Goal: Task Accomplishment & Management: Use online tool/utility

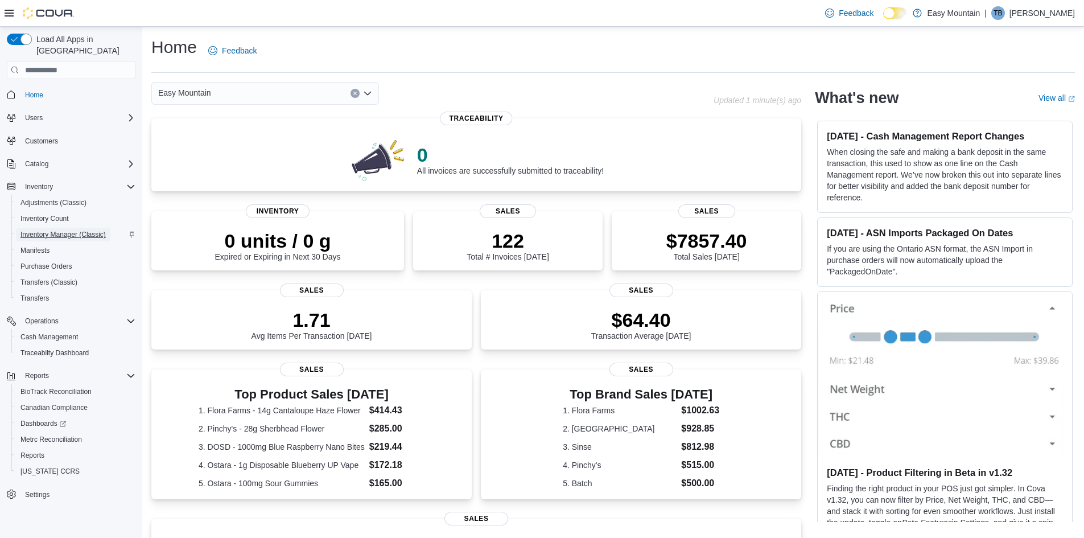
click at [51, 230] on span "Inventory Manager (Classic)" at bounding box center [62, 234] width 85 height 9
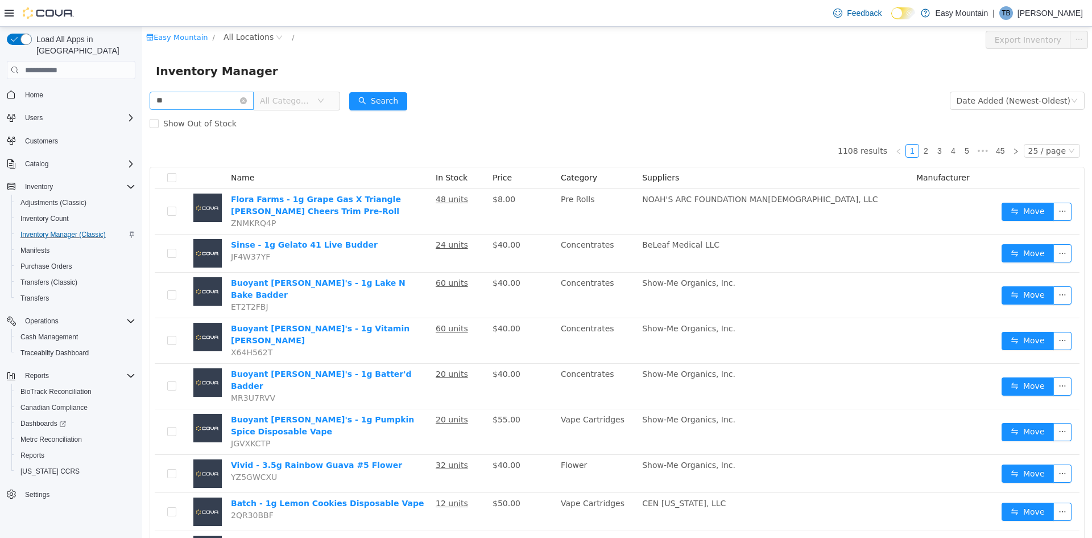
type input "*"
type input "******"
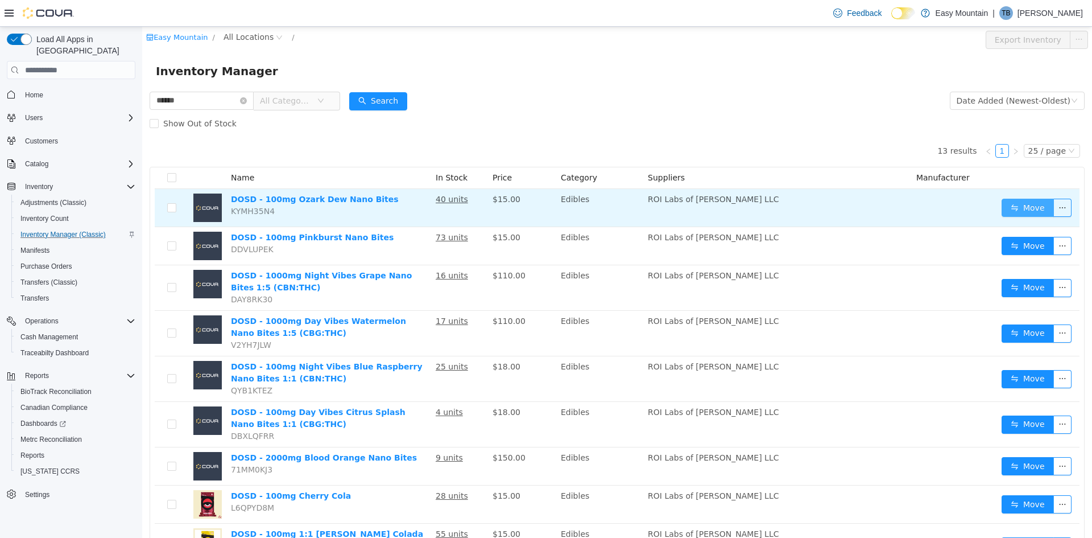
click at [1002, 209] on button "Move" at bounding box center [1028, 208] width 52 height 18
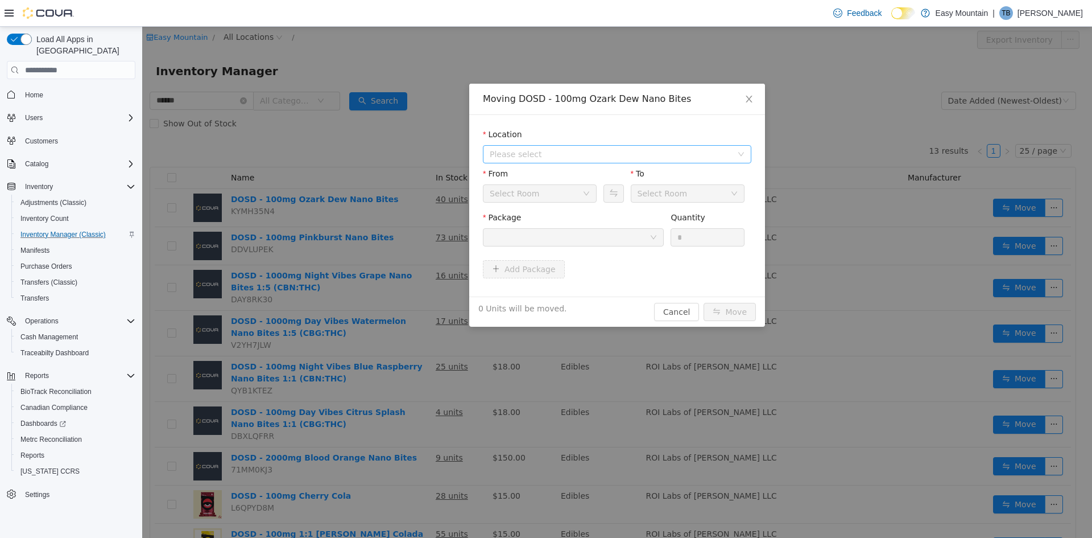
click at [558, 160] on span "Please select" at bounding box center [613, 154] width 247 height 17
click at [550, 192] on span "[STREET_ADDRESS]" at bounding box center [551, 195] width 79 height 9
click at [654, 238] on icon "icon: down" at bounding box center [654, 238] width 6 height 4
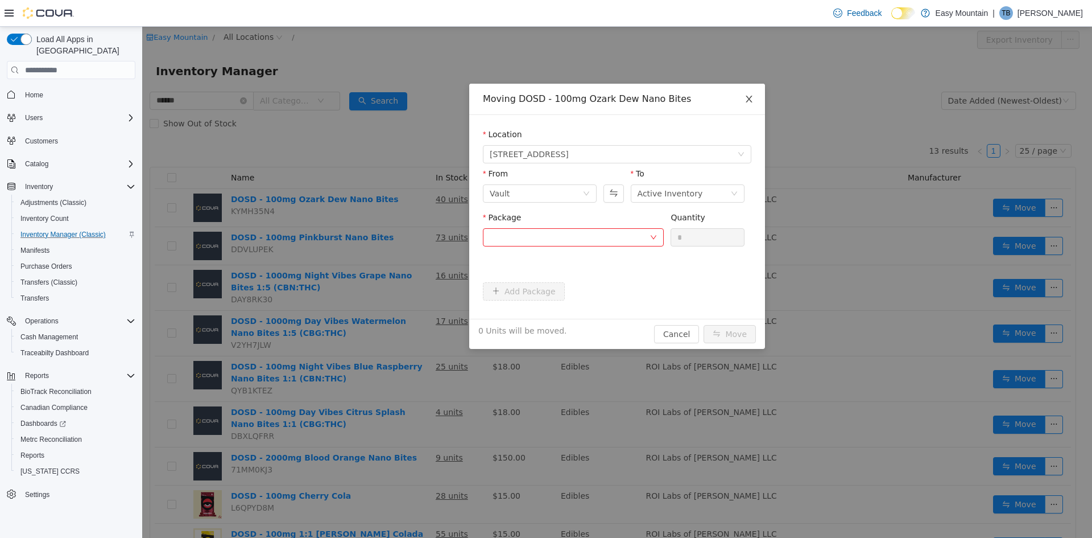
click at [749, 100] on icon "icon: close" at bounding box center [749, 98] width 9 height 9
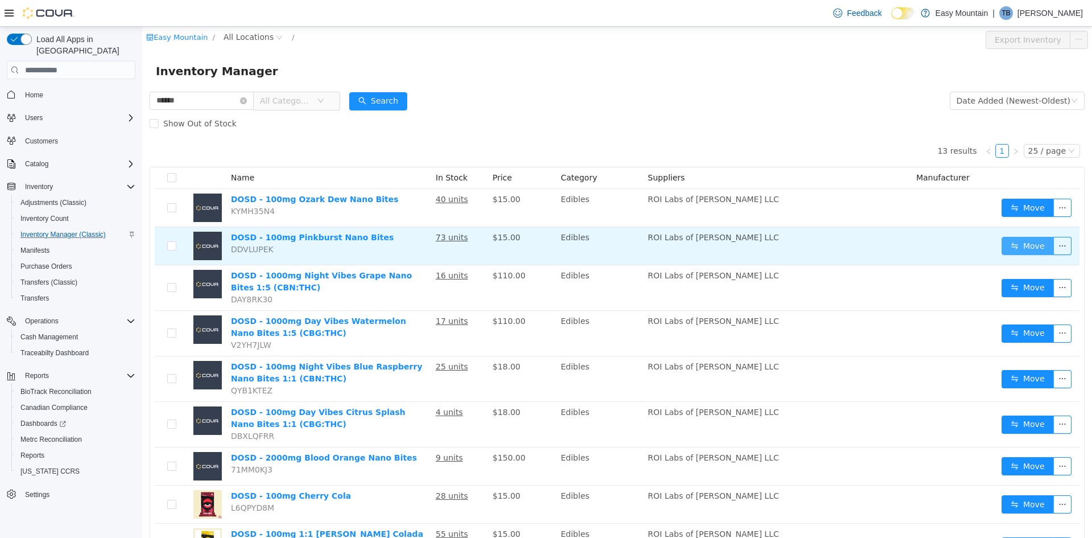
click at [1026, 240] on button "Move" at bounding box center [1028, 246] width 52 height 18
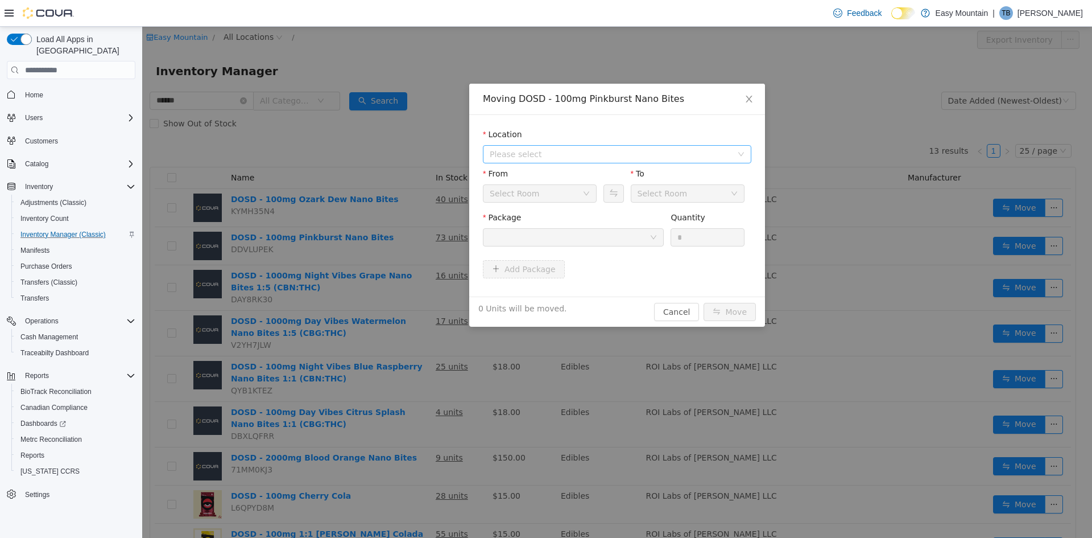
click at [607, 158] on span "Please select" at bounding box center [611, 153] width 242 height 11
click at [567, 199] on span "[STREET_ADDRESS]" at bounding box center [551, 195] width 79 height 9
click at [635, 241] on div at bounding box center [570, 237] width 160 height 17
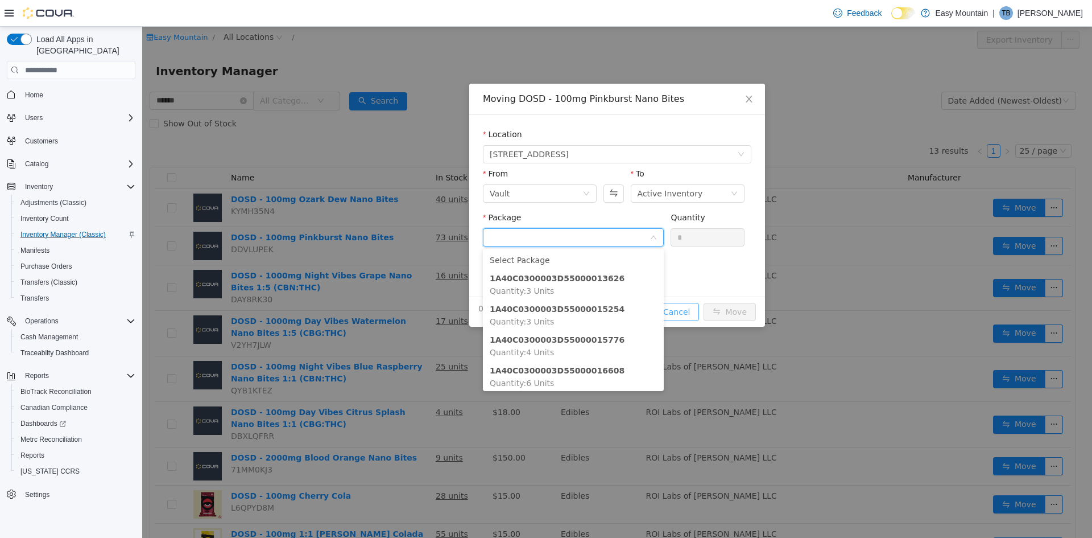
click at [691, 316] on div "Moving DOSD - 100mg Pinkburst Nano Bites Location [STREET_ADDRESS] From Vault T…" at bounding box center [617, 205] width 296 height 243
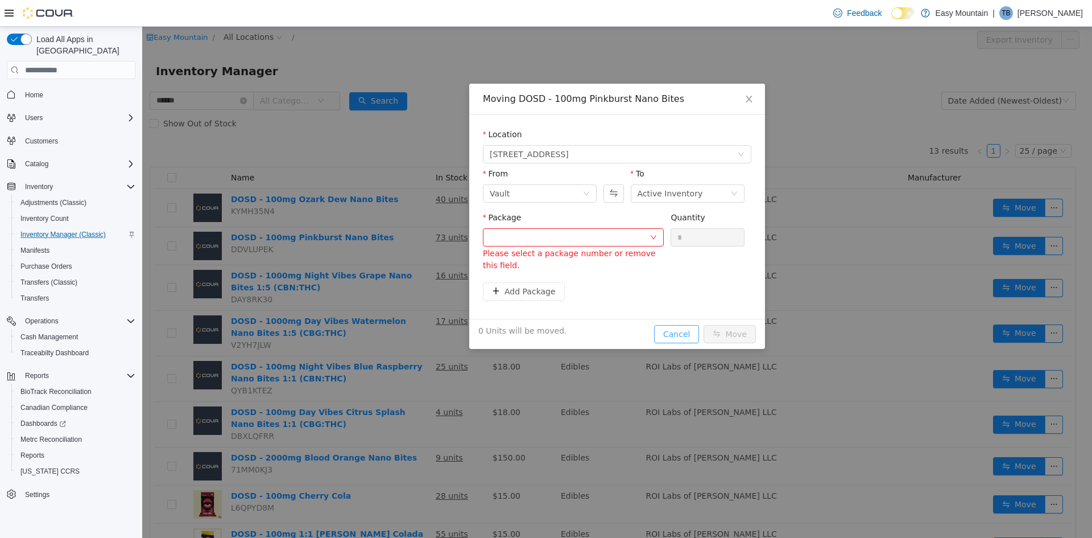
click at [670, 333] on button "Cancel" at bounding box center [676, 334] width 45 height 18
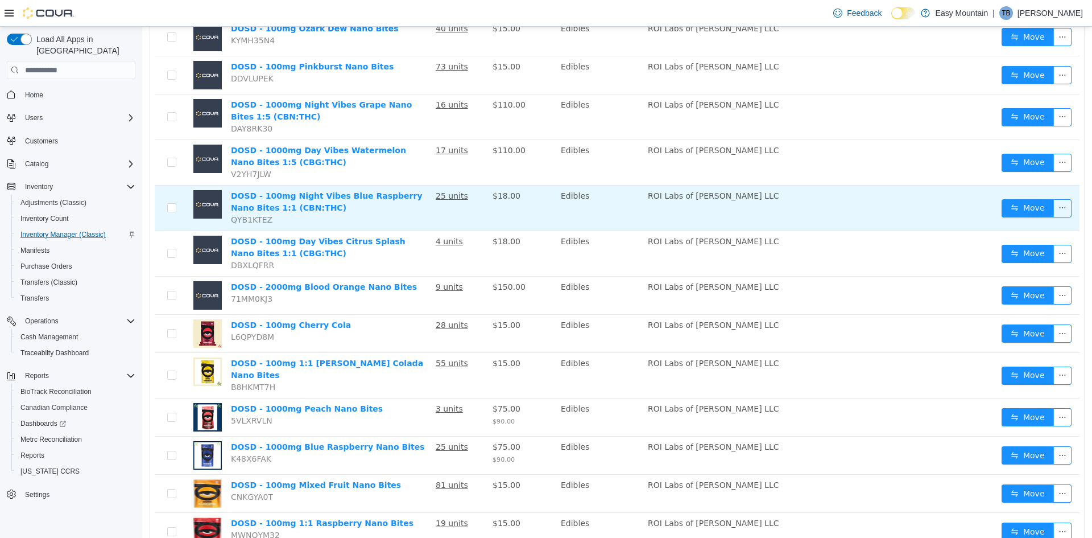
scroll to position [209, 0]
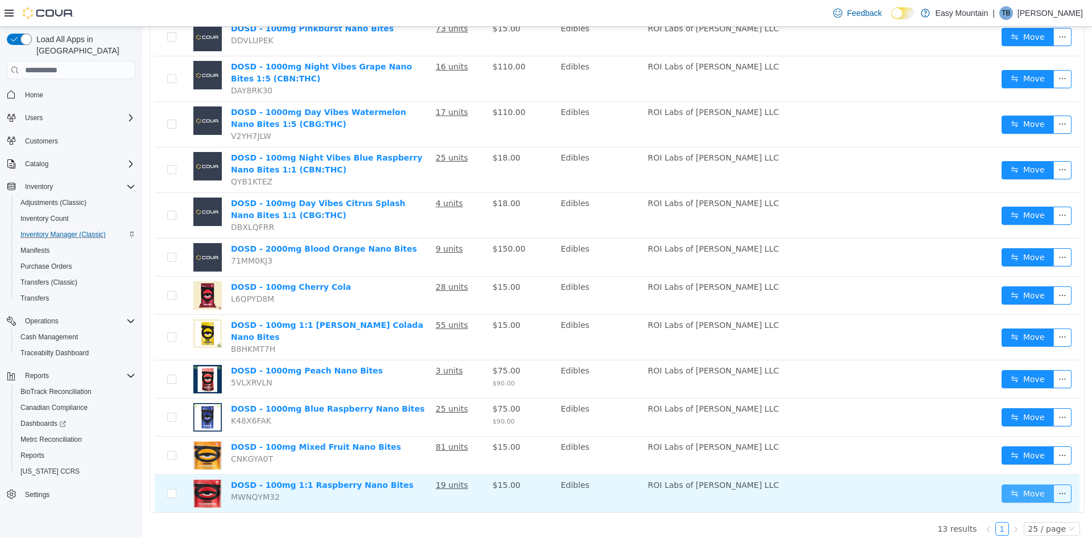
click at [1027, 485] on button "Move" at bounding box center [1028, 493] width 52 height 18
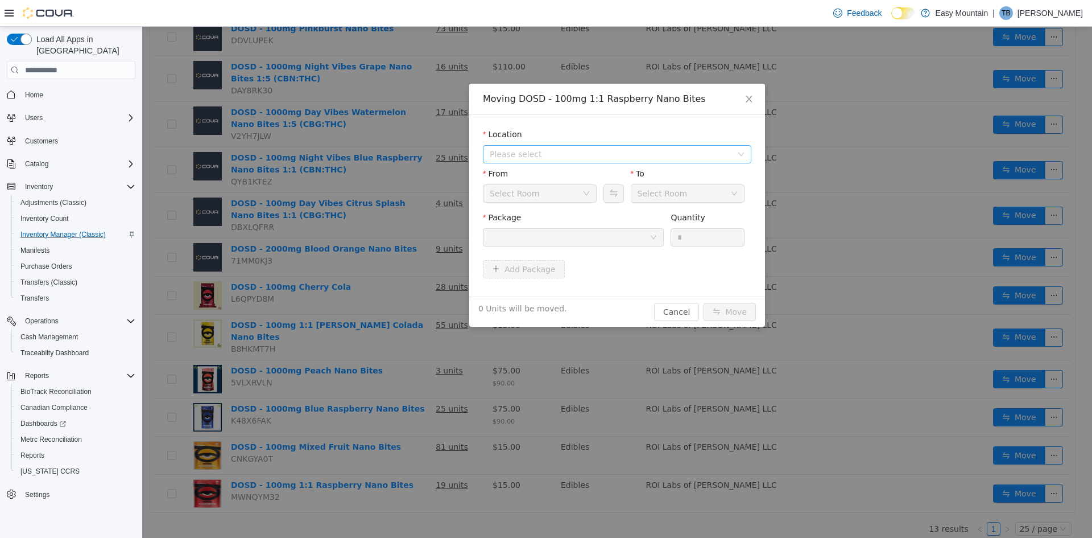
click at [548, 155] on span "Please select" at bounding box center [611, 153] width 242 height 11
click at [548, 159] on span "Please select" at bounding box center [611, 153] width 242 height 11
click at [554, 196] on span "[STREET_ADDRESS]" at bounding box center [551, 195] width 79 height 9
click at [565, 236] on div at bounding box center [570, 237] width 160 height 17
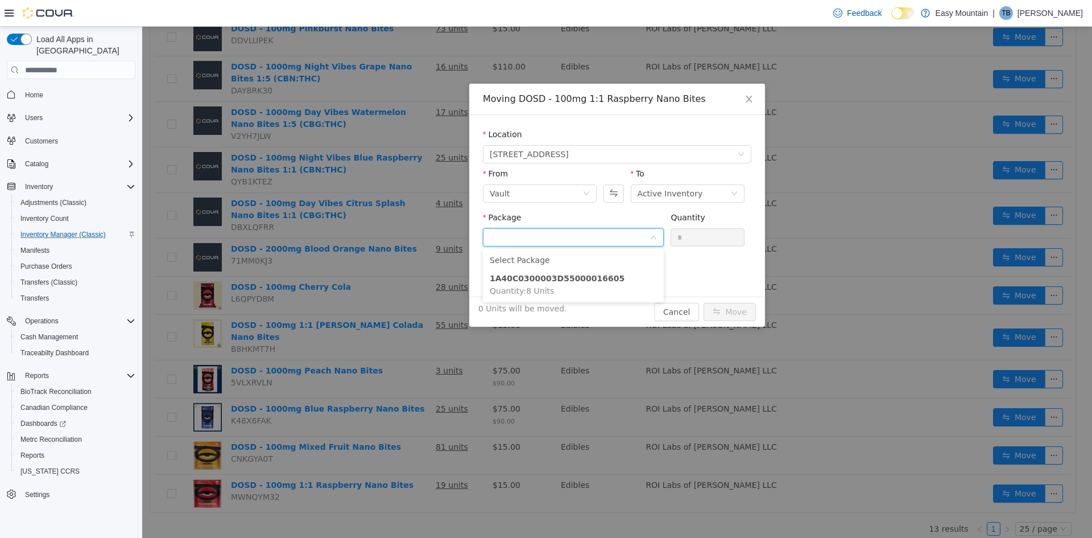
click at [568, 236] on input "Package" at bounding box center [570, 238] width 160 height 17
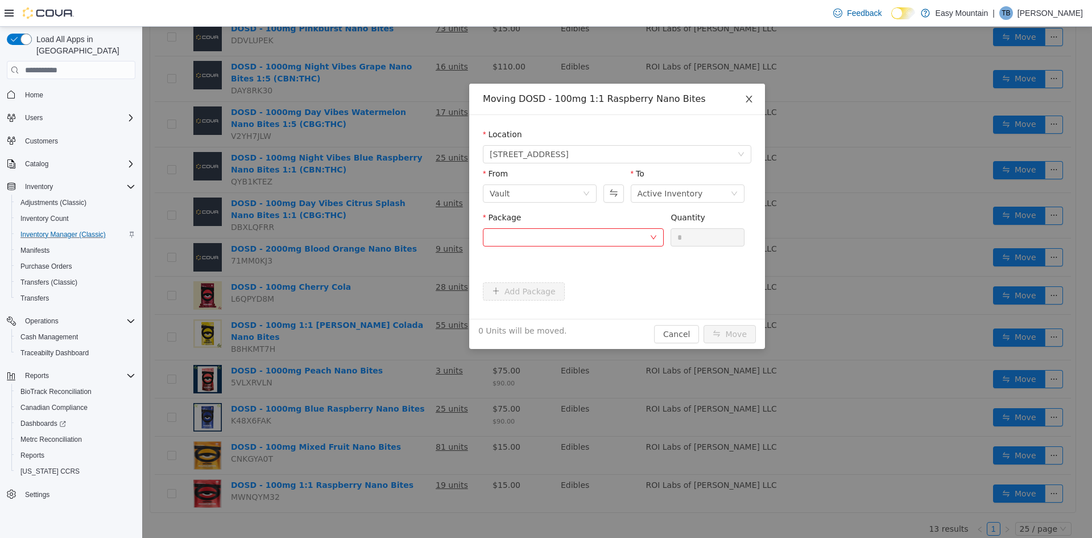
click at [754, 100] on span "Close" at bounding box center [749, 100] width 32 height 32
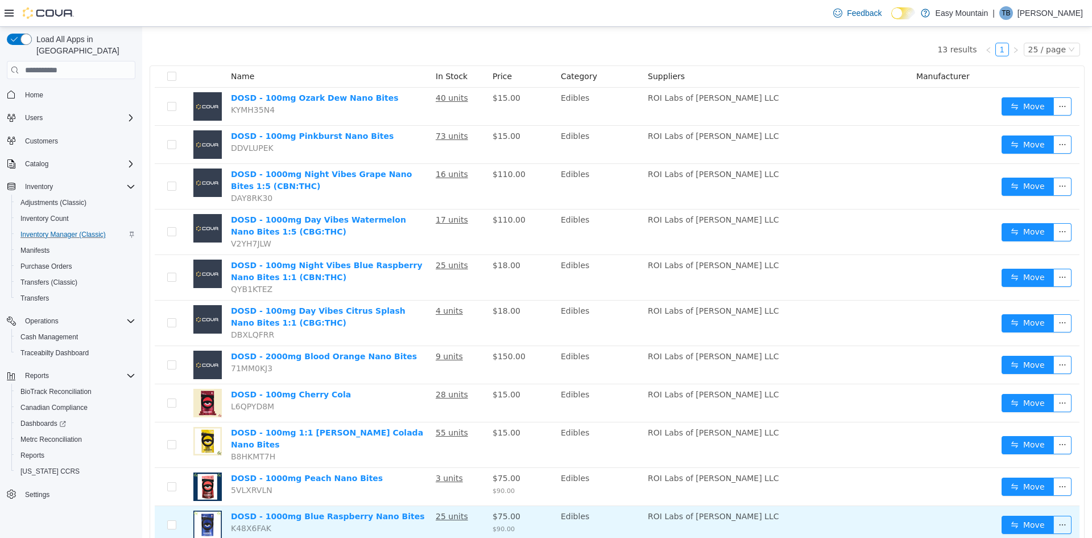
scroll to position [95, 0]
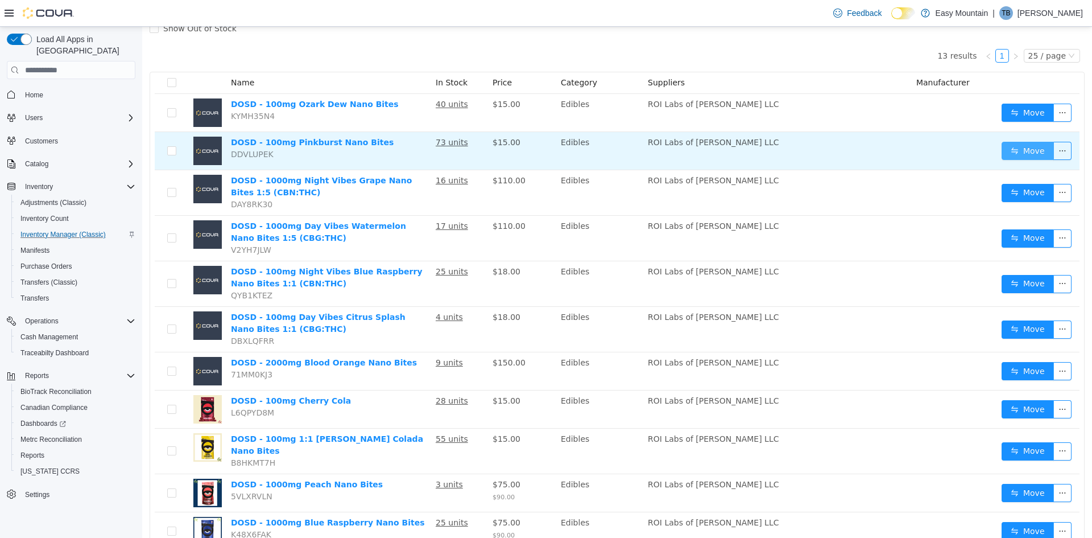
click at [1011, 154] on button "Move" at bounding box center [1028, 151] width 52 height 18
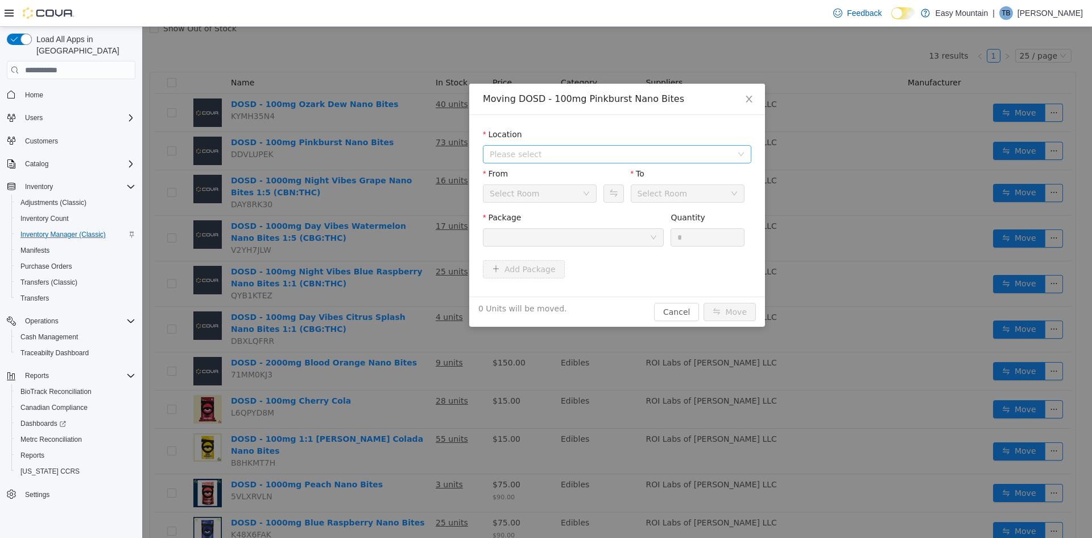
click at [737, 151] on span "Please select" at bounding box center [617, 154] width 269 height 18
click at [574, 201] on span "[STREET_ADDRESS]" at bounding box center [629, 195] width 240 height 15
click at [575, 240] on div at bounding box center [570, 237] width 160 height 17
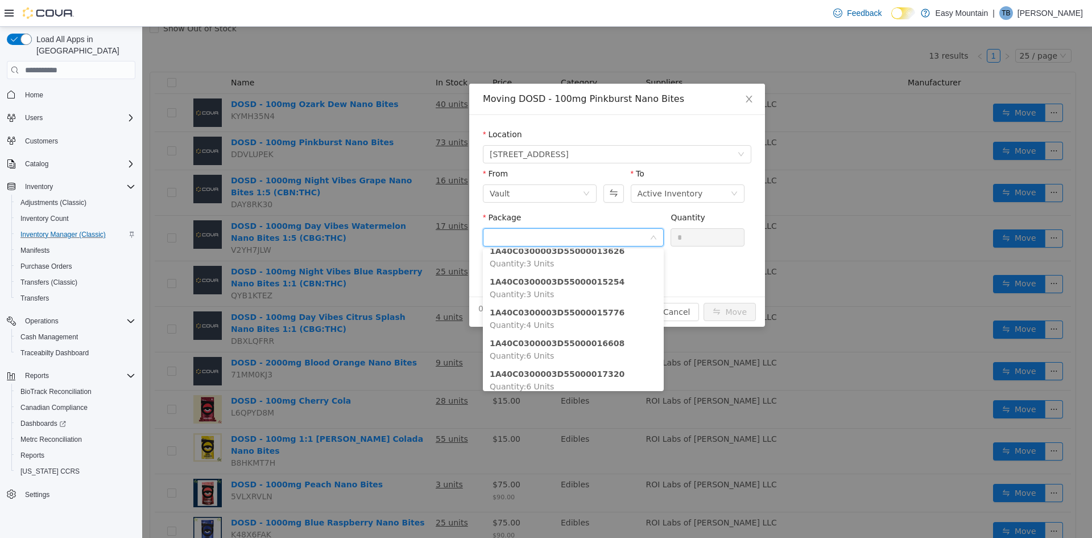
scroll to position [34, 0]
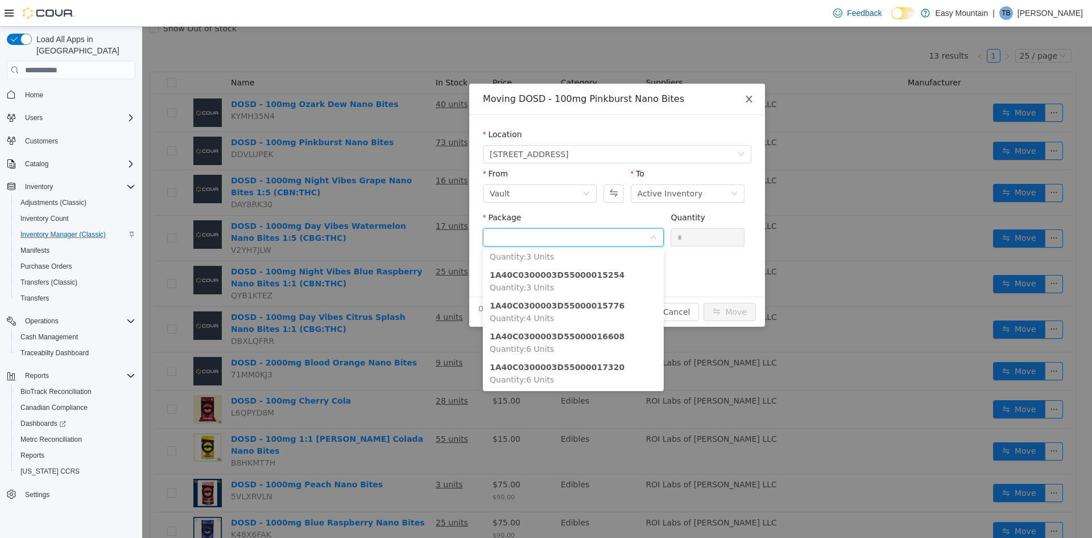
click at [752, 101] on icon "icon: close" at bounding box center [749, 98] width 9 height 9
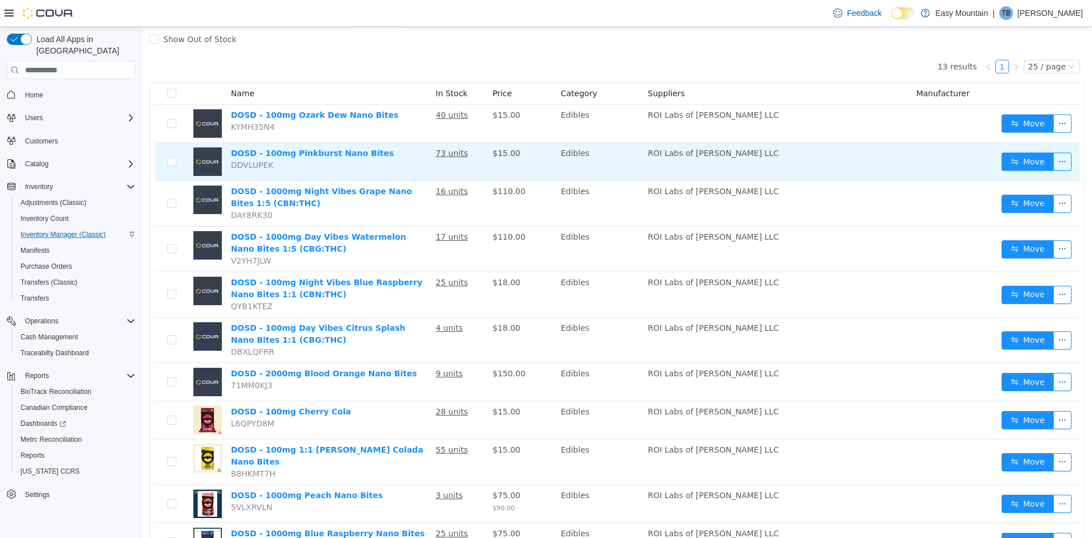
scroll to position [0, 0]
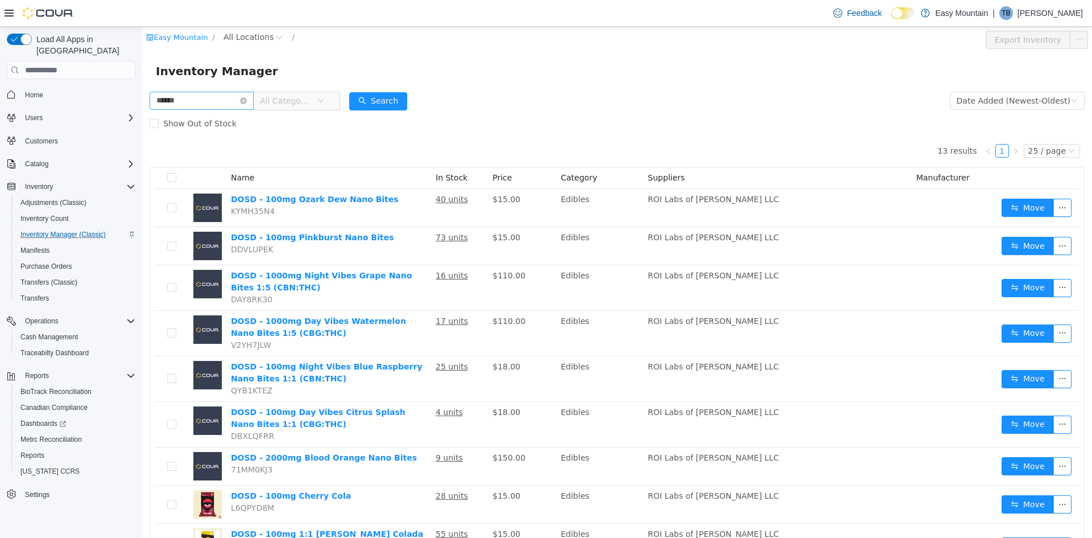
drag, startPoint x: 253, startPoint y: 98, endPoint x: 207, endPoint y: 97, distance: 46.1
click at [247, 98] on icon "icon: close-circle" at bounding box center [243, 100] width 7 height 7
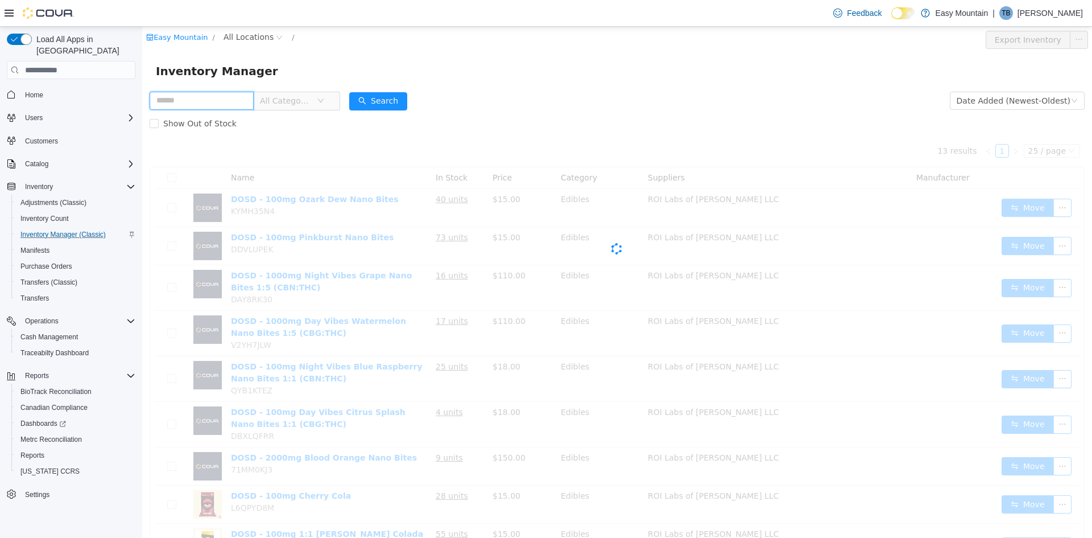
click at [203, 100] on input "text" at bounding box center [202, 101] width 104 height 18
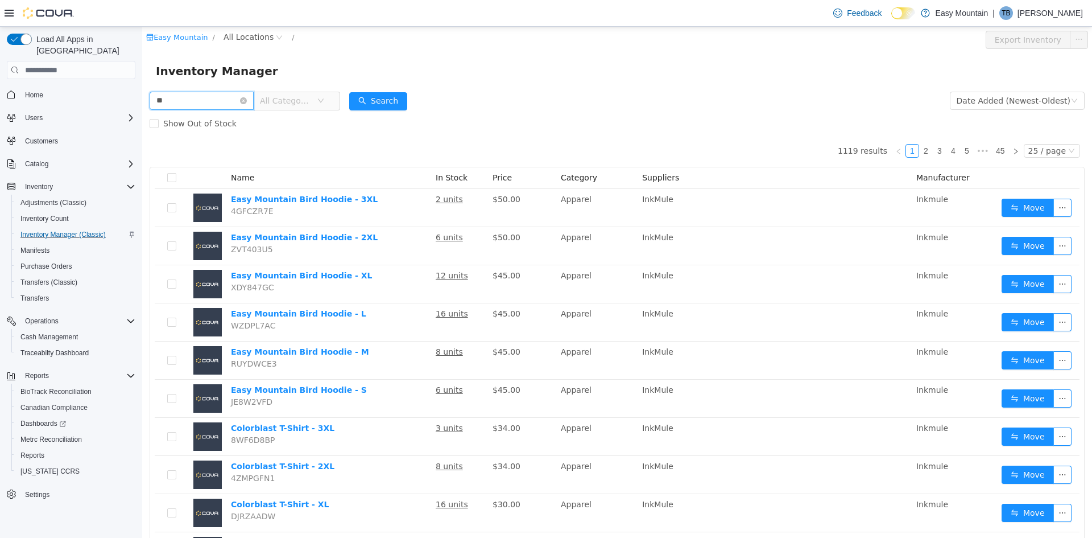
type input "*"
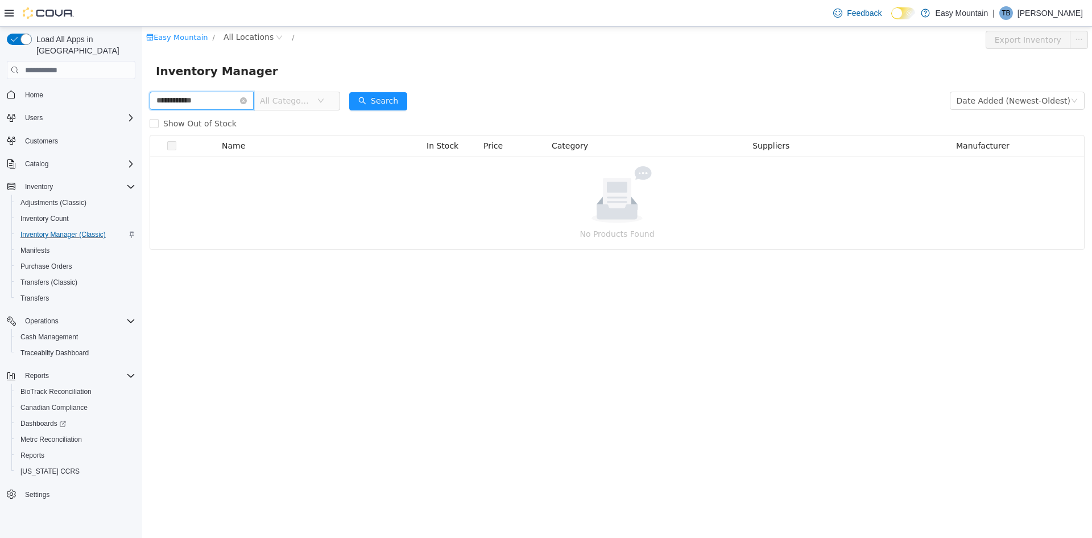
click at [170, 100] on input "**********" at bounding box center [202, 101] width 104 height 18
type input "********"
click at [331, 97] on span "All Categories" at bounding box center [292, 101] width 78 height 18
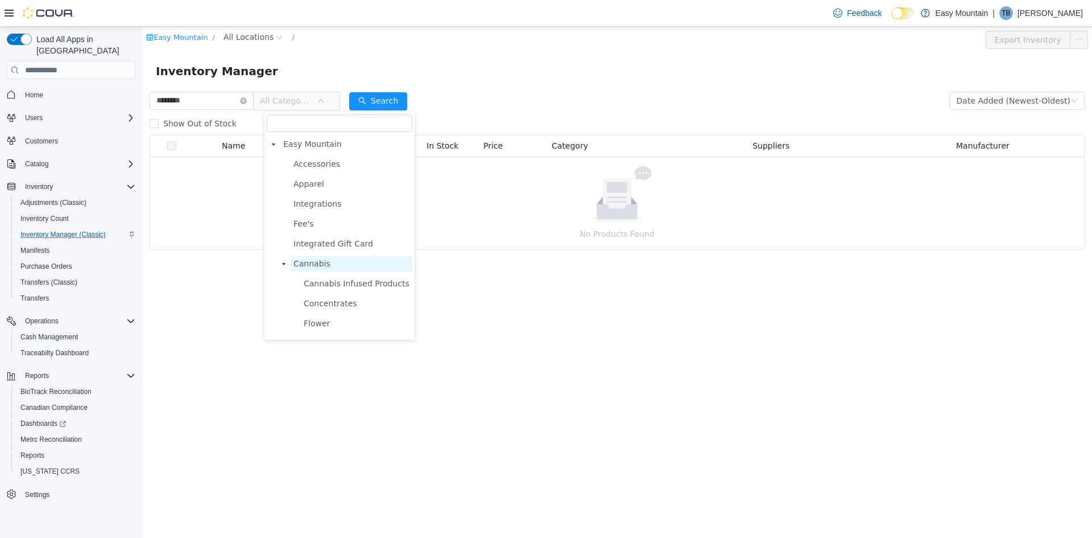
click at [316, 268] on span "Cannabis" at bounding box center [312, 263] width 37 height 9
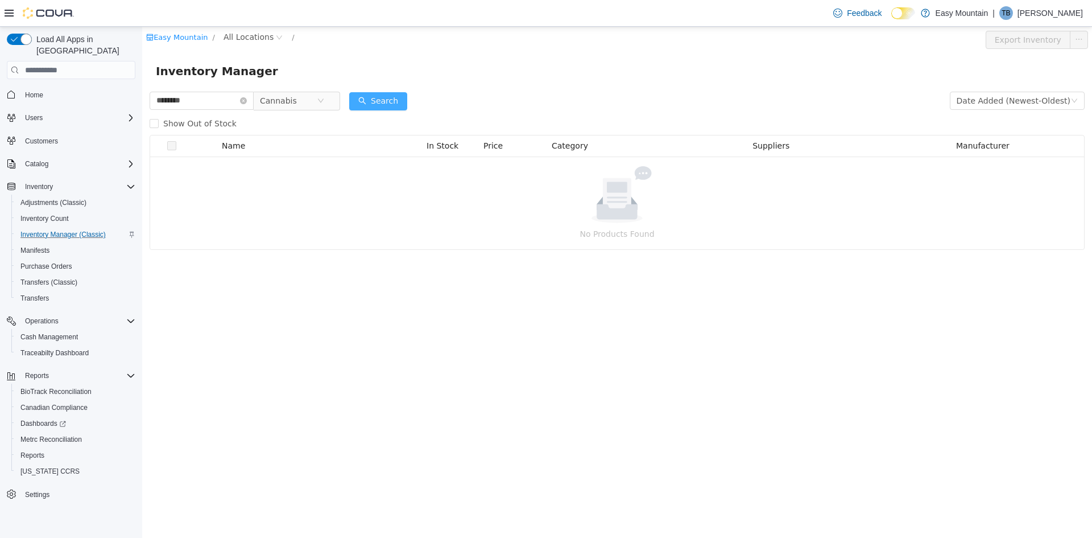
click at [393, 93] on button "Search" at bounding box center [378, 101] width 58 height 18
click at [247, 100] on icon "icon: close-circle" at bounding box center [243, 100] width 7 height 7
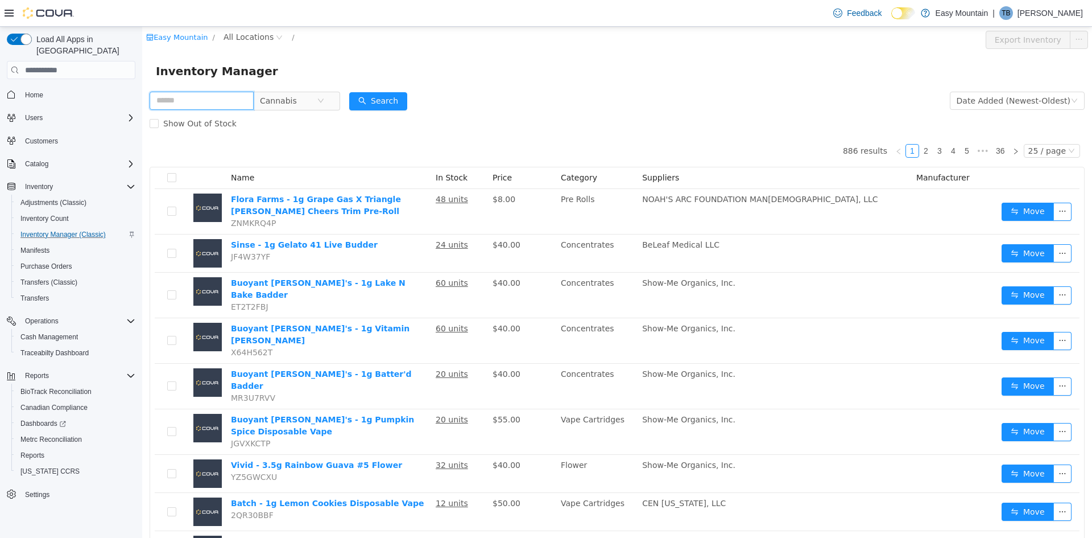
click at [192, 97] on input "text" at bounding box center [202, 101] width 104 height 18
type input "**********"
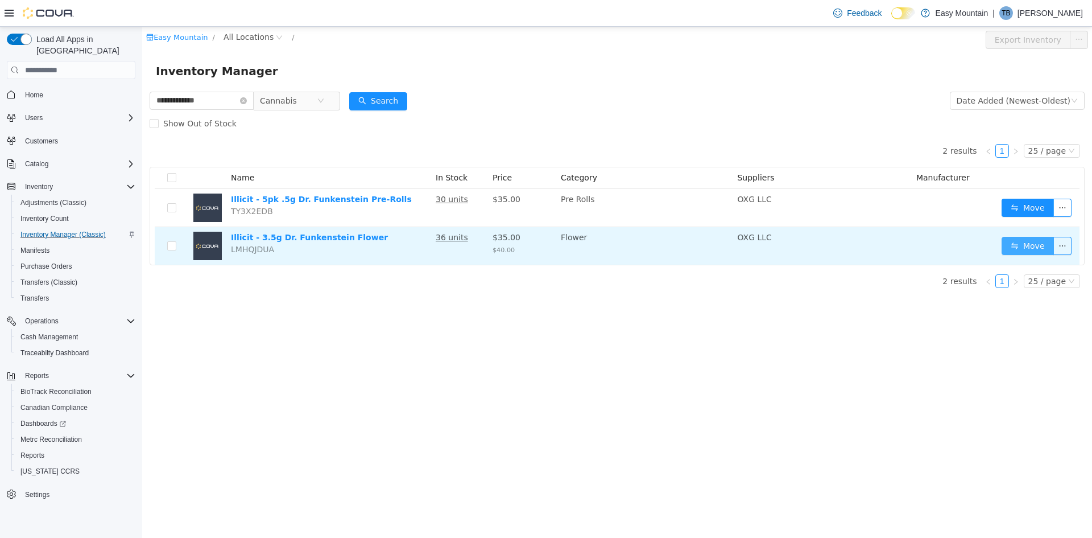
click at [1020, 246] on button "Move" at bounding box center [1028, 246] width 52 height 18
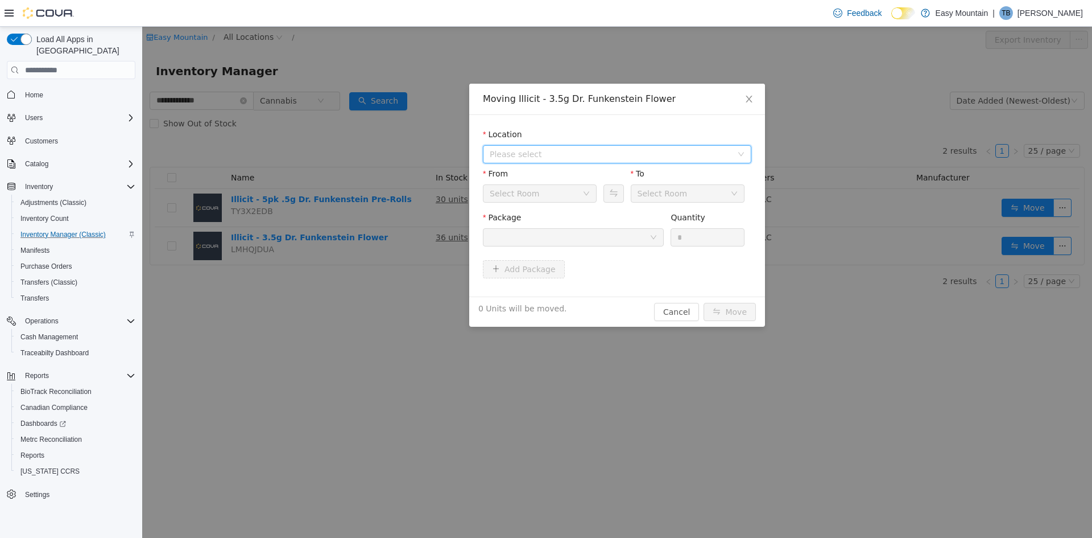
click at [551, 155] on span "Please select" at bounding box center [611, 153] width 242 height 11
click at [543, 191] on span "[STREET_ADDRESS]" at bounding box center [551, 195] width 79 height 9
click at [539, 239] on div at bounding box center [570, 237] width 160 height 17
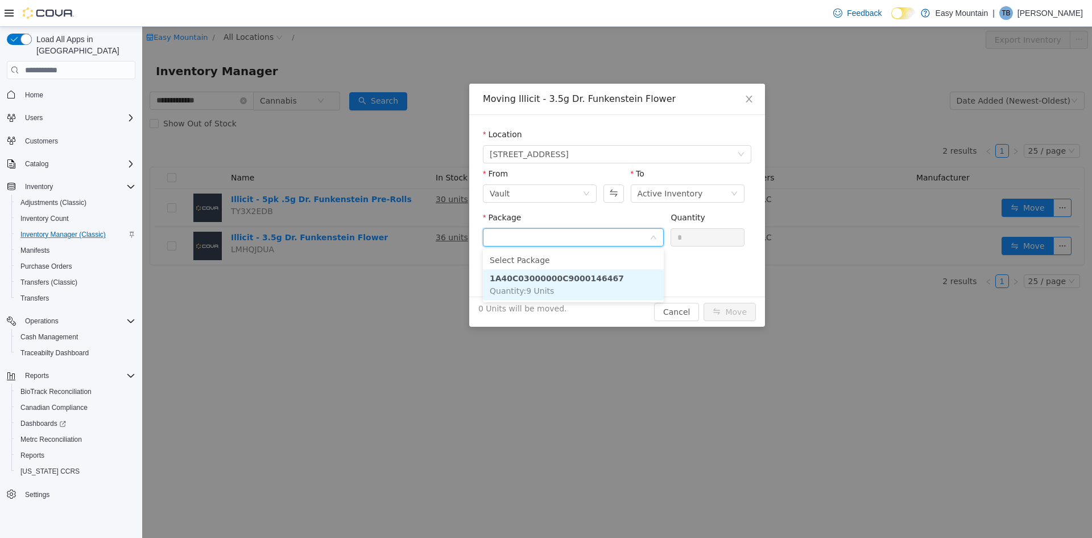
click at [549, 288] on li "1A40C03000000C9000146467 Quantity : 9 Units" at bounding box center [573, 284] width 181 height 31
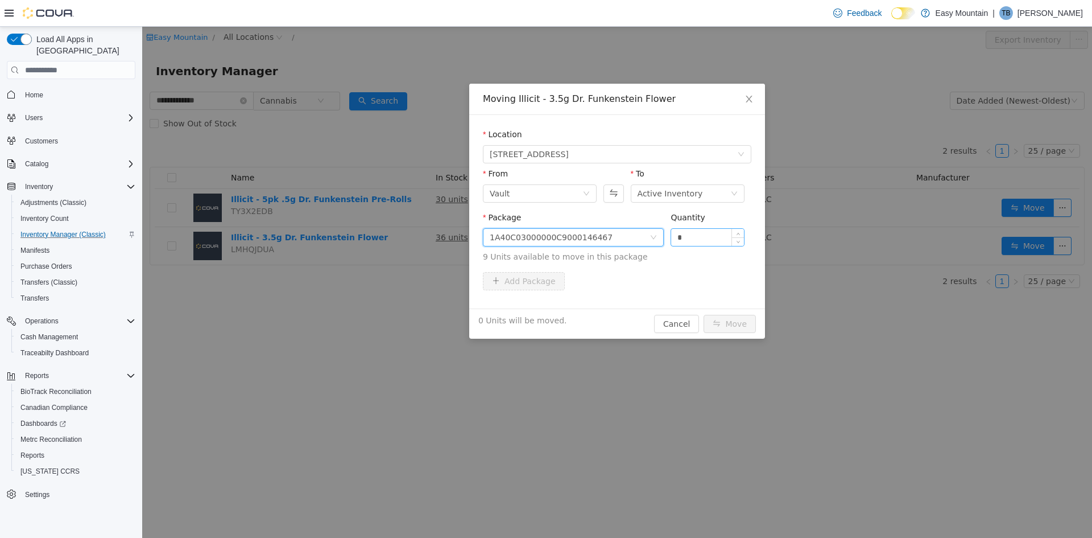
click at [720, 235] on input "*" at bounding box center [707, 237] width 73 height 17
type input "*"
click at [734, 322] on button "Move" at bounding box center [730, 324] width 52 height 18
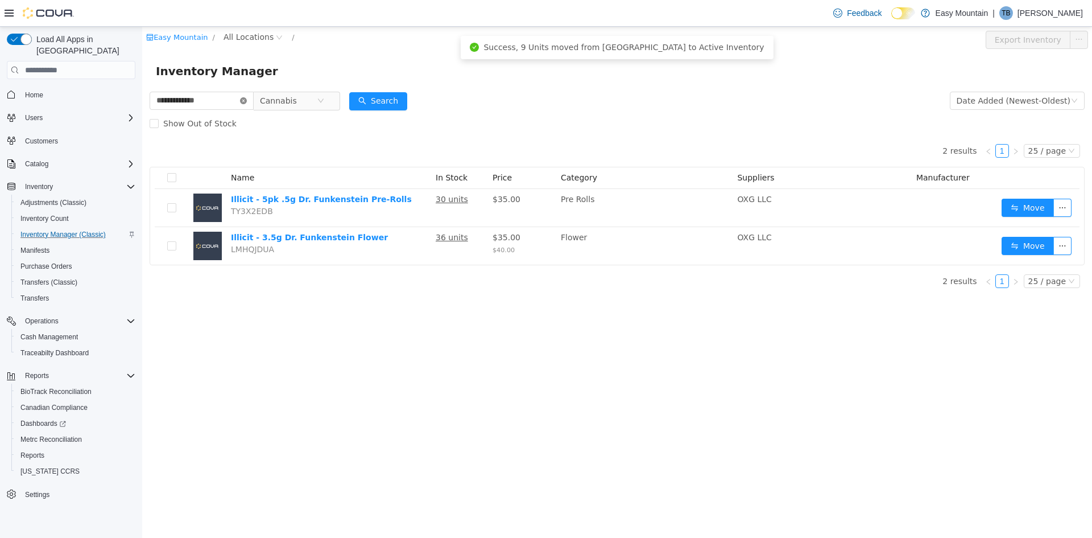
click at [247, 100] on icon "icon: close-circle" at bounding box center [243, 100] width 7 height 7
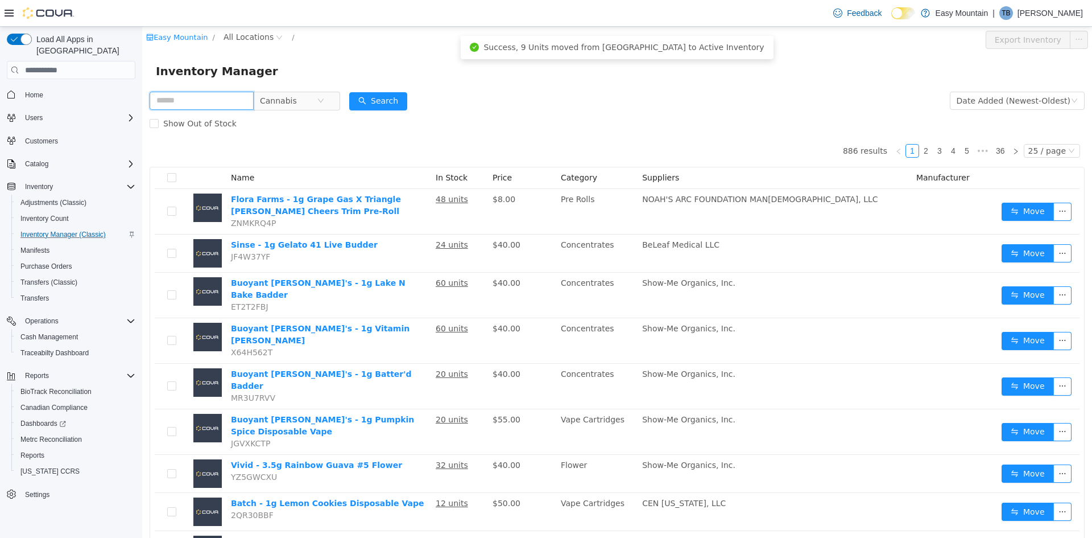
click at [214, 100] on input "text" at bounding box center [202, 101] width 104 height 18
type input "*"
type input "*****"
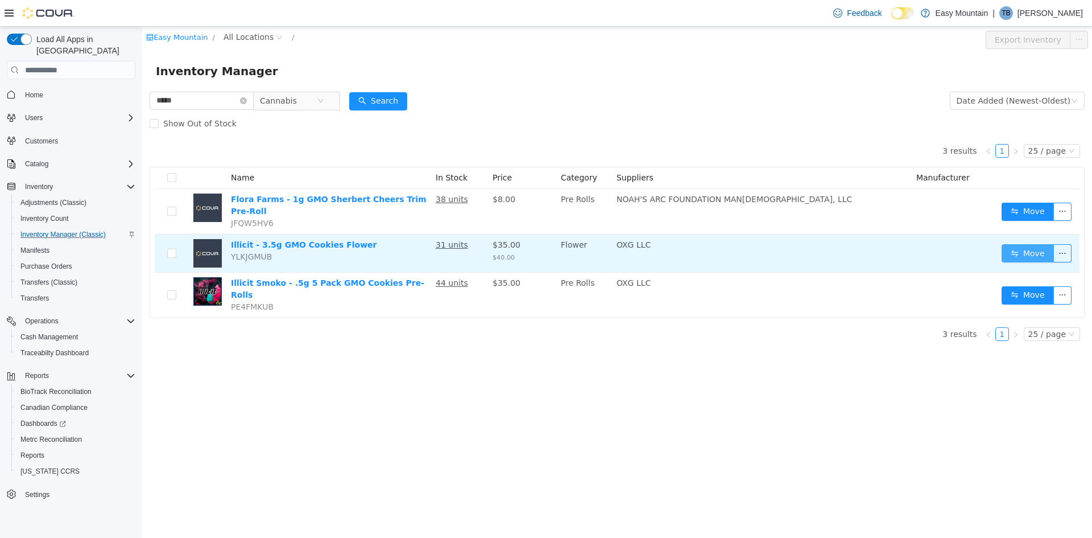
click at [1029, 247] on button "Move" at bounding box center [1028, 253] width 52 height 18
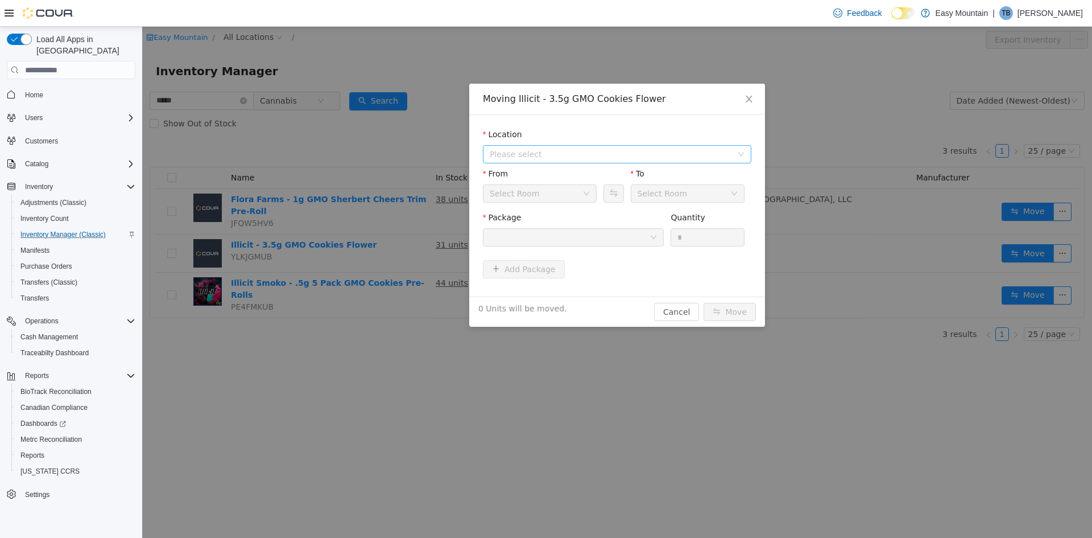
click at [682, 146] on span "Please select" at bounding box center [613, 154] width 247 height 17
click at [591, 196] on span "[STREET_ADDRESS]" at bounding box center [551, 195] width 79 height 9
click at [561, 234] on div at bounding box center [570, 237] width 160 height 17
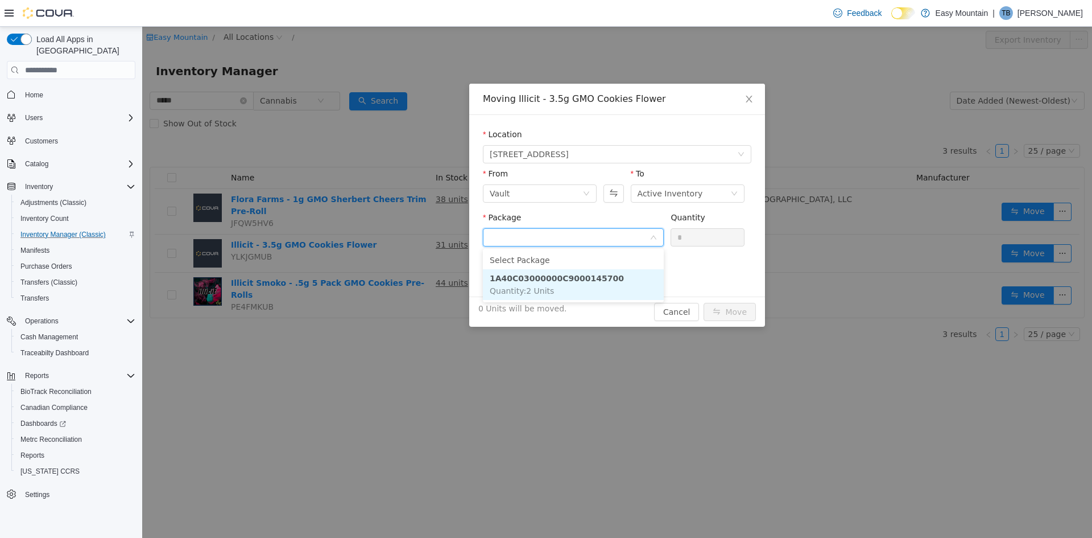
click at [538, 286] on span "Quantity : 2 Units" at bounding box center [522, 290] width 64 height 9
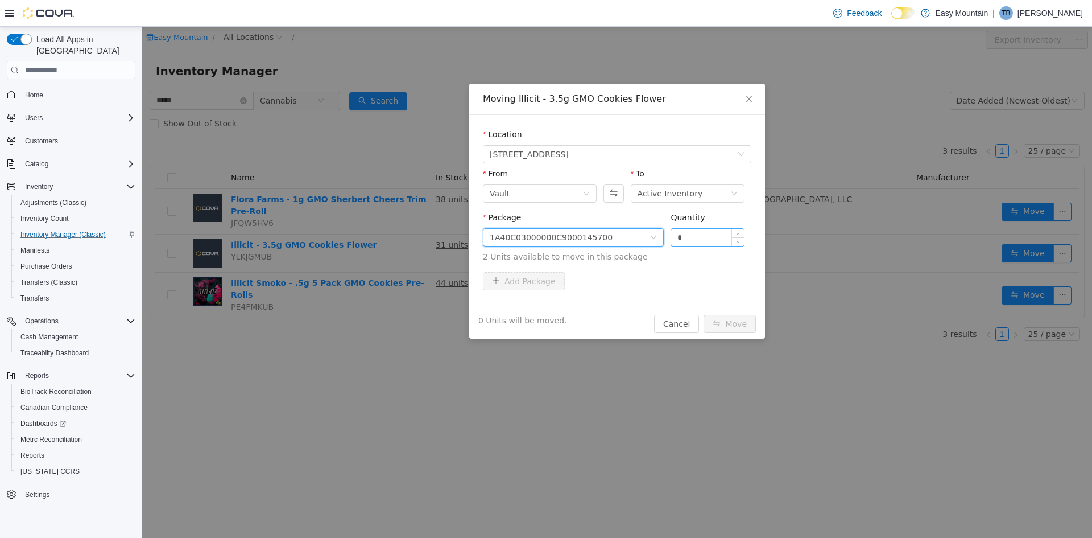
click at [713, 237] on input "*" at bounding box center [707, 237] width 73 height 17
type input "*"
click at [739, 323] on button "Move" at bounding box center [730, 324] width 52 height 18
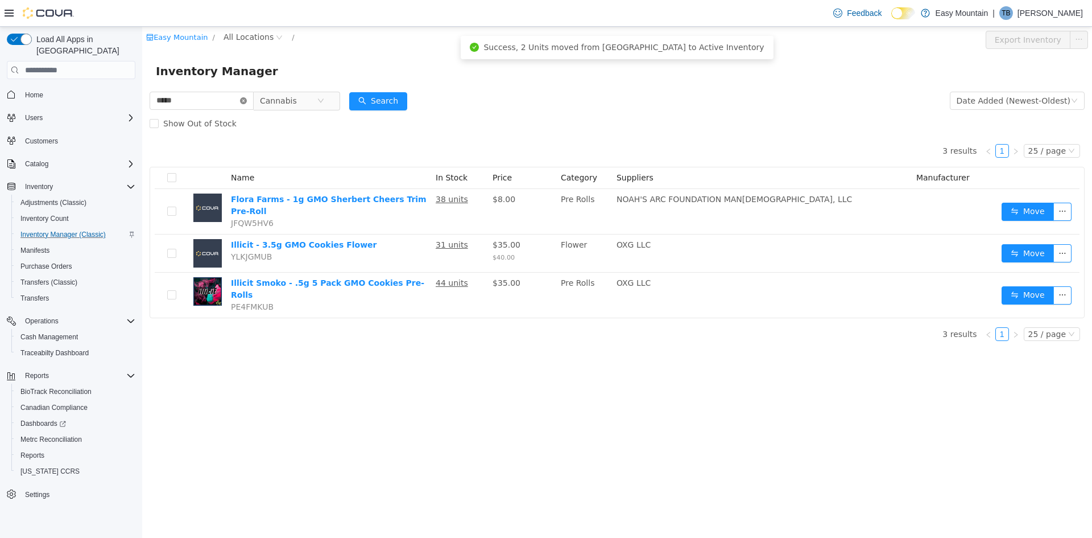
click at [247, 102] on icon "icon: close-circle" at bounding box center [243, 100] width 7 height 7
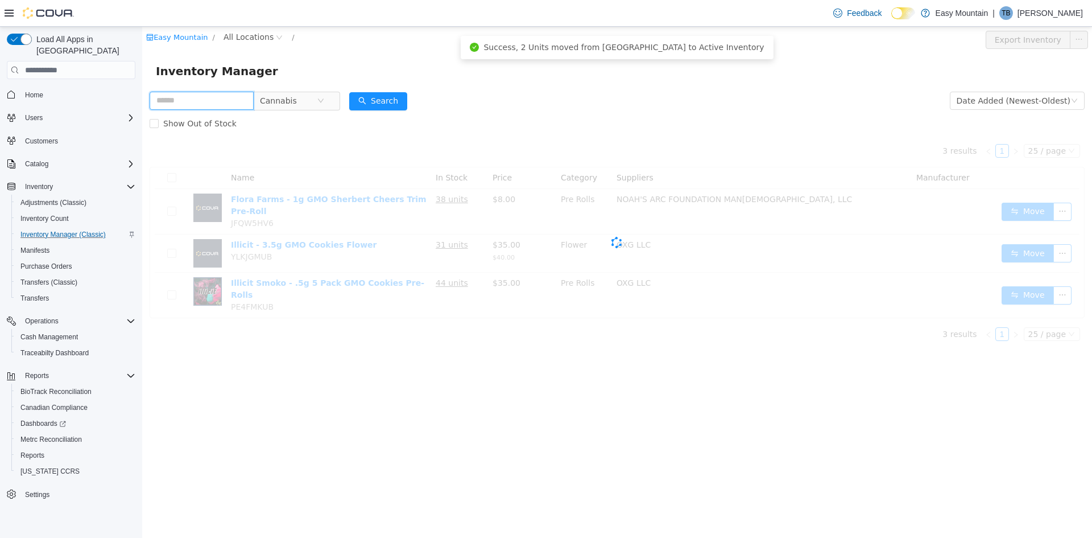
click at [222, 98] on input "text" at bounding box center [202, 101] width 104 height 18
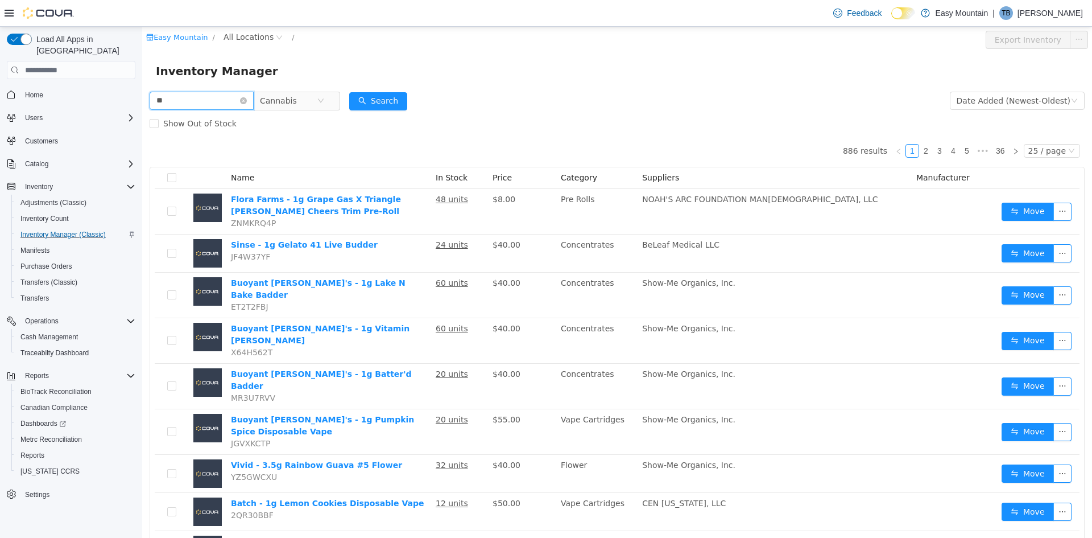
type input "*"
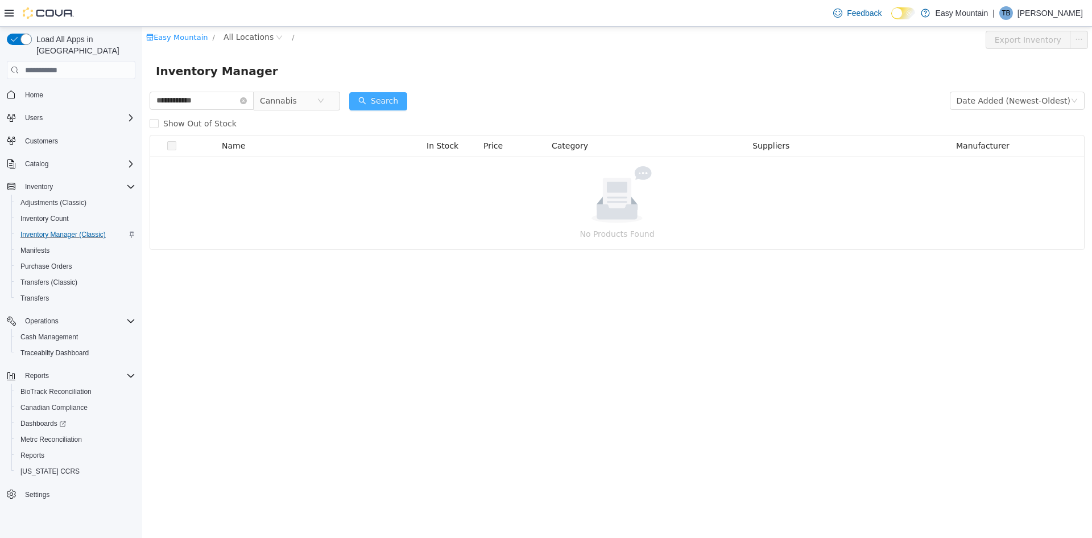
click at [398, 103] on button "Search" at bounding box center [378, 101] width 58 height 18
click at [179, 98] on input "**********" at bounding box center [202, 101] width 104 height 18
type input "**********"
click at [398, 96] on button "Search" at bounding box center [378, 101] width 58 height 18
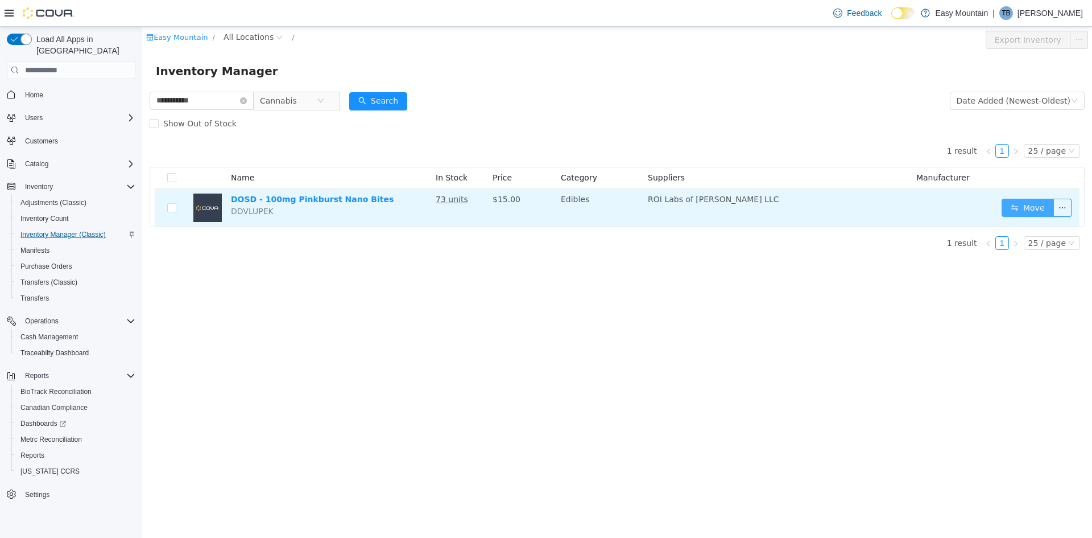
click at [1030, 207] on button "Move" at bounding box center [1028, 208] width 52 height 18
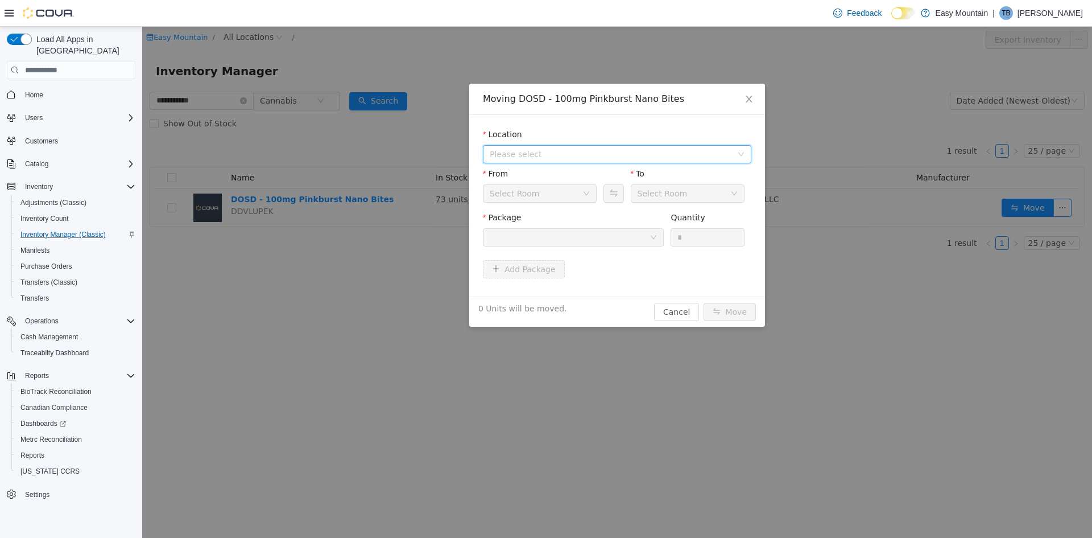
click at [577, 150] on span "Please select" at bounding box center [611, 153] width 242 height 11
click at [552, 192] on span "[STREET_ADDRESS]" at bounding box center [551, 195] width 79 height 9
click at [658, 233] on div at bounding box center [573, 237] width 181 height 18
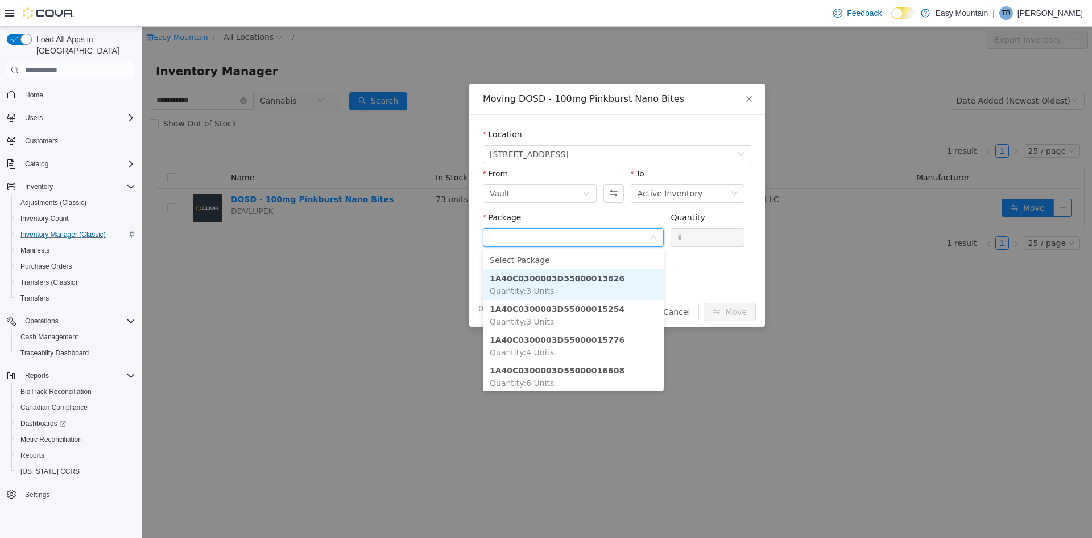
click at [592, 278] on strong "1A40C0300003D55000013626" at bounding box center [557, 278] width 135 height 9
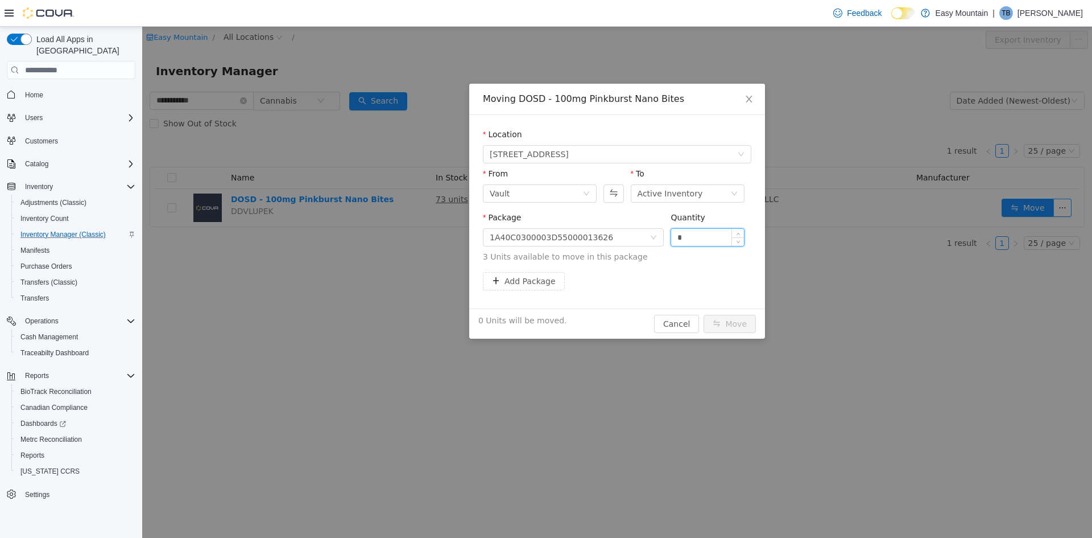
click at [708, 234] on input "*" at bounding box center [707, 237] width 73 height 17
type input "*"
click at [733, 323] on button "Move" at bounding box center [730, 324] width 52 height 18
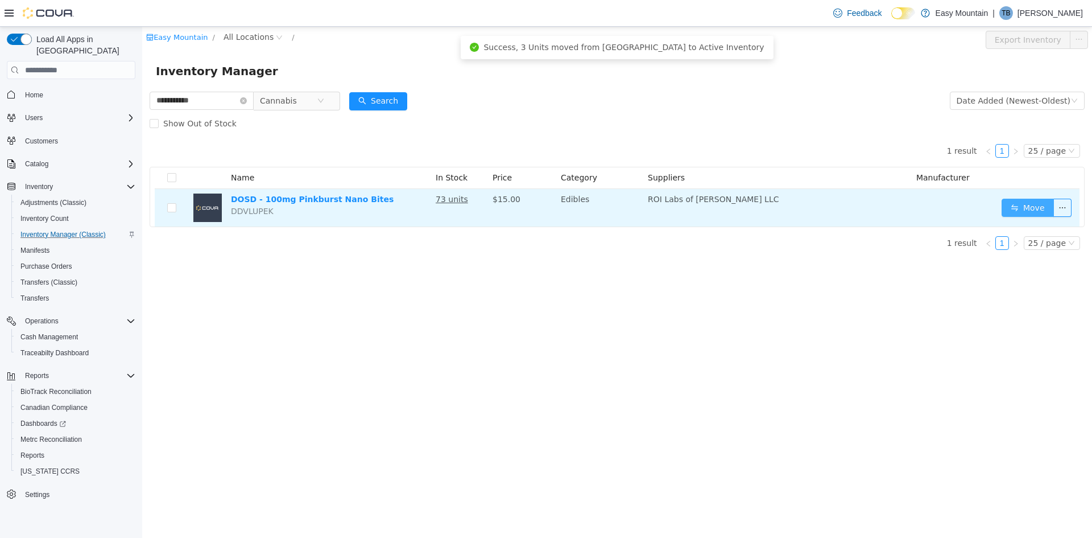
click at [1026, 208] on button "Move" at bounding box center [1028, 208] width 52 height 18
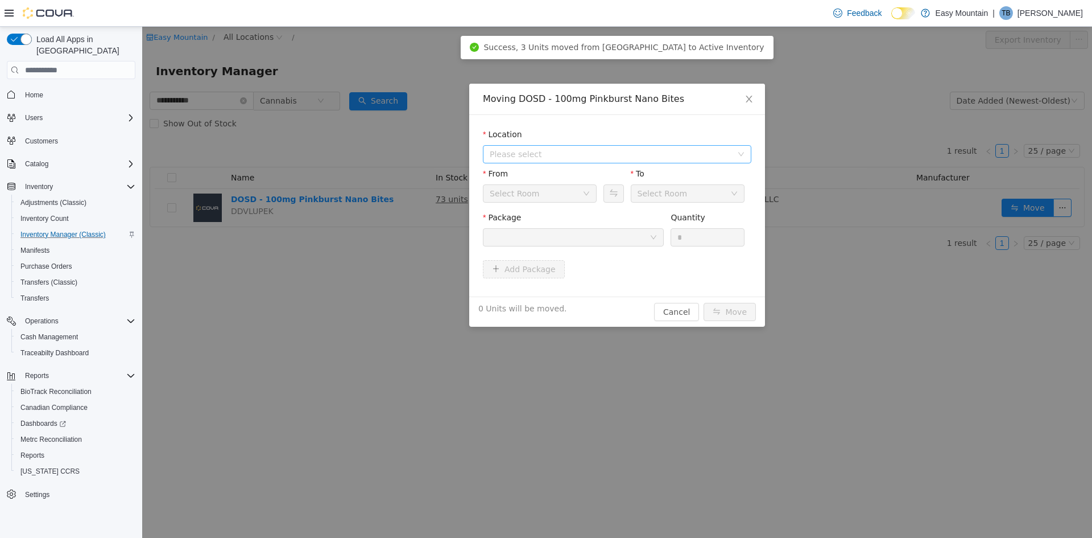
click at [533, 158] on span "Please select" at bounding box center [611, 153] width 242 height 11
click at [527, 195] on span "[STREET_ADDRESS]" at bounding box center [551, 195] width 79 height 9
click at [534, 234] on div at bounding box center [570, 237] width 160 height 17
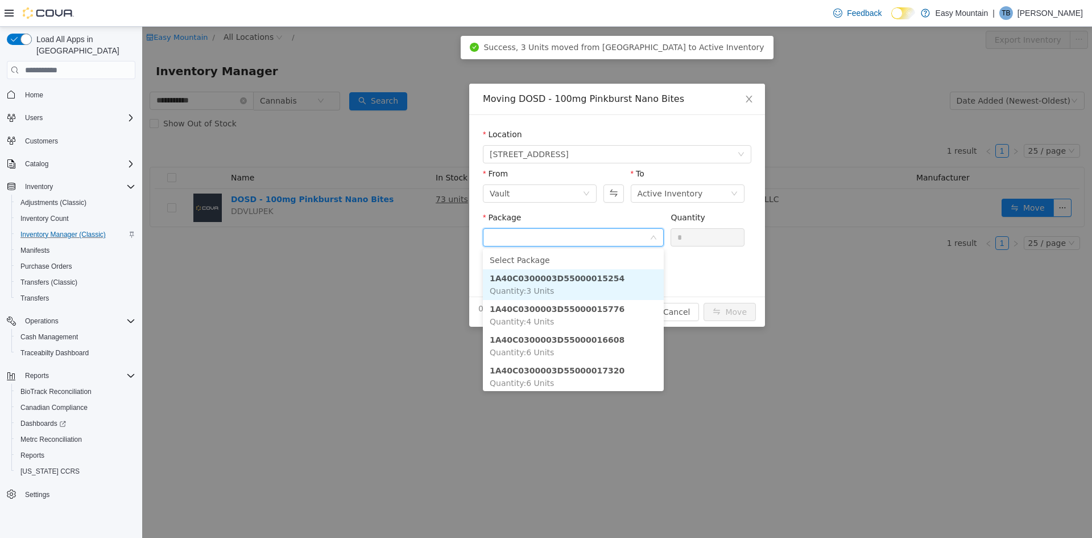
click at [536, 287] on span "Quantity : 3 Units" at bounding box center [522, 290] width 64 height 9
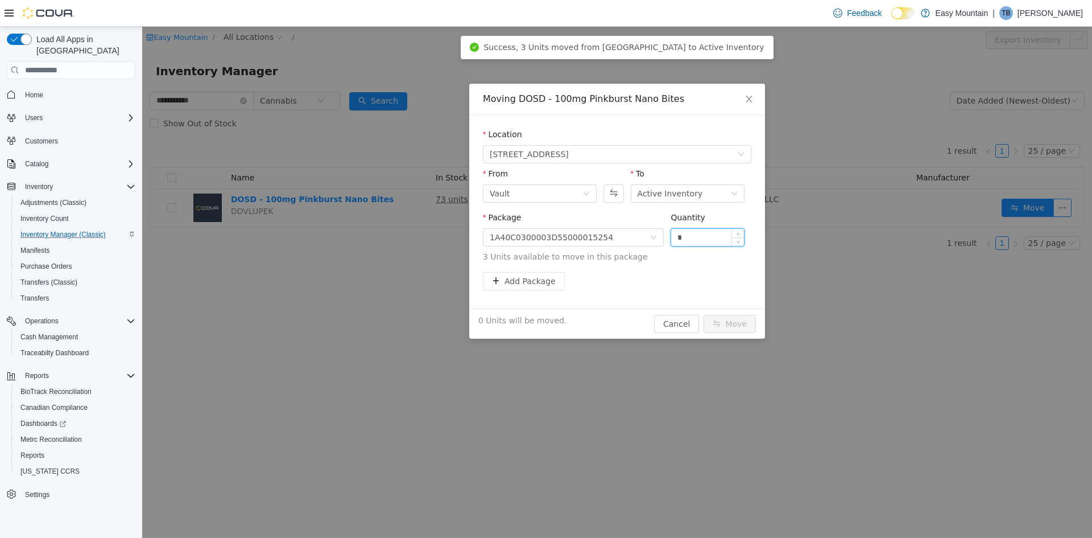
click at [713, 237] on input "*" at bounding box center [707, 237] width 73 height 17
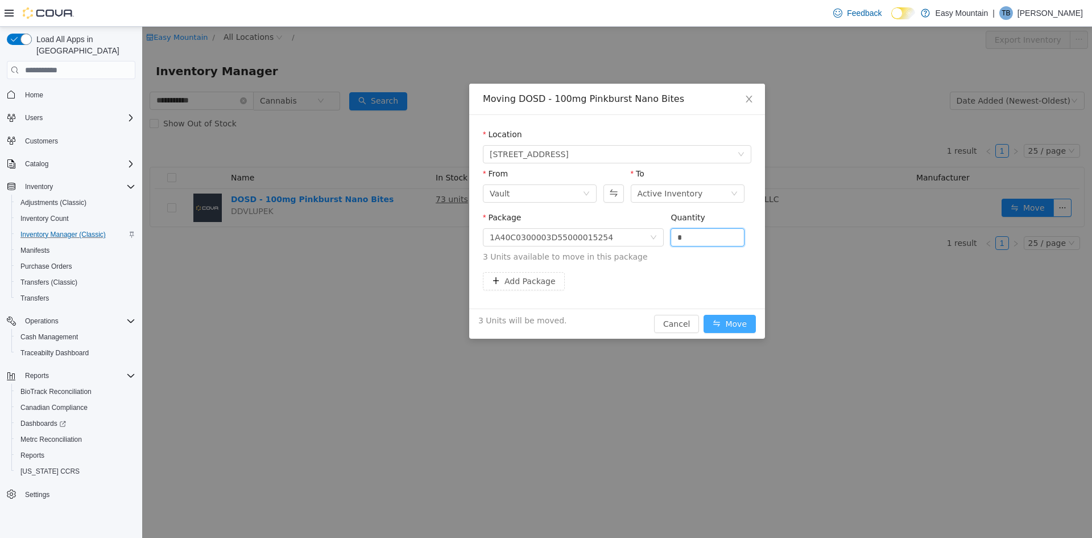
type input "*"
click at [738, 325] on button "Move" at bounding box center [730, 324] width 52 height 18
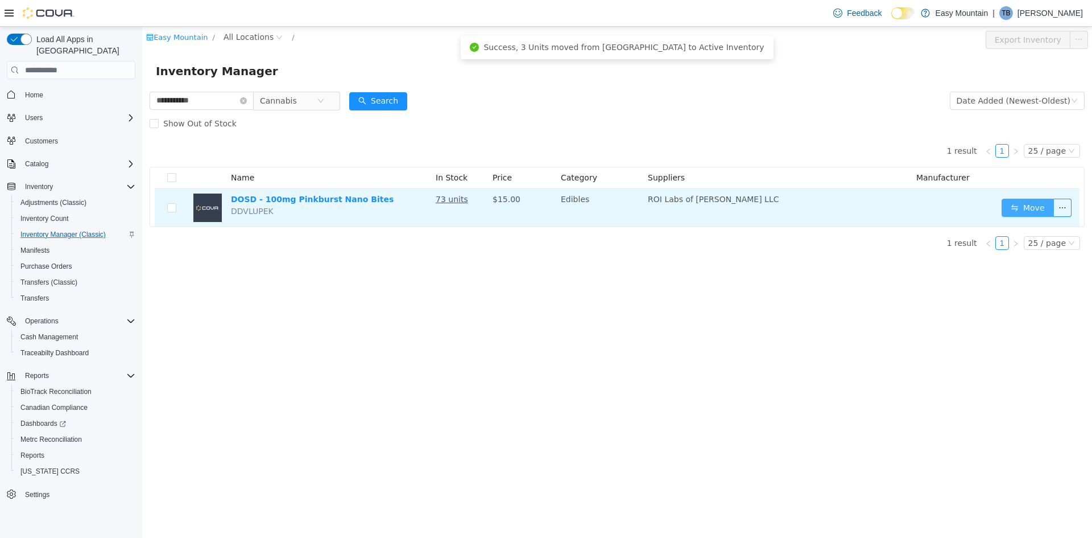
click at [1027, 201] on button "Move" at bounding box center [1028, 208] width 52 height 18
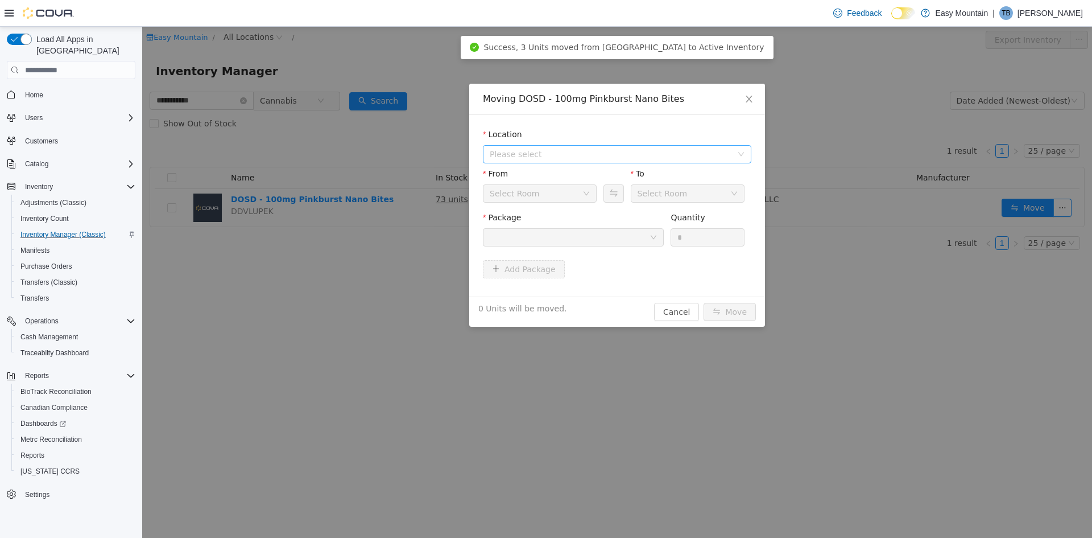
click at [547, 150] on span "Please select" at bounding box center [611, 153] width 242 height 11
click at [534, 200] on span "[STREET_ADDRESS]" at bounding box center [551, 195] width 79 height 9
click at [538, 232] on div at bounding box center [570, 237] width 160 height 17
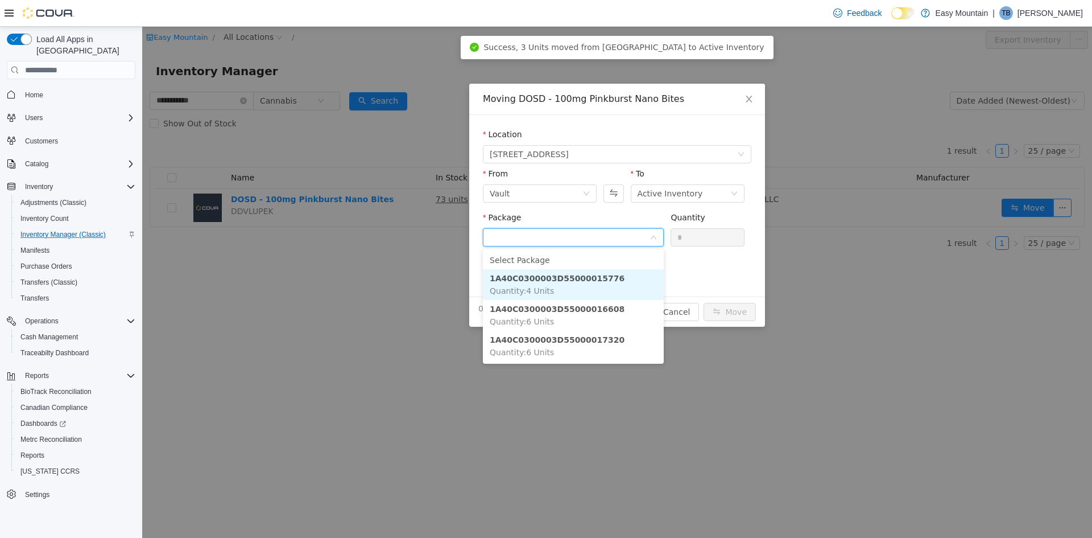
click at [543, 290] on span "Quantity : 4 Units" at bounding box center [522, 290] width 64 height 9
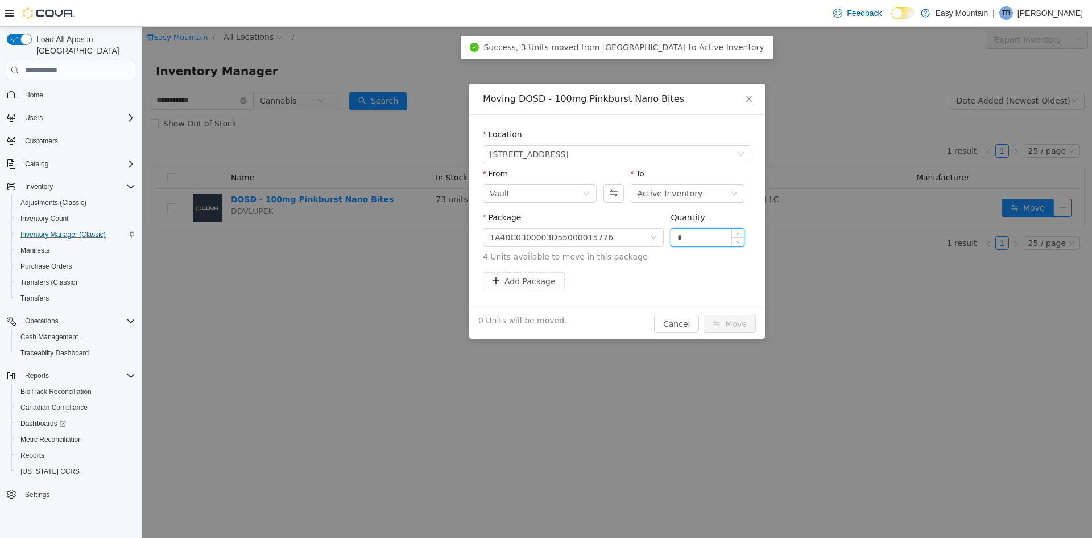
click at [716, 230] on input "*" at bounding box center [707, 237] width 73 height 17
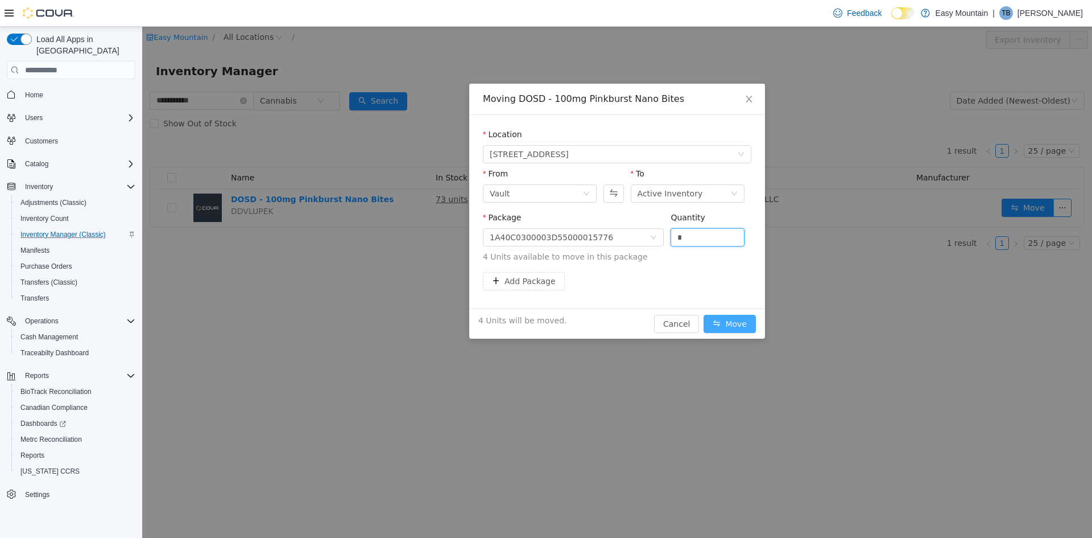
type input "*"
click at [733, 324] on button "Move" at bounding box center [730, 324] width 52 height 18
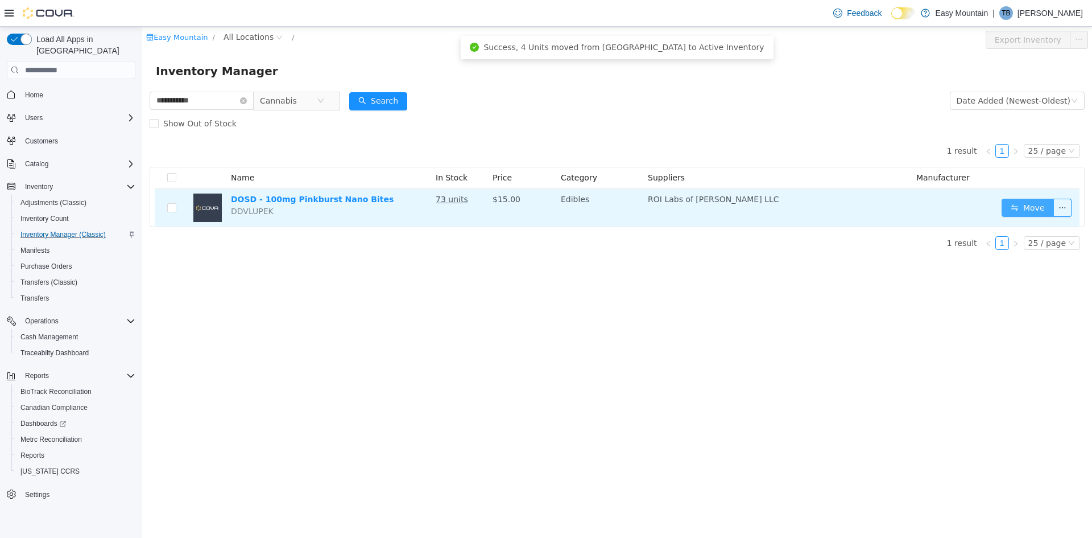
click at [1023, 205] on button "Move" at bounding box center [1028, 208] width 52 height 18
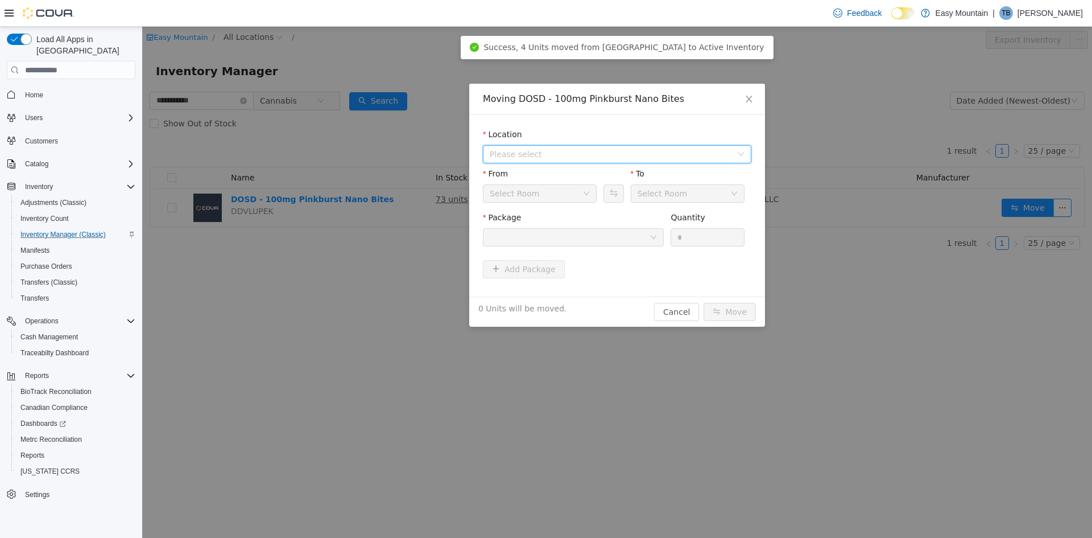
click at [534, 148] on span "Please select" at bounding box center [611, 153] width 242 height 11
click at [535, 188] on li "[STREET_ADDRESS]" at bounding box center [623, 195] width 254 height 15
click at [534, 195] on span "[STREET_ADDRESS]" at bounding box center [551, 195] width 79 height 9
click at [649, 240] on div at bounding box center [570, 237] width 160 height 17
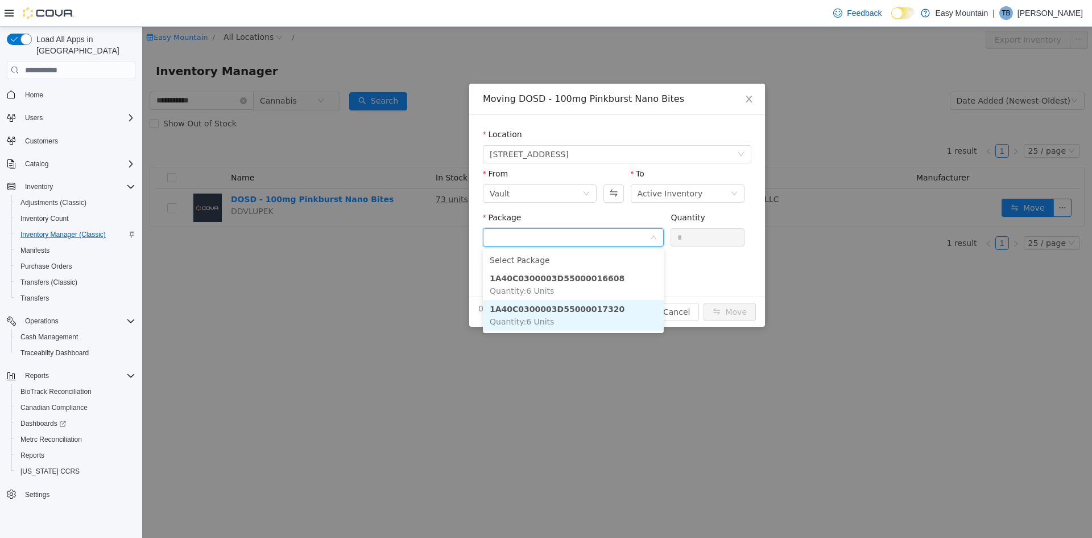
click at [580, 311] on strong "1A40C0300003D55000017320" at bounding box center [557, 308] width 135 height 9
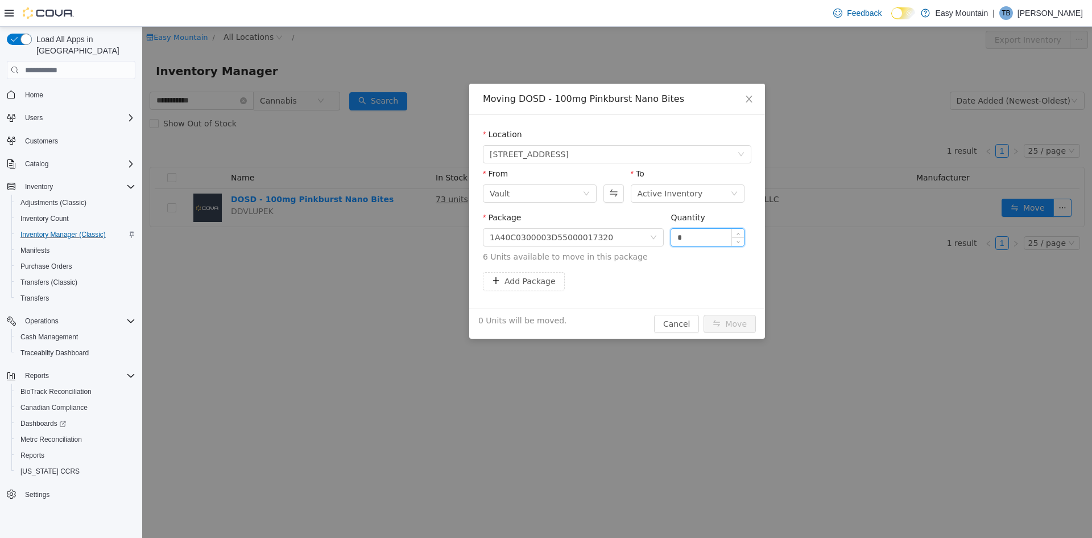
click at [707, 241] on input "*" at bounding box center [707, 237] width 73 height 17
type input "*"
click at [741, 329] on button "Move" at bounding box center [730, 324] width 52 height 18
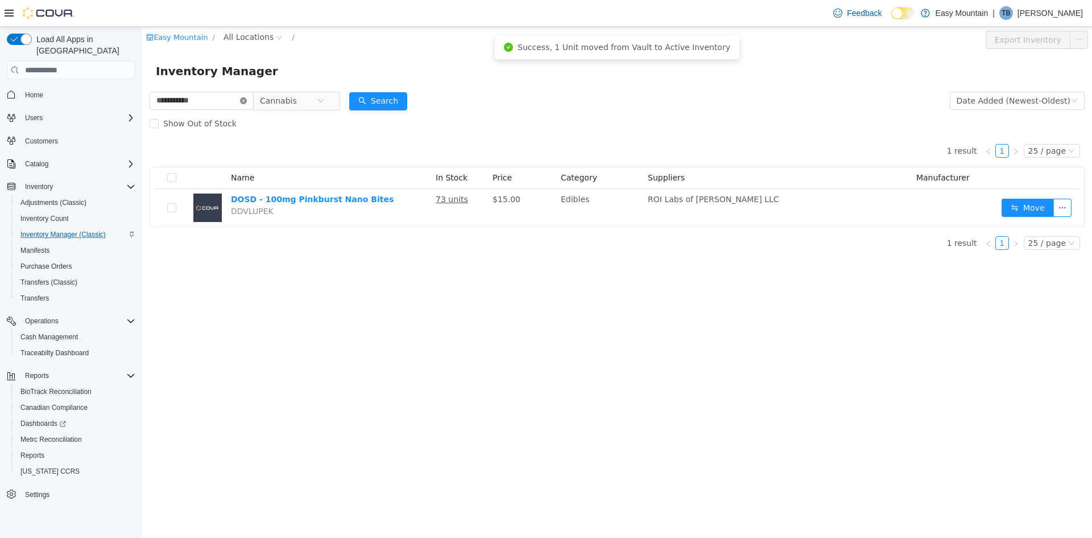
click at [247, 100] on icon "icon: close-circle" at bounding box center [243, 100] width 7 height 7
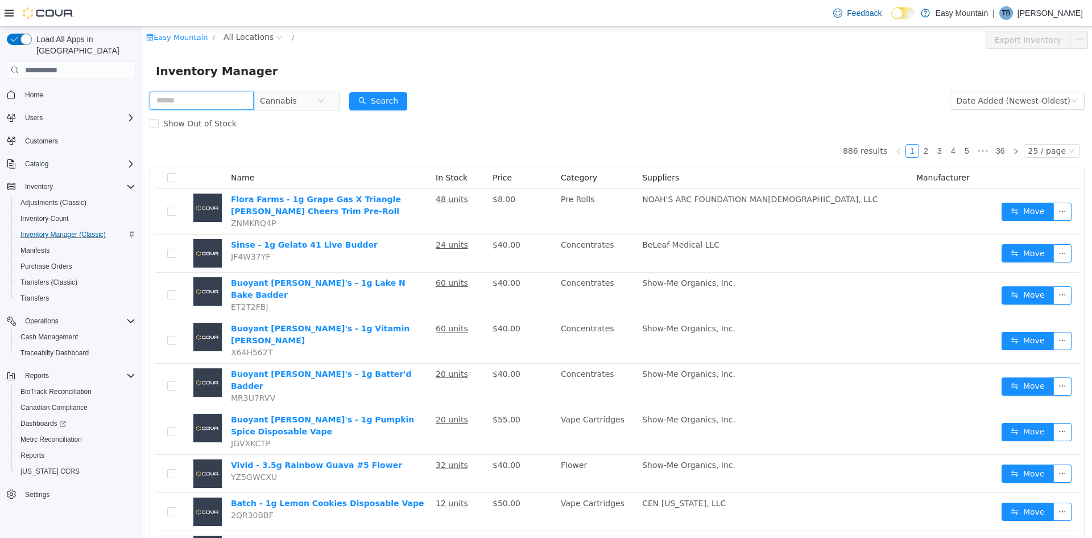
click at [218, 102] on input "text" at bounding box center [202, 101] width 104 height 18
type input "**********"
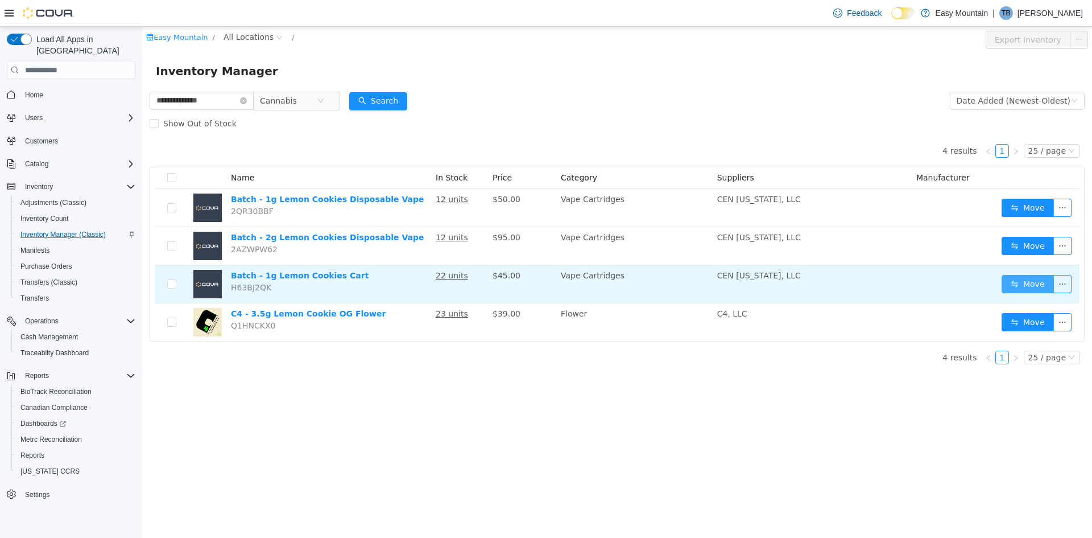
click at [1037, 284] on button "Move" at bounding box center [1028, 284] width 52 height 18
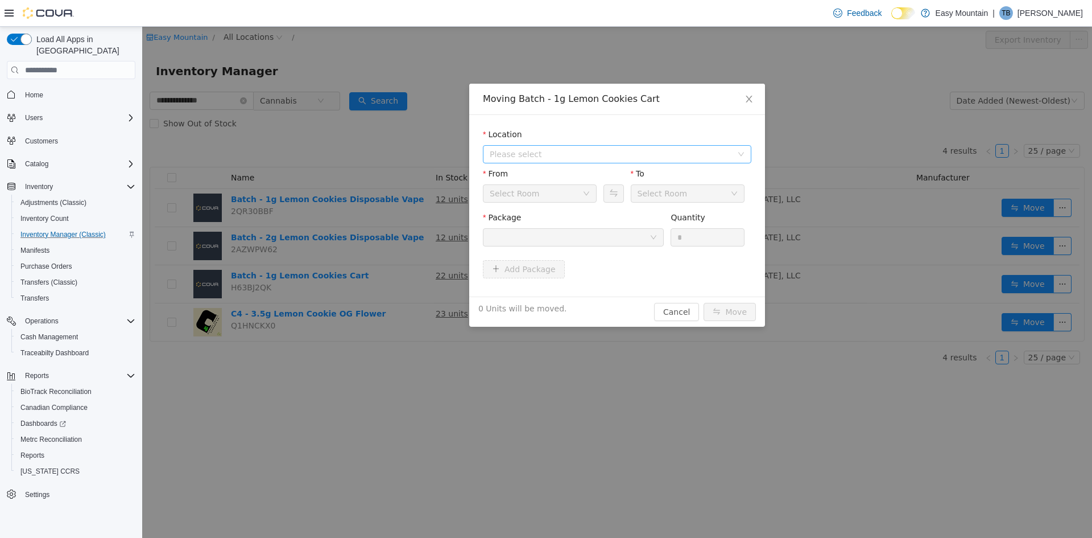
click at [624, 146] on span "Please select" at bounding box center [613, 154] width 247 height 17
click at [574, 193] on span "[STREET_ADDRESS]" at bounding box center [551, 195] width 79 height 9
click at [579, 242] on div at bounding box center [570, 237] width 160 height 17
click at [750, 97] on icon "icon: close" at bounding box center [749, 98] width 9 height 9
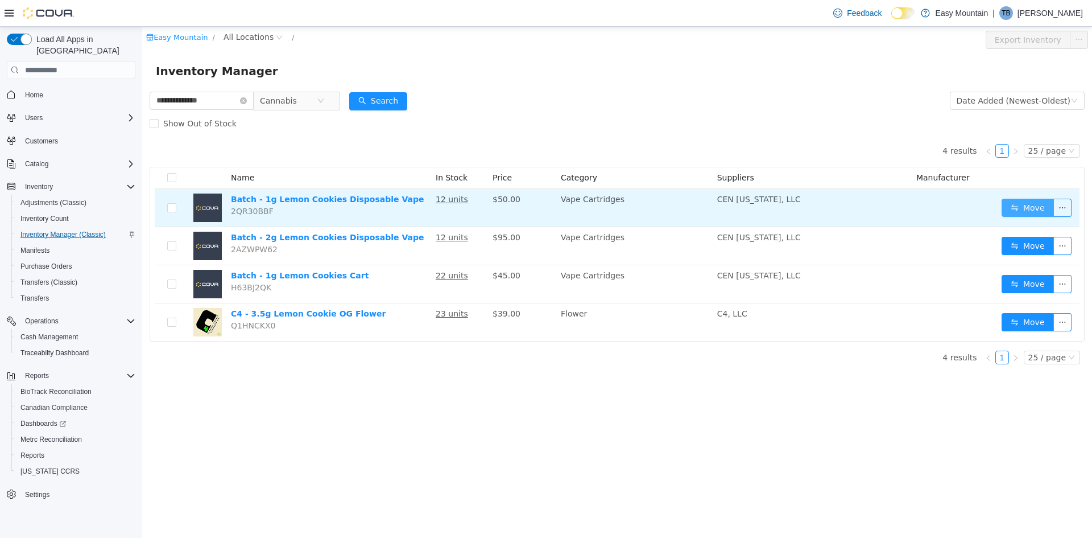
click at [1031, 209] on button "Move" at bounding box center [1028, 208] width 52 height 18
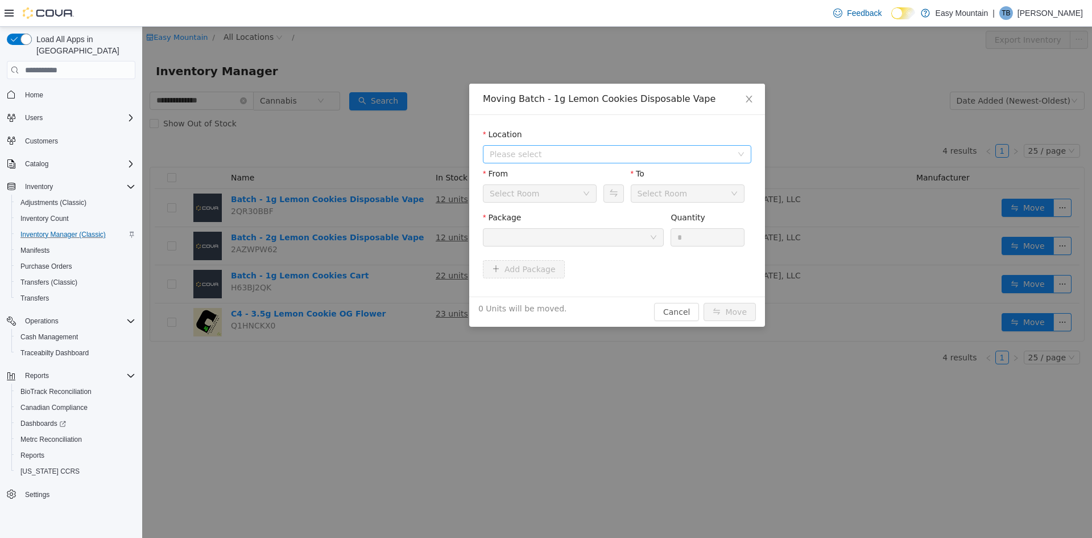
click at [728, 150] on span "Please select" at bounding box center [611, 153] width 242 height 11
click at [591, 199] on span "[STREET_ADDRESS]" at bounding box center [551, 195] width 79 height 9
click at [598, 238] on div at bounding box center [570, 237] width 160 height 17
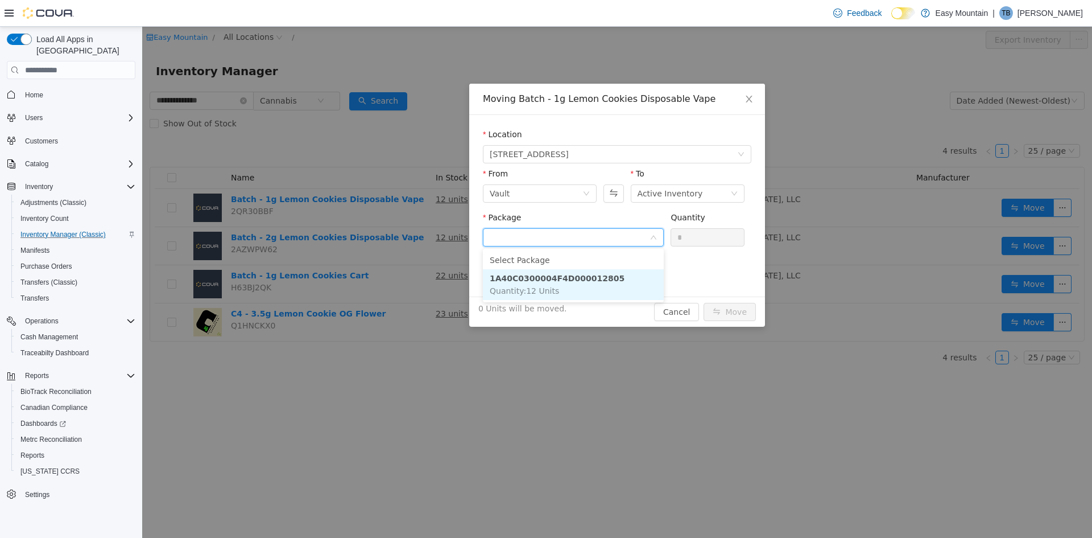
click at [548, 288] on span "Quantity : 12 Units" at bounding box center [524, 290] width 69 height 9
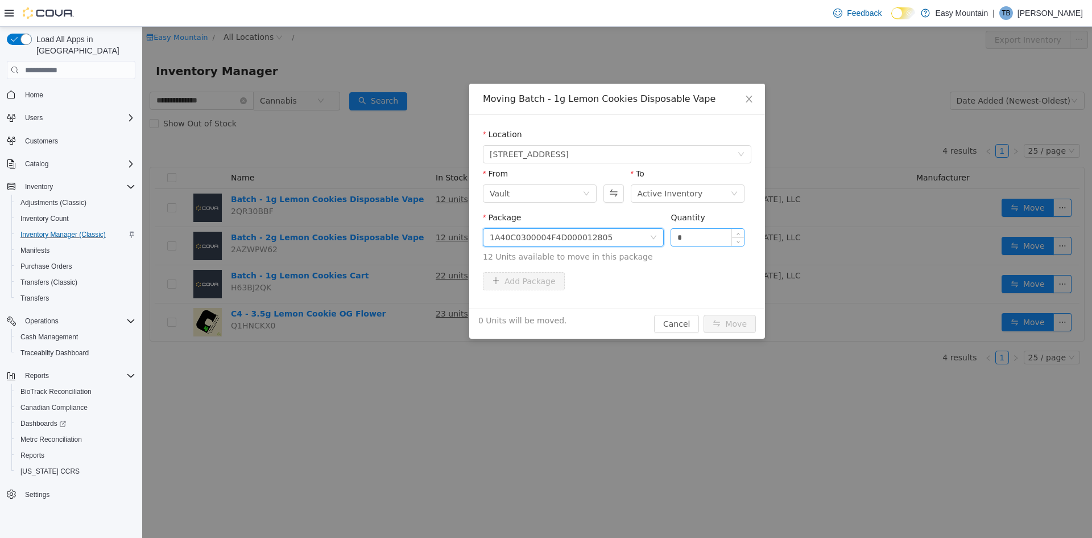
click at [716, 241] on input "*" at bounding box center [707, 237] width 73 height 17
type input "**"
click at [740, 319] on button "Move" at bounding box center [730, 324] width 52 height 18
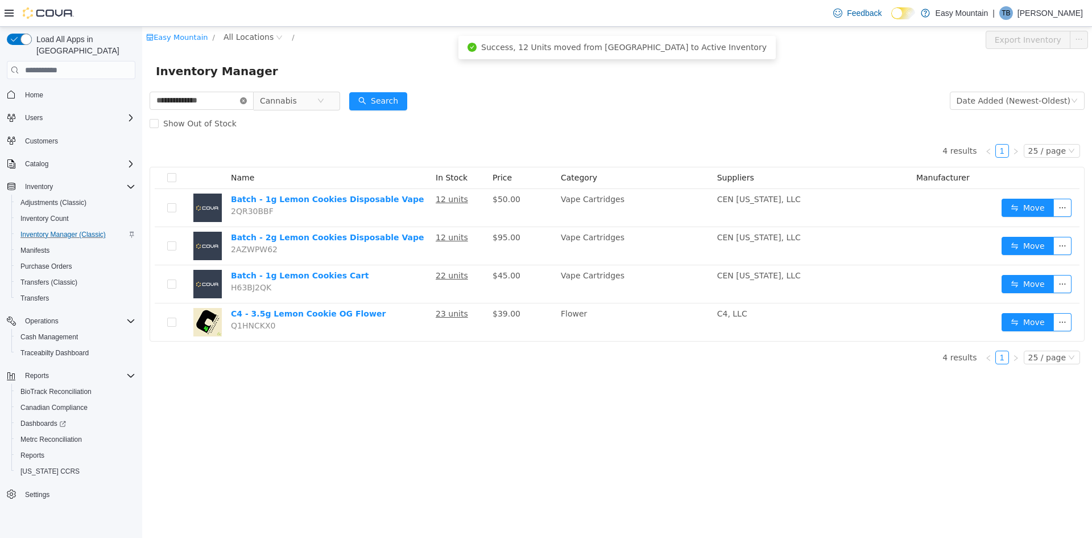
click at [247, 99] on icon "icon: close-circle" at bounding box center [243, 100] width 7 height 7
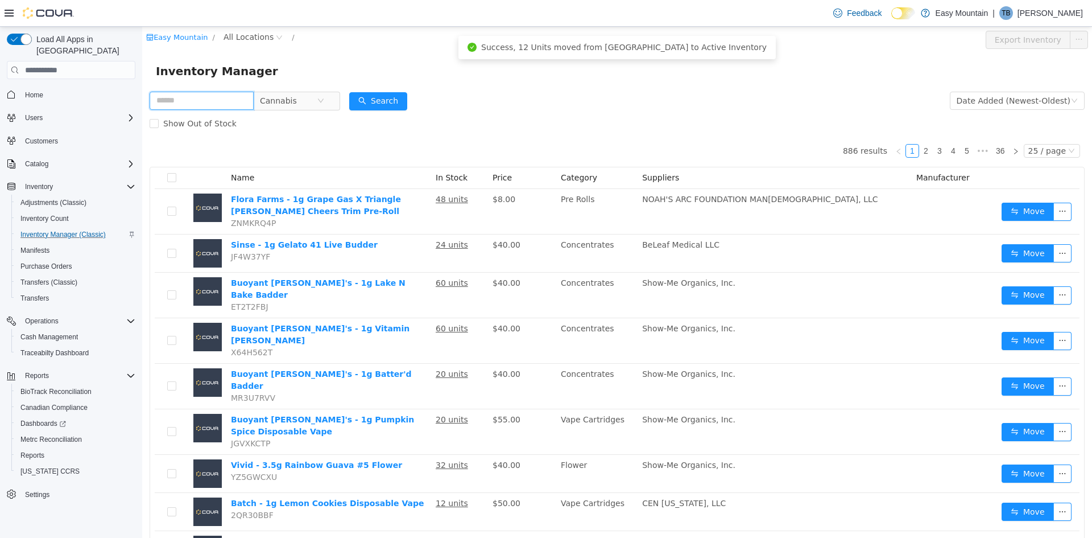
click at [241, 95] on input "text" at bounding box center [202, 101] width 104 height 18
type input "**********"
click at [382, 100] on button "Search" at bounding box center [378, 101] width 58 height 18
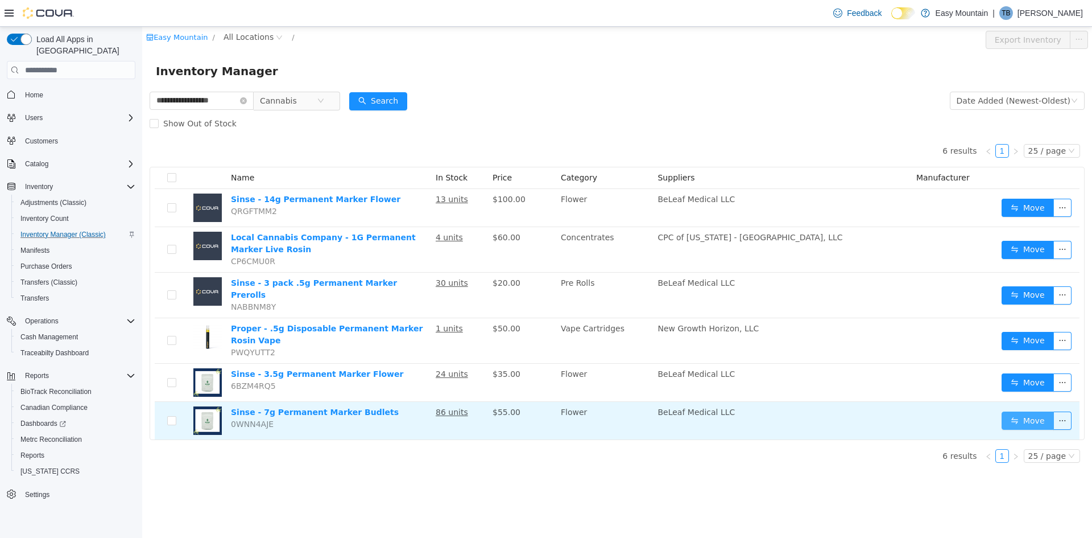
click at [1038, 411] on button "Move" at bounding box center [1028, 420] width 52 height 18
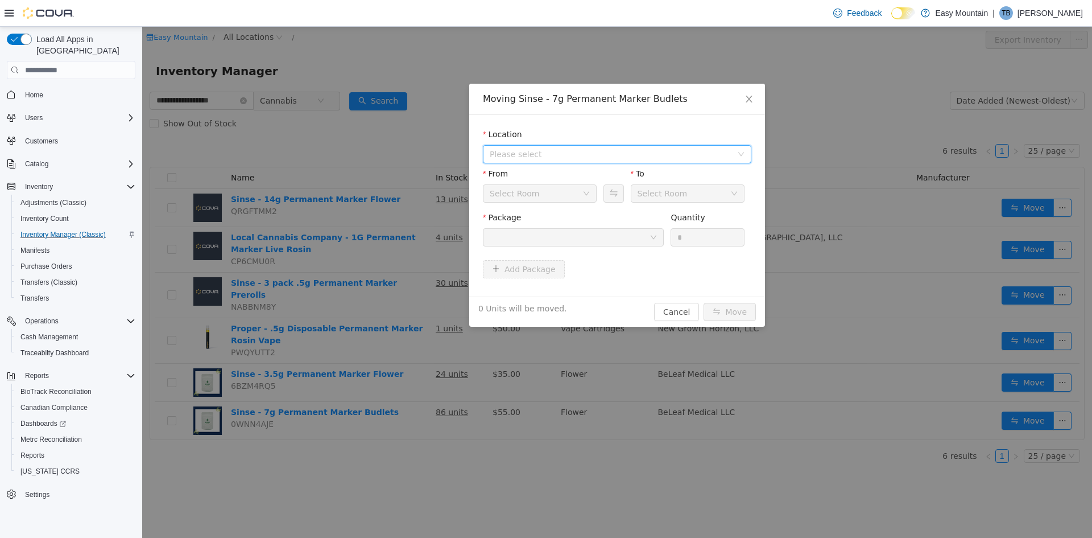
click at [585, 157] on span "Please select" at bounding box center [611, 153] width 242 height 11
click at [566, 199] on span "[STREET_ADDRESS]" at bounding box center [551, 195] width 79 height 9
click at [584, 233] on div at bounding box center [570, 237] width 160 height 17
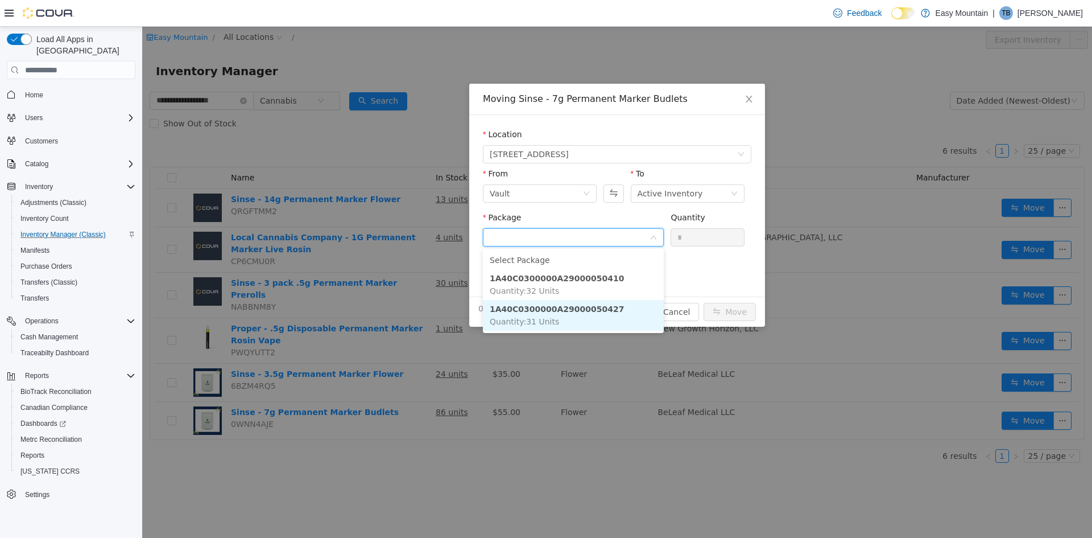
click at [544, 319] on span "Quantity : 31 Units" at bounding box center [524, 321] width 69 height 9
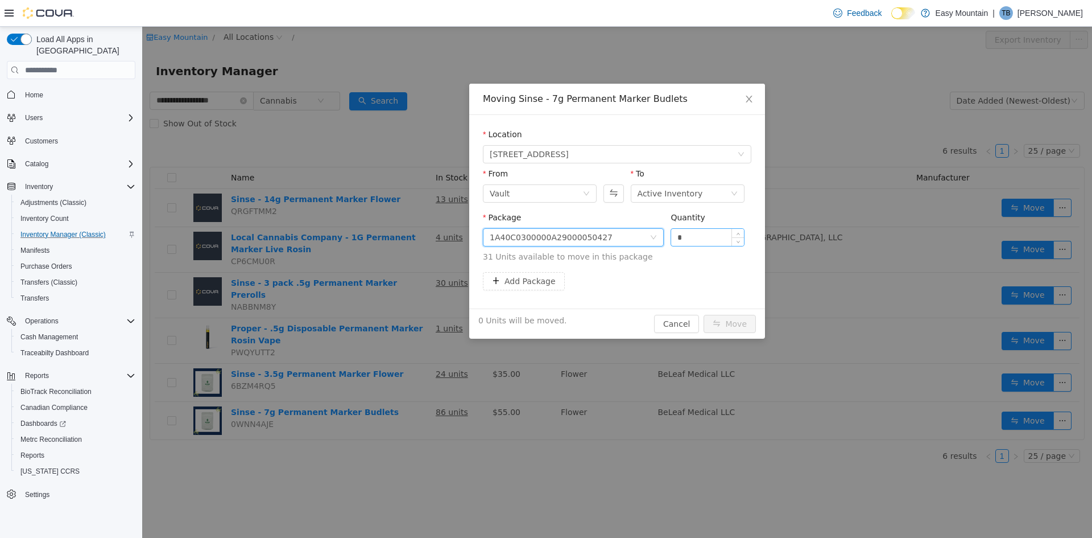
click at [698, 241] on input "*" at bounding box center [707, 237] width 73 height 17
type input "**"
click at [735, 324] on button "Move" at bounding box center [730, 324] width 52 height 18
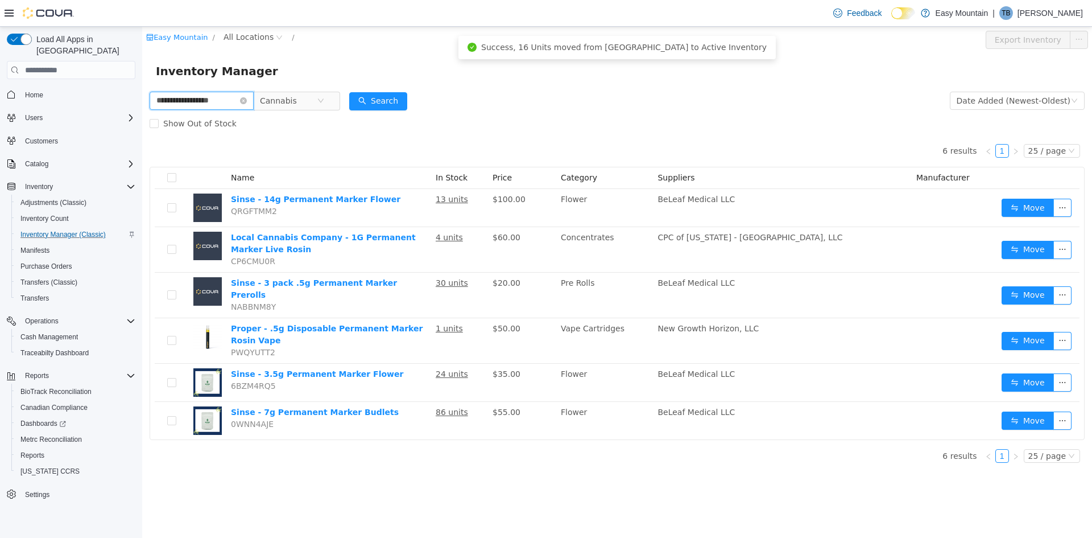
click at [250, 102] on input "**********" at bounding box center [202, 101] width 104 height 18
click at [247, 100] on icon "icon: close-circle" at bounding box center [243, 100] width 7 height 7
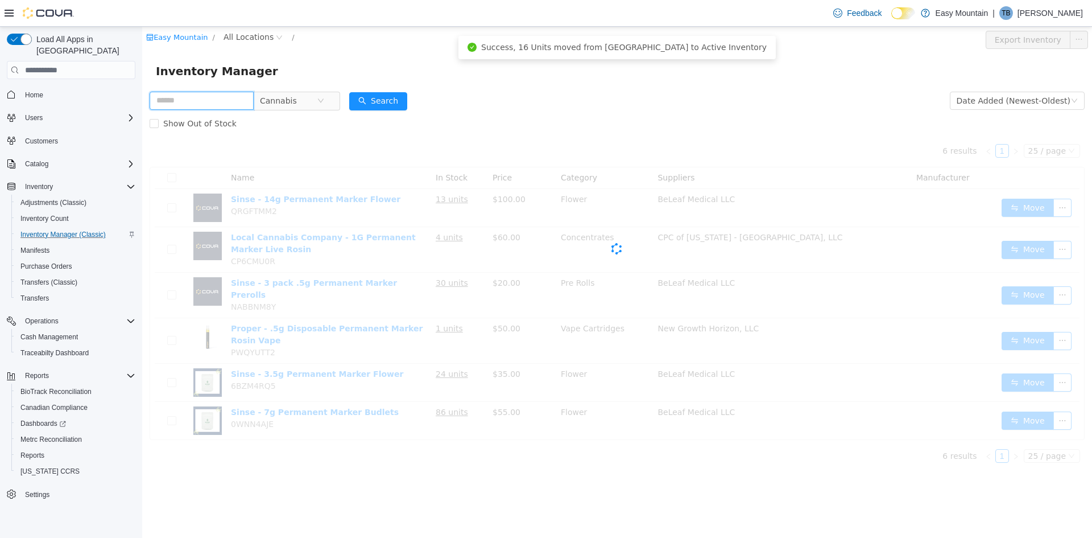
click at [206, 102] on input "text" at bounding box center [202, 101] width 104 height 18
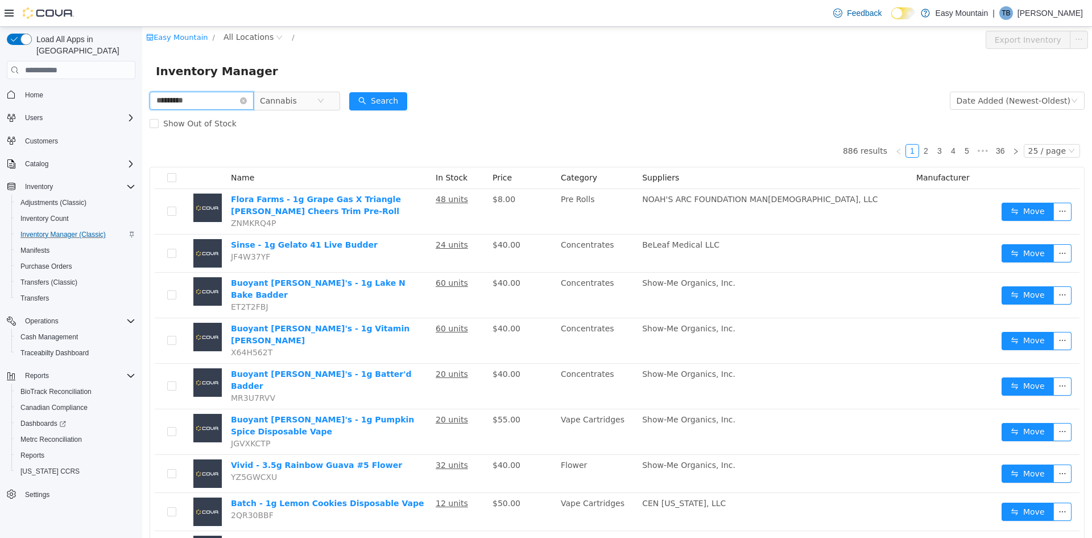
type input "*********"
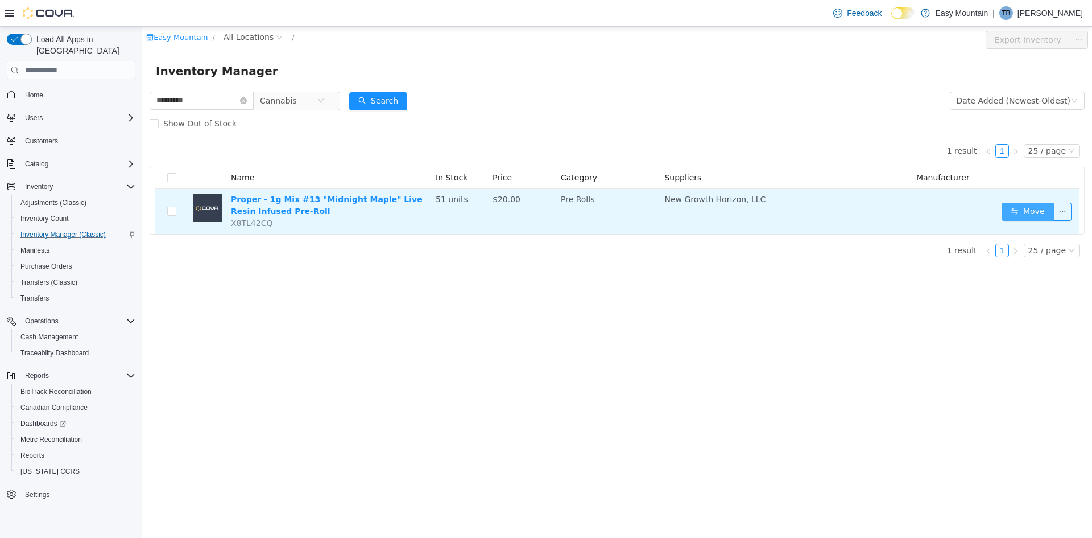
click at [1038, 208] on button "Move" at bounding box center [1028, 212] width 52 height 18
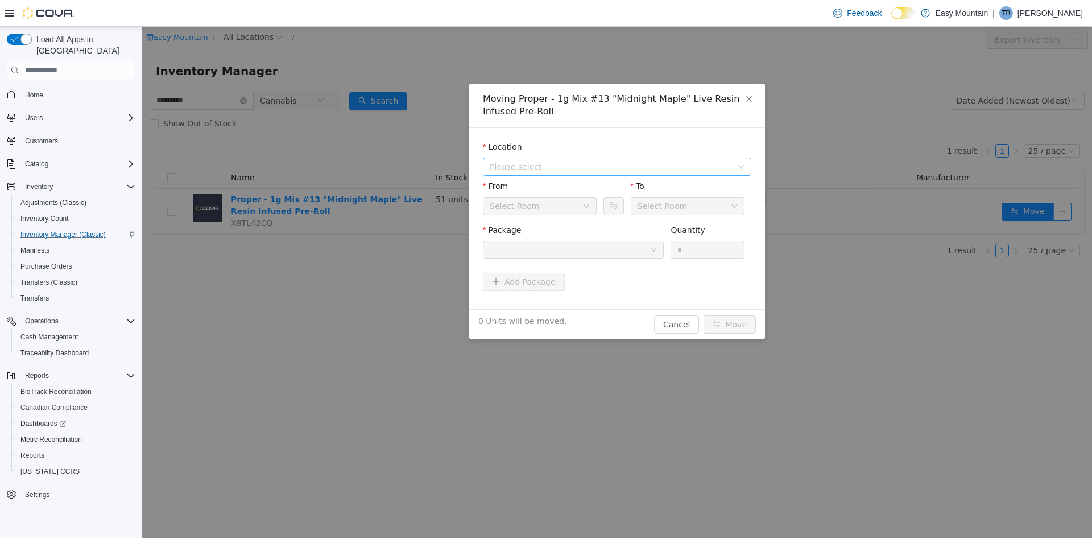
click at [649, 171] on span "Please select" at bounding box center [611, 166] width 242 height 11
click at [620, 215] on span "[STREET_ADDRESS]" at bounding box center [629, 207] width 240 height 15
click at [615, 250] on div at bounding box center [570, 249] width 160 height 17
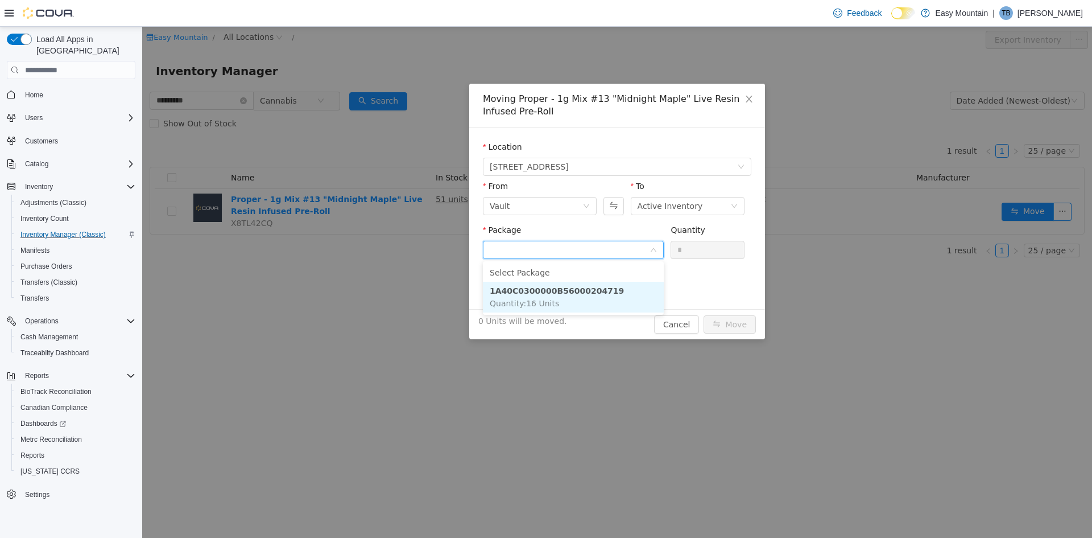
click at [589, 299] on li "1A40C0300000B56000204719 Quantity : 16 Units" at bounding box center [573, 297] width 181 height 31
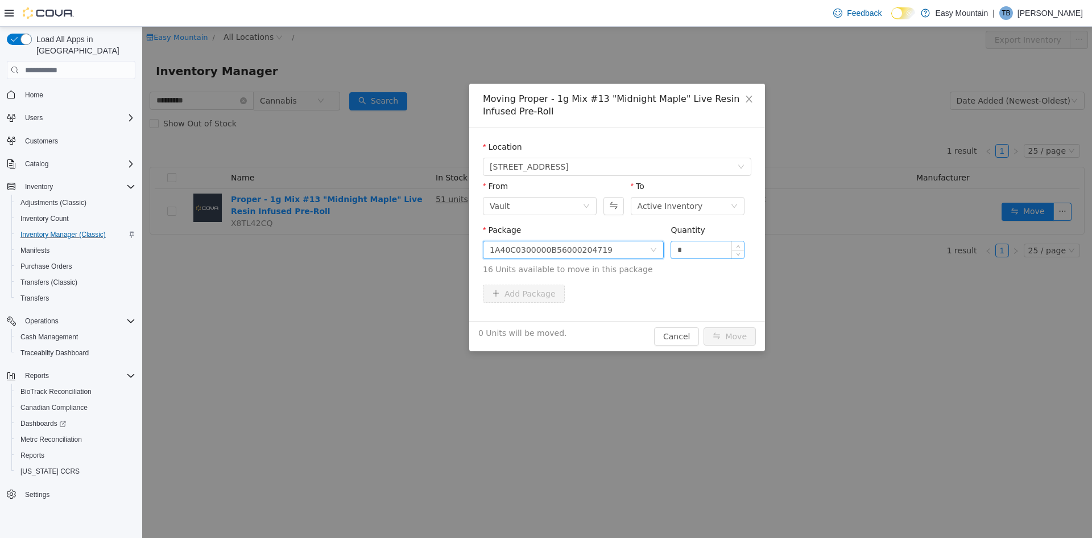
click at [700, 253] on input "*" at bounding box center [707, 249] width 73 height 17
click at [647, 249] on div "1A40C0300000B56000204719" at bounding box center [570, 249] width 160 height 17
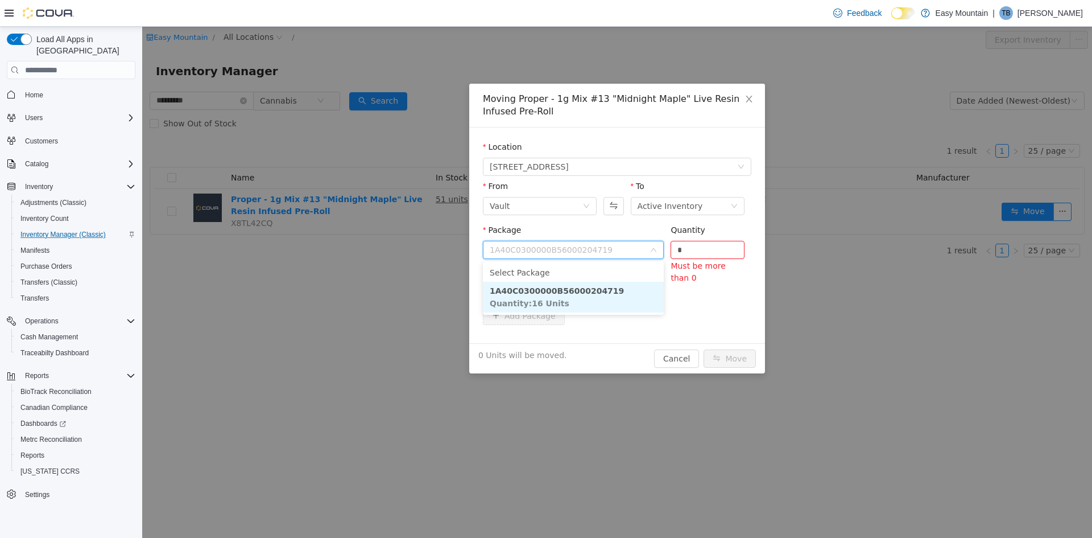
click at [647, 249] on input "Package" at bounding box center [570, 250] width 160 height 17
click at [696, 243] on input "*" at bounding box center [707, 249] width 73 height 17
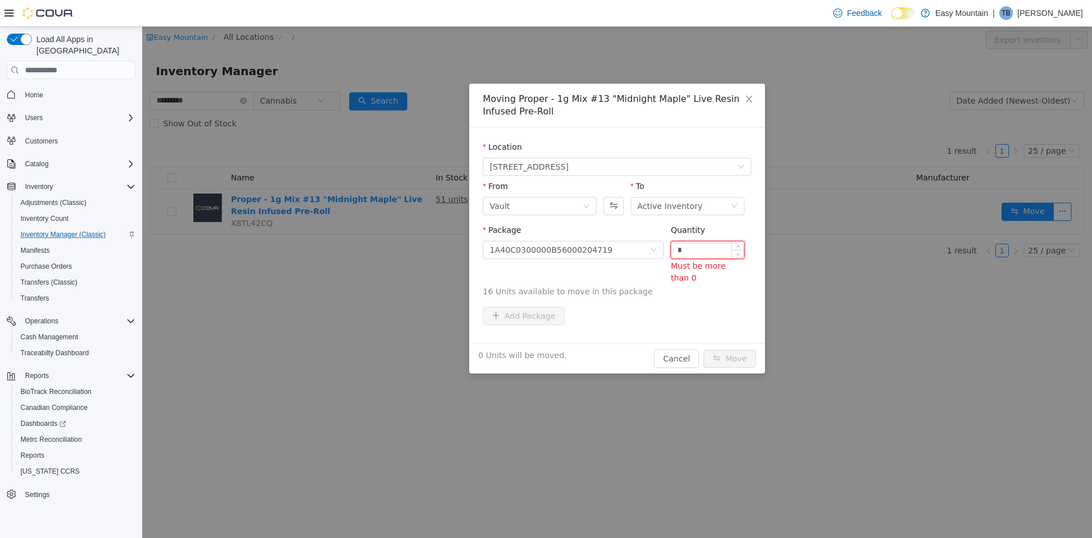
click at [696, 243] on input "*" at bounding box center [707, 249] width 73 height 17
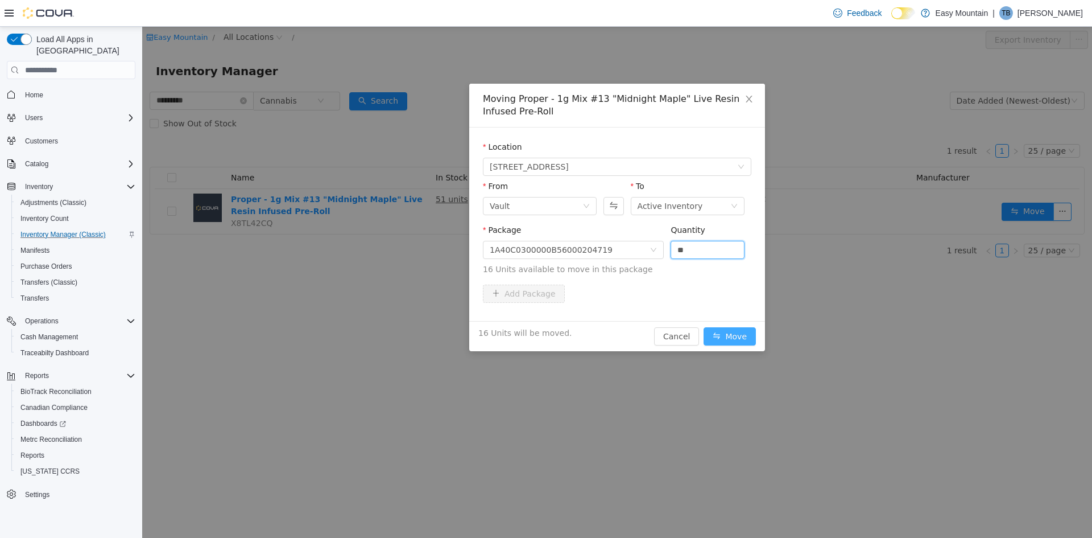
type input "**"
click at [738, 337] on button "Move" at bounding box center [730, 336] width 52 height 18
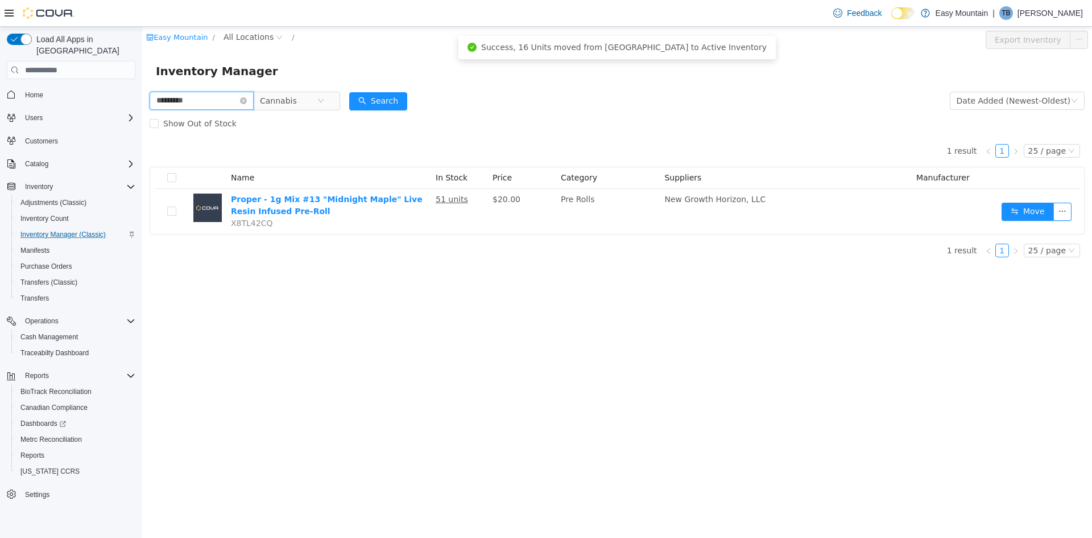
click at [185, 101] on input "*********" at bounding box center [202, 101] width 104 height 18
type input "*********"
click at [407, 105] on button "Search" at bounding box center [378, 101] width 58 height 18
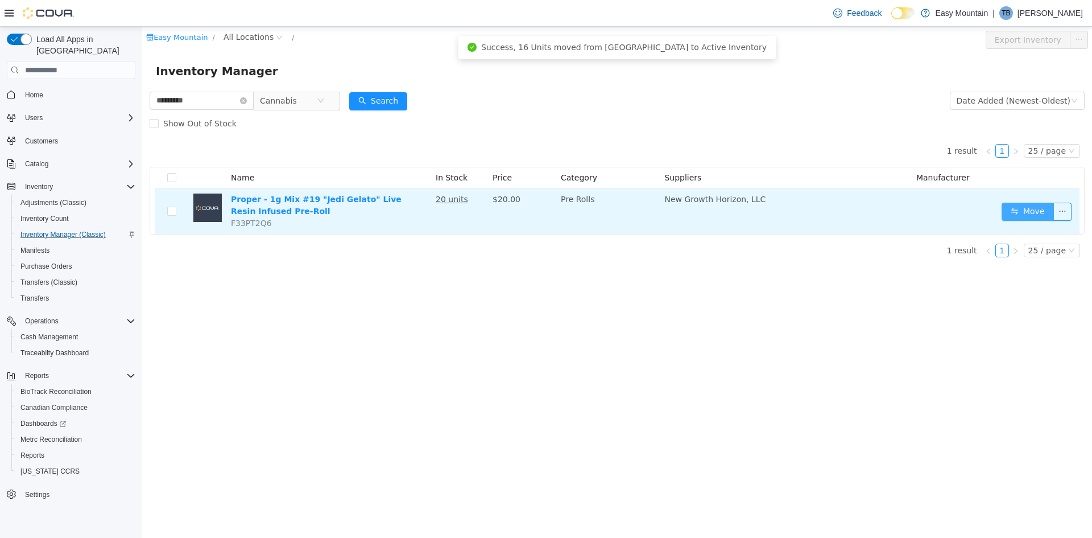
click at [1026, 212] on button "Move" at bounding box center [1028, 212] width 52 height 18
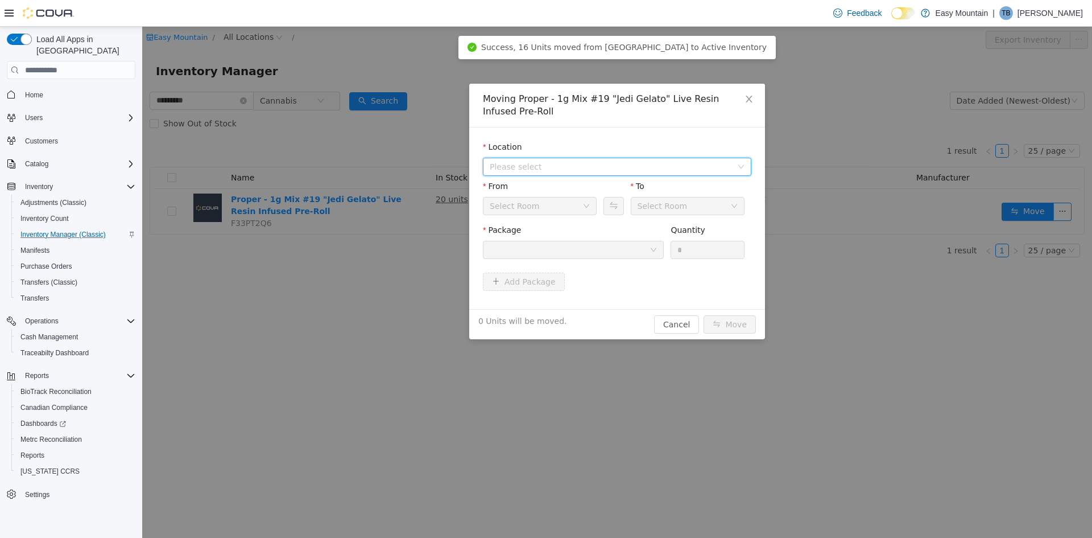
click at [643, 163] on span "Please select" at bounding box center [611, 166] width 242 height 11
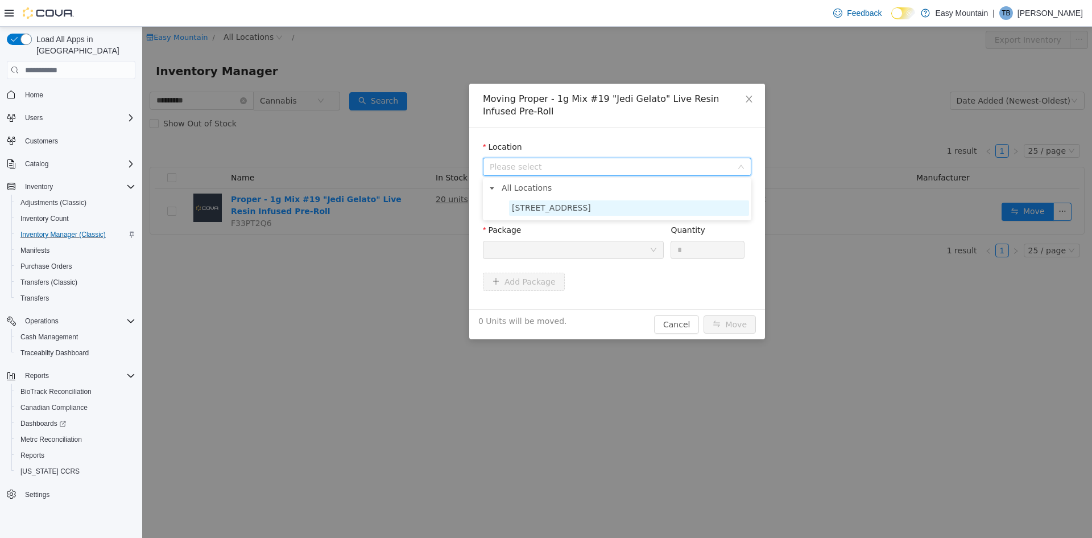
click at [588, 203] on span "[STREET_ADDRESS]" at bounding box center [551, 207] width 79 height 9
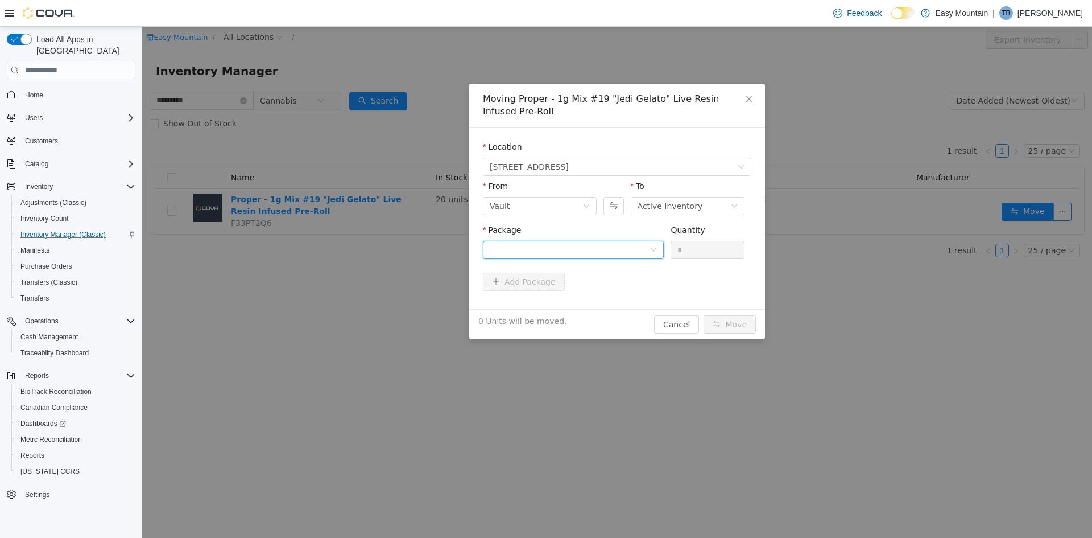
click at [563, 250] on div at bounding box center [570, 249] width 160 height 17
click at [532, 304] on span "Quantity : 18 Units" at bounding box center [524, 303] width 69 height 9
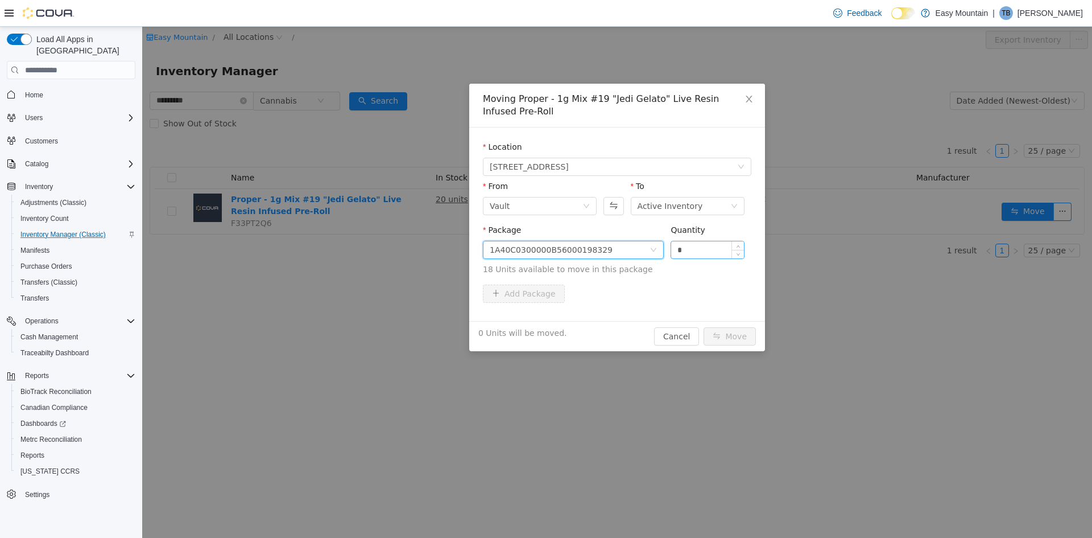
click at [715, 250] on input "*" at bounding box center [707, 249] width 73 height 17
type input "**"
click at [719, 336] on button "Move" at bounding box center [730, 336] width 52 height 18
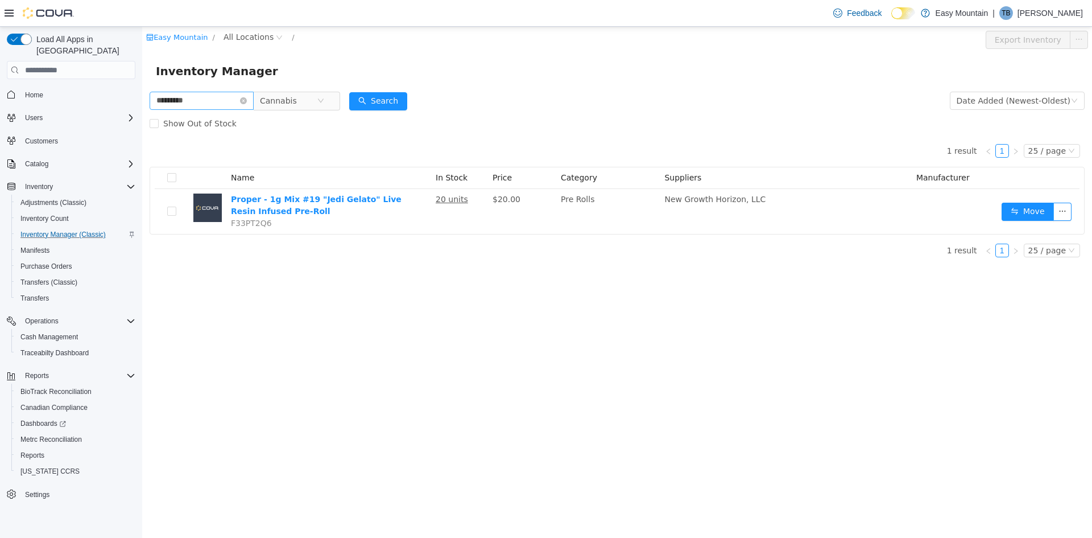
drag, startPoint x: 254, startPoint y: 97, endPoint x: 209, endPoint y: 101, distance: 45.1
click at [247, 97] on icon "icon: close-circle" at bounding box center [243, 100] width 7 height 7
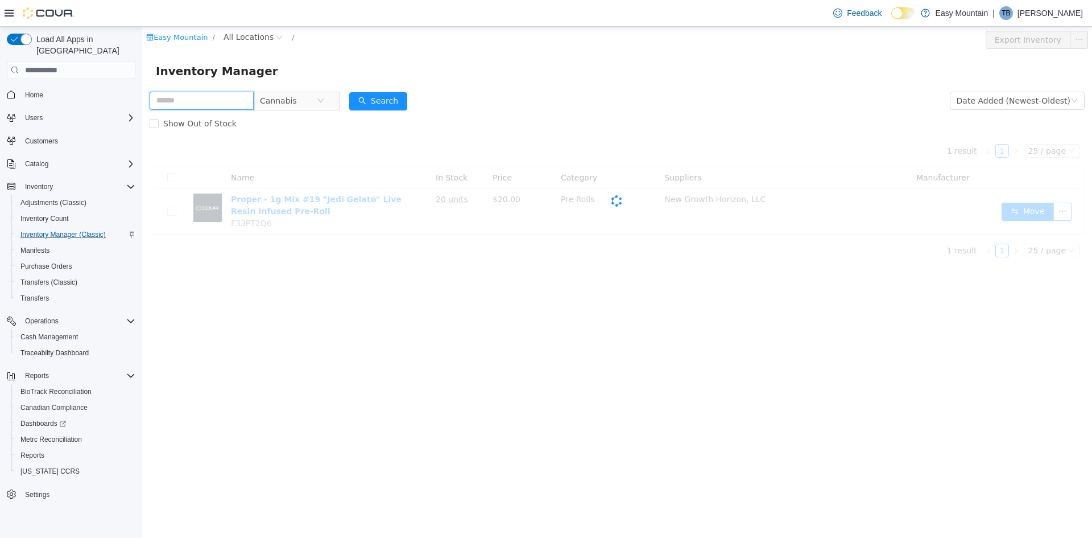
click at [207, 101] on input "text" at bounding box center [202, 101] width 104 height 18
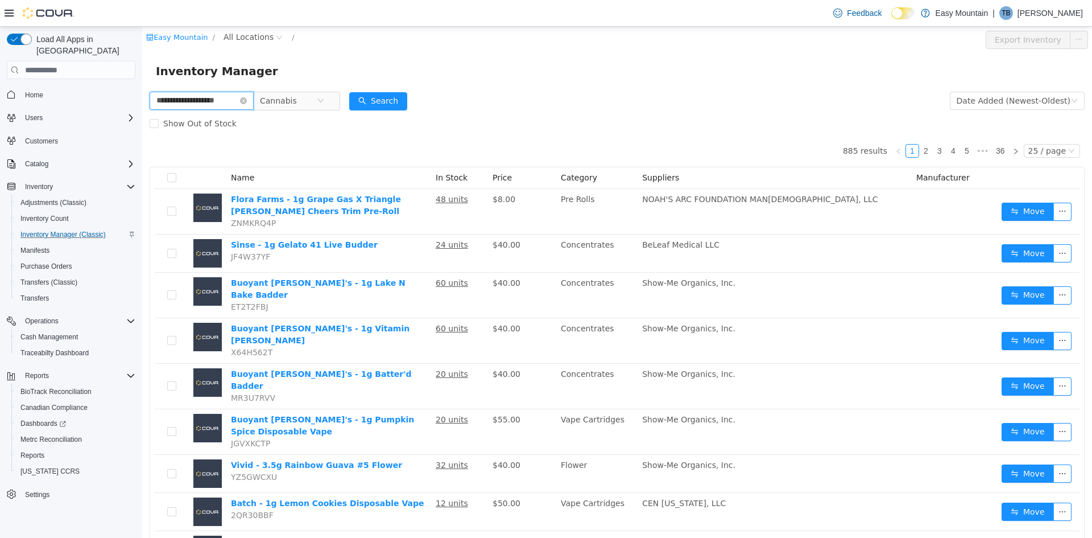
type input "**********"
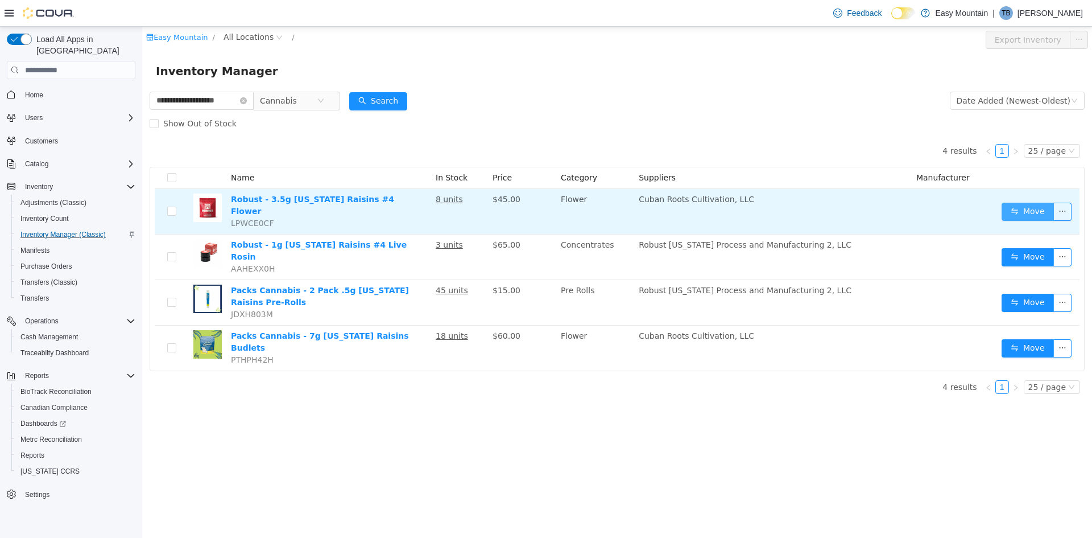
click at [1028, 206] on button "Move" at bounding box center [1028, 212] width 52 height 18
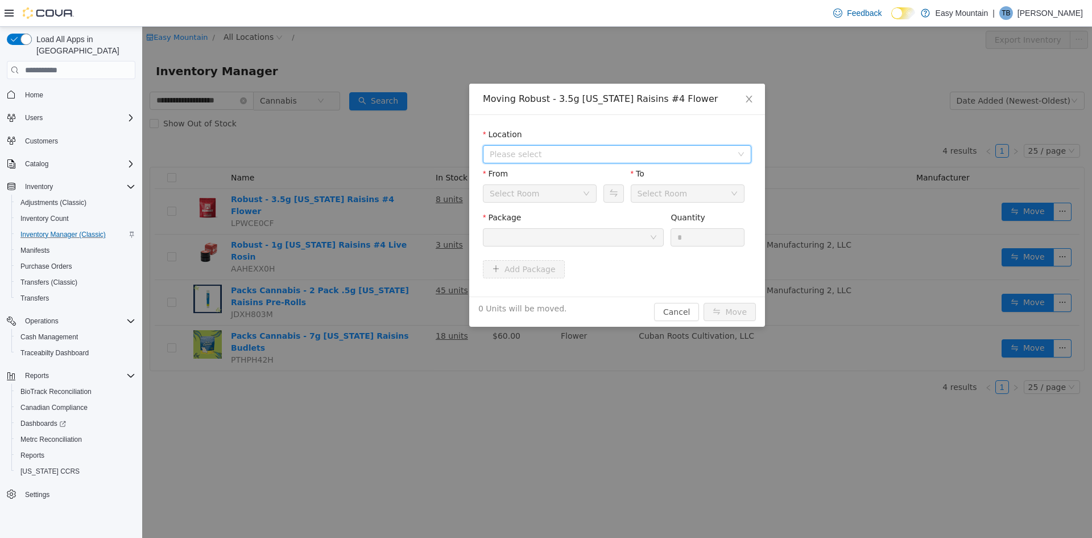
click at [569, 152] on span "Please select" at bounding box center [611, 153] width 242 height 11
click at [552, 192] on span "[STREET_ADDRESS]" at bounding box center [551, 195] width 79 height 9
click at [599, 240] on div at bounding box center [570, 237] width 160 height 17
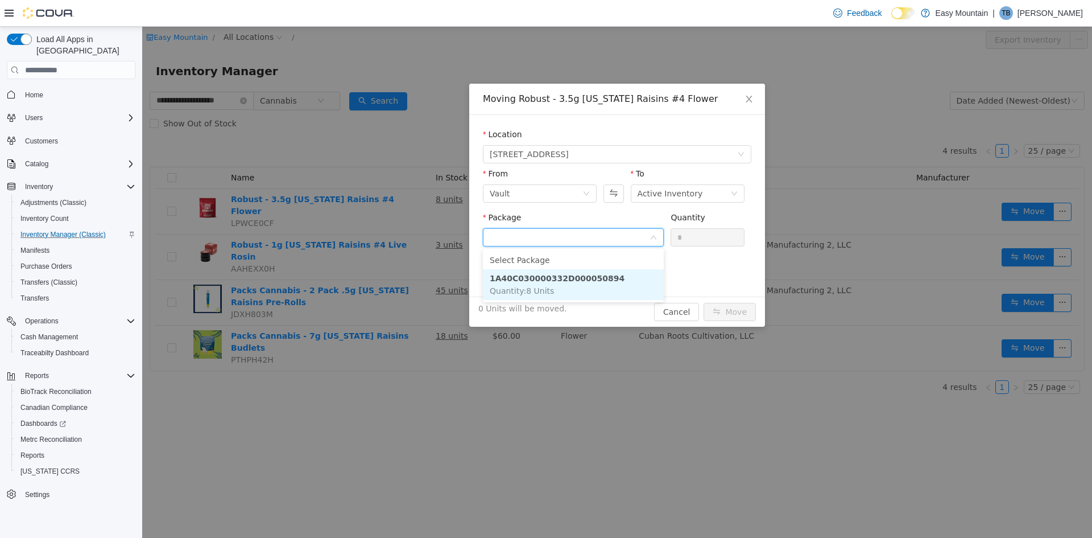
click at [552, 279] on strong "1A40C030000332D000050894" at bounding box center [557, 278] width 135 height 9
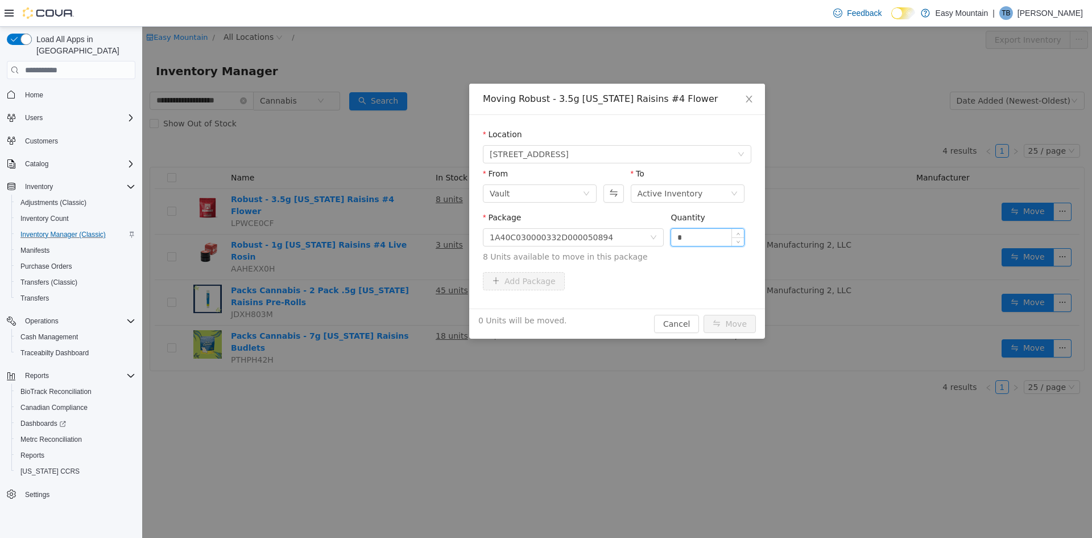
click at [680, 230] on input "*" at bounding box center [707, 237] width 73 height 17
type input "*"
click at [730, 319] on button "Move" at bounding box center [730, 324] width 52 height 18
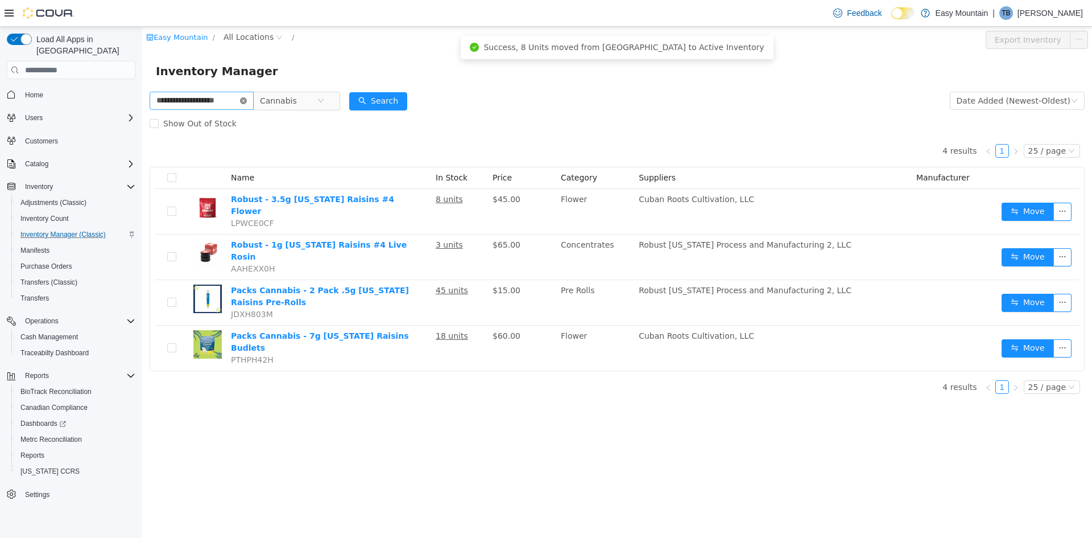
click at [247, 99] on icon "icon: close-circle" at bounding box center [243, 100] width 7 height 7
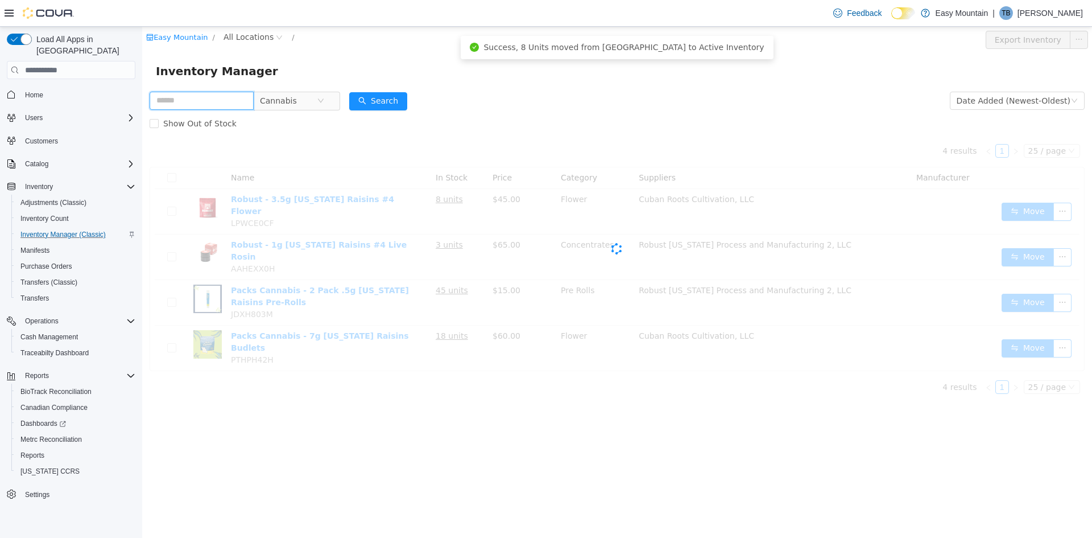
click at [225, 103] on input "text" at bounding box center [202, 101] width 104 height 18
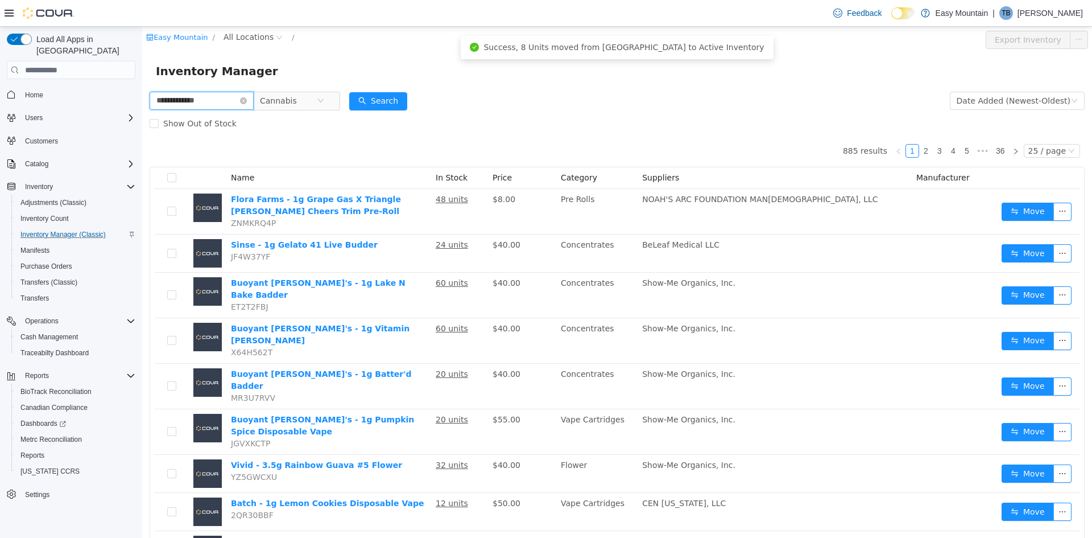
type input "**********"
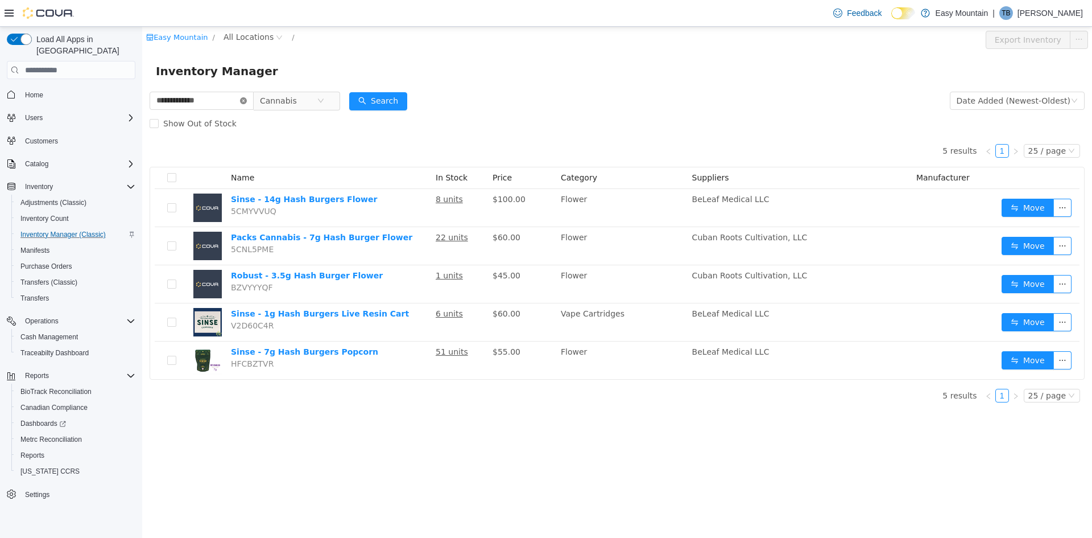
click at [247, 100] on icon "icon: close-circle" at bounding box center [243, 100] width 7 height 7
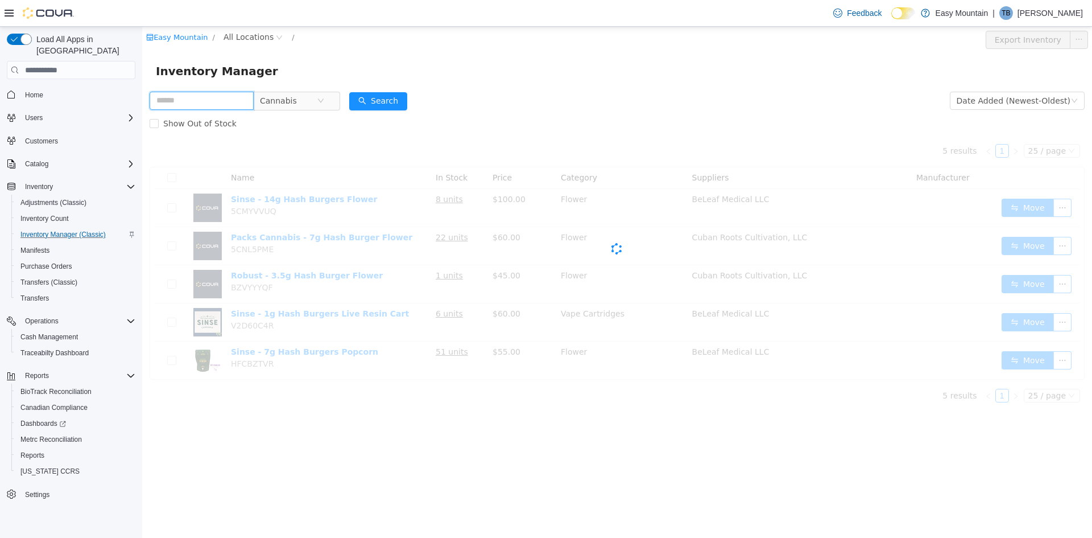
click at [210, 98] on input "text" at bounding box center [202, 101] width 104 height 18
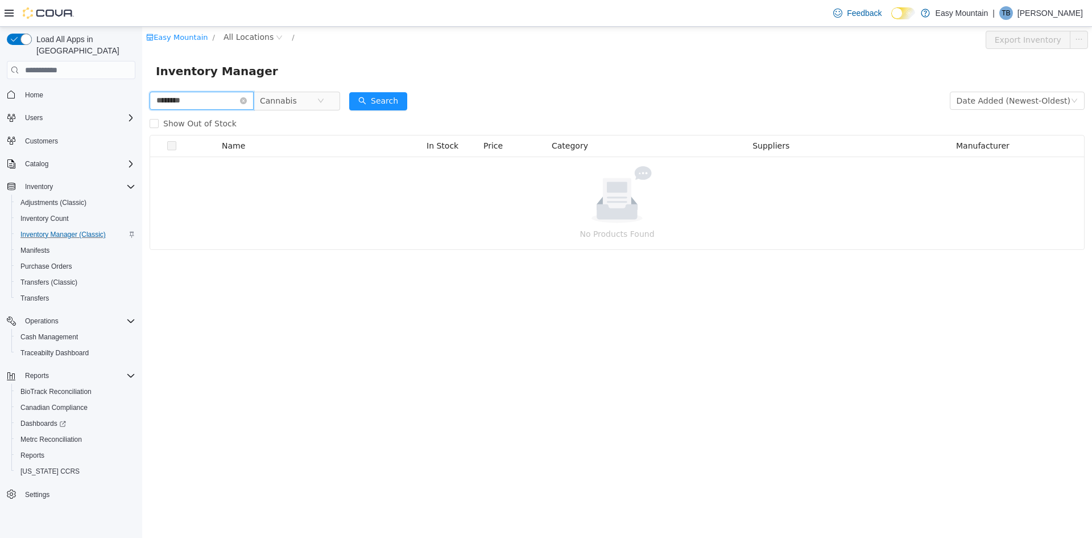
type input "********"
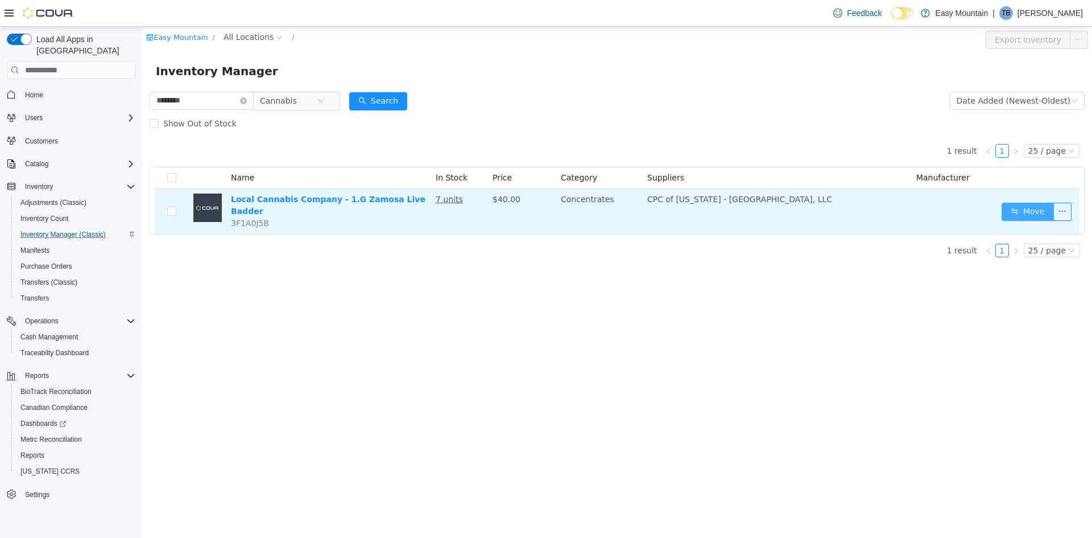
click at [1030, 207] on button "Move" at bounding box center [1028, 212] width 52 height 18
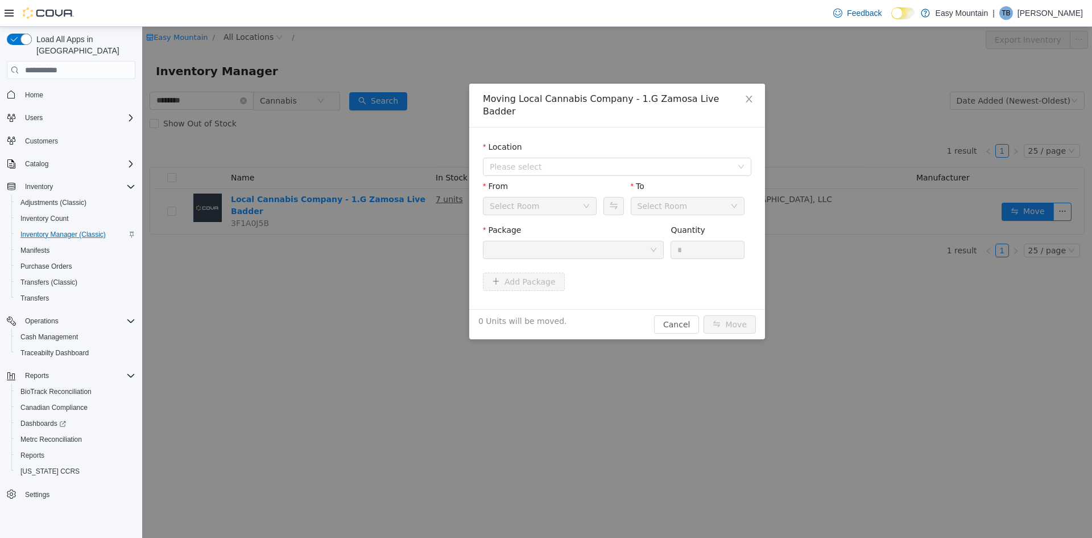
click at [604, 141] on div "Location" at bounding box center [617, 149] width 269 height 16
click at [599, 161] on span "Please select" at bounding box center [611, 166] width 242 height 11
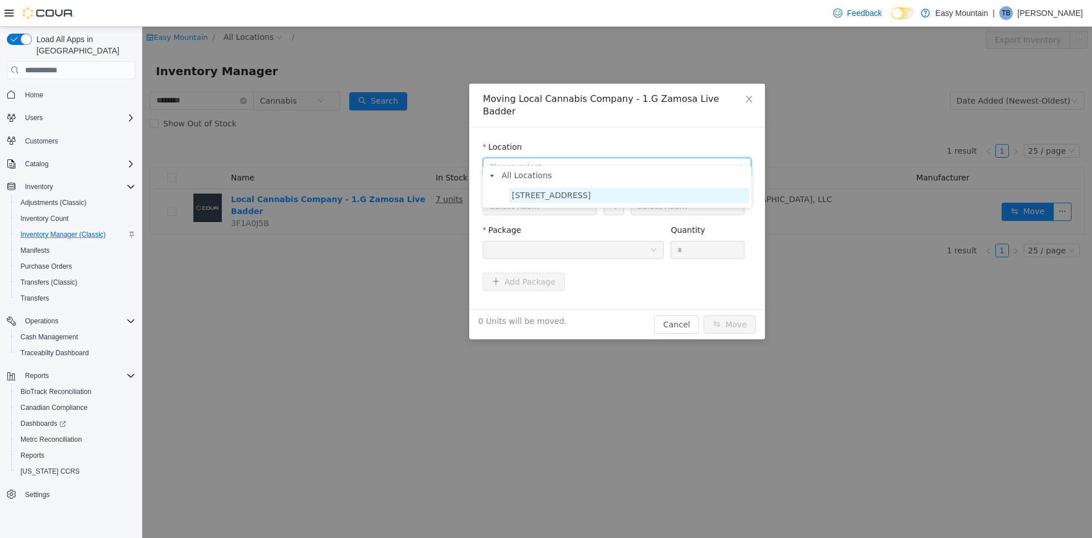
click at [582, 188] on span "[STREET_ADDRESS]" at bounding box center [629, 195] width 240 height 15
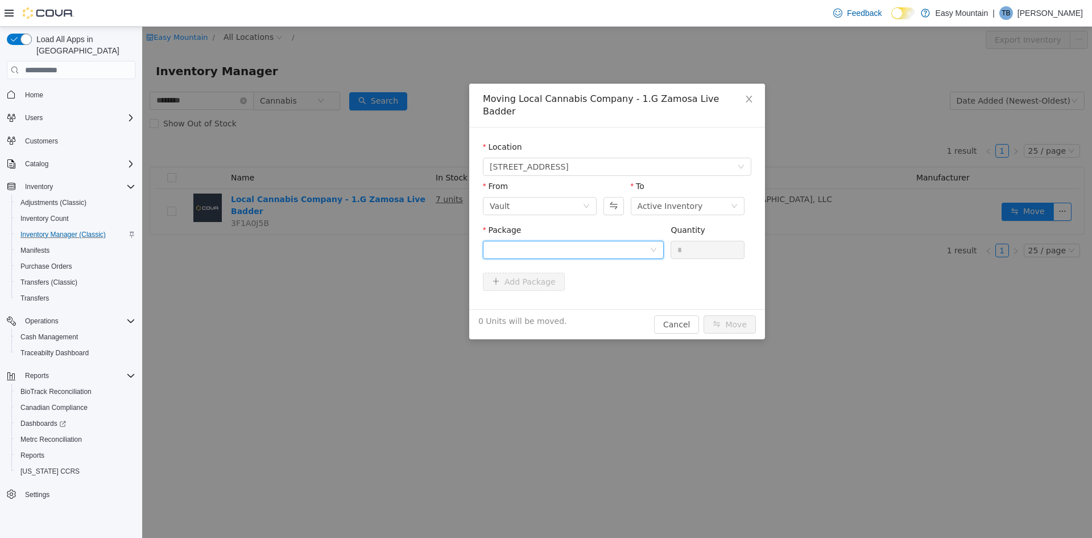
click at [571, 241] on div at bounding box center [570, 249] width 160 height 17
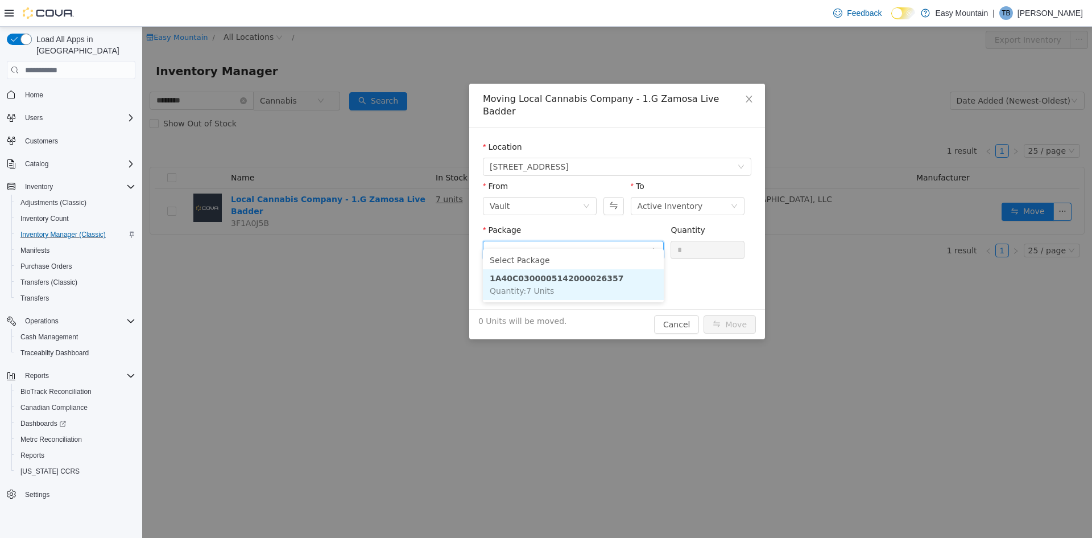
click at [564, 293] on li "1A40C0300005142000026357 Quantity : 7 Units" at bounding box center [573, 284] width 181 height 31
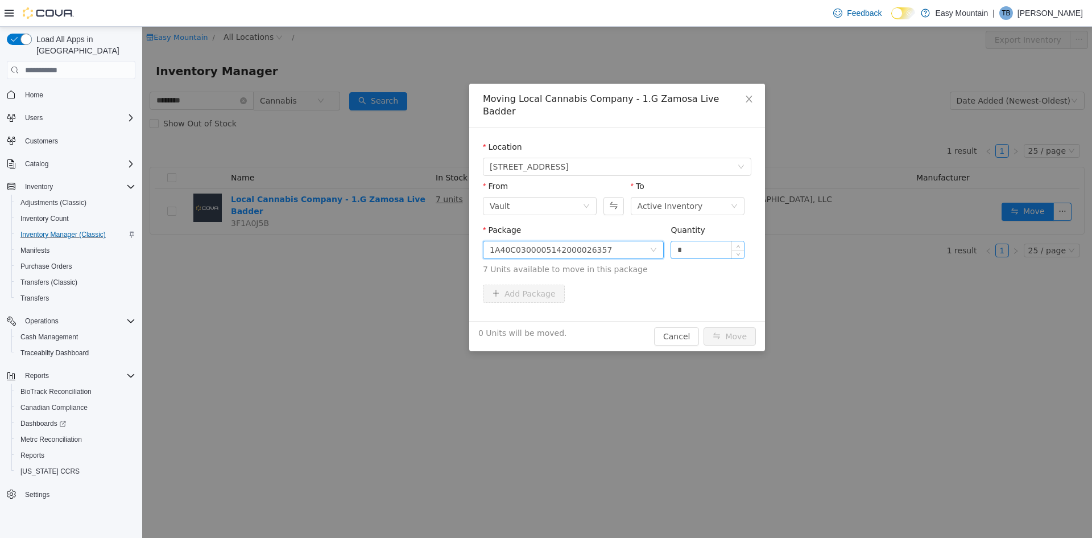
click at [689, 241] on input "*" at bounding box center [707, 249] width 73 height 17
type input "*"
click at [735, 327] on button "Move" at bounding box center [730, 336] width 52 height 18
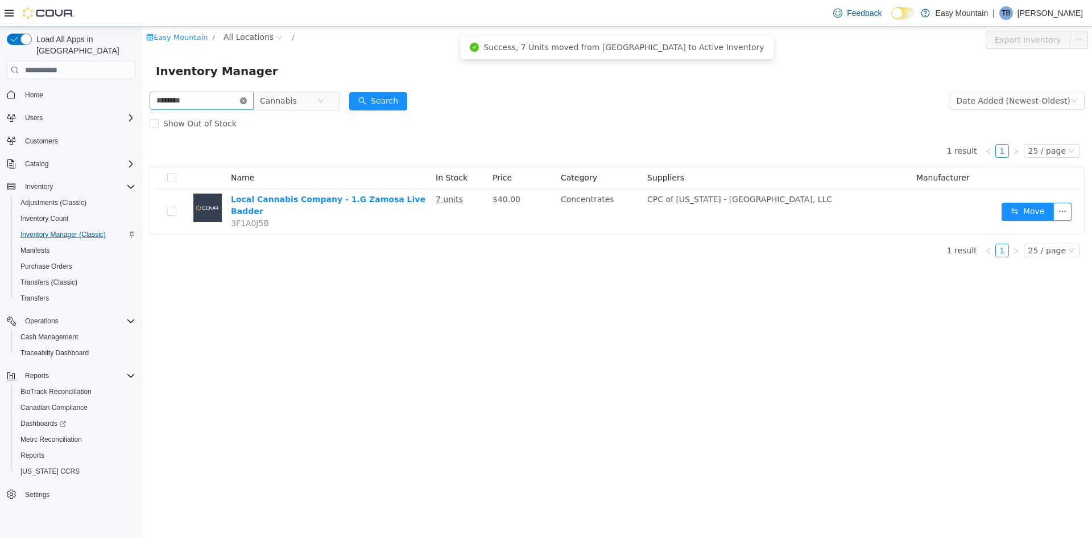
click at [247, 100] on icon "icon: close-circle" at bounding box center [243, 100] width 7 height 7
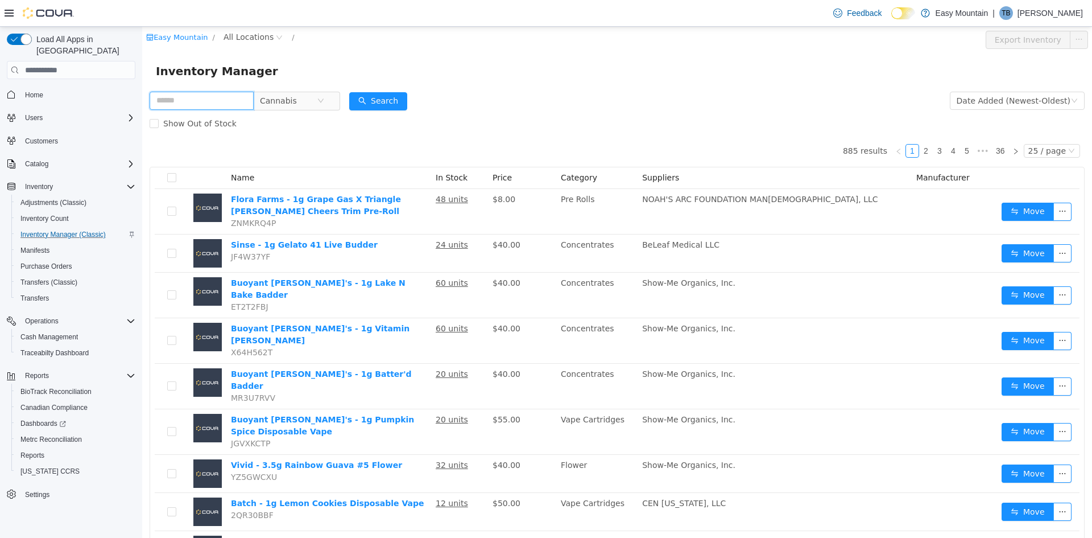
click at [191, 107] on input "text" at bounding box center [202, 101] width 104 height 18
type input "**********"
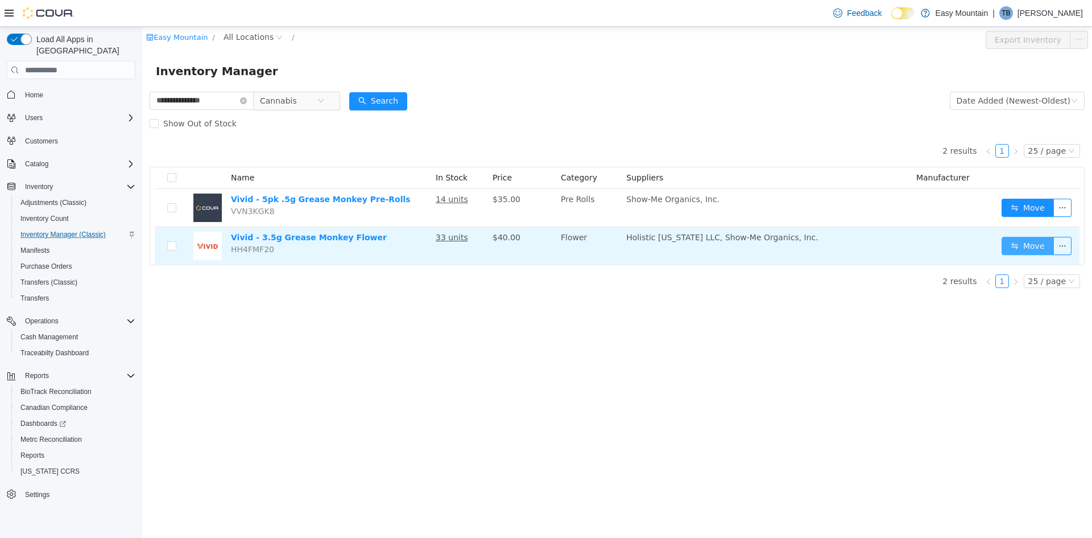
click at [1029, 246] on button "Move" at bounding box center [1028, 246] width 52 height 18
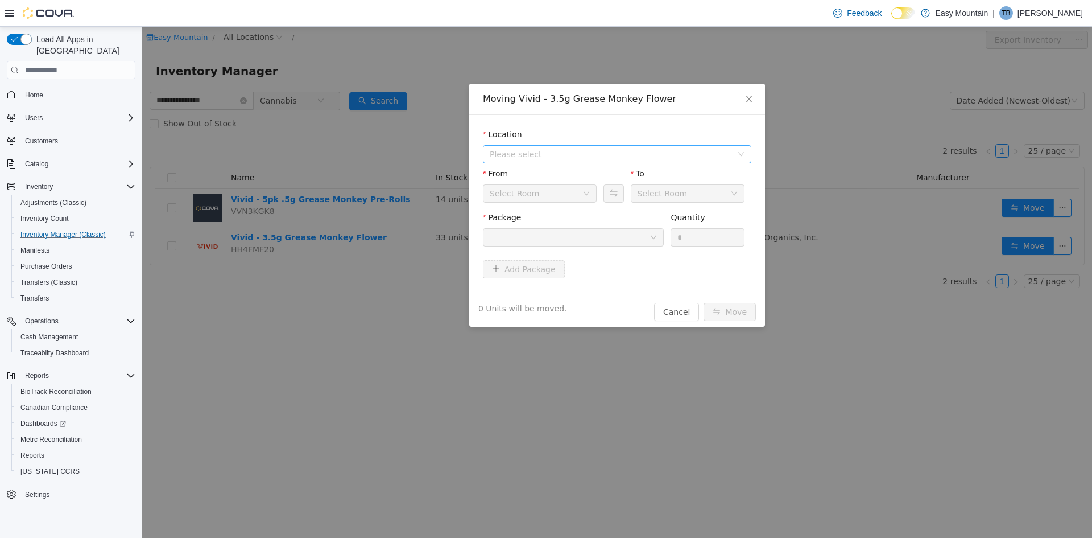
click at [573, 152] on span "Please select" at bounding box center [611, 153] width 242 height 11
click at [567, 192] on span "[STREET_ADDRESS]" at bounding box center [551, 195] width 79 height 9
click at [604, 238] on div at bounding box center [570, 237] width 160 height 17
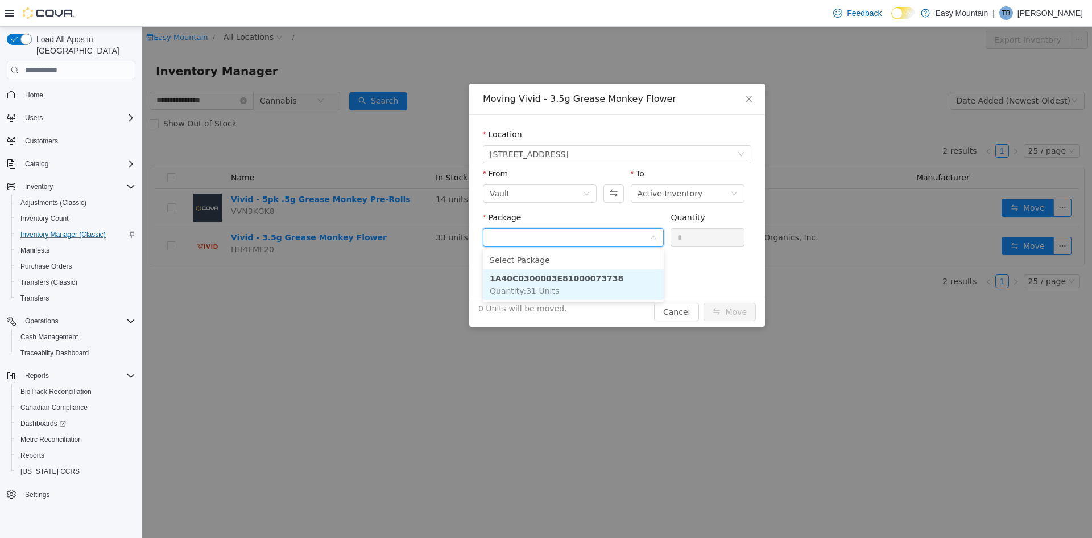
click at [576, 288] on li "1A40C0300003E81000073738 Quantity : 31 Units" at bounding box center [573, 284] width 181 height 31
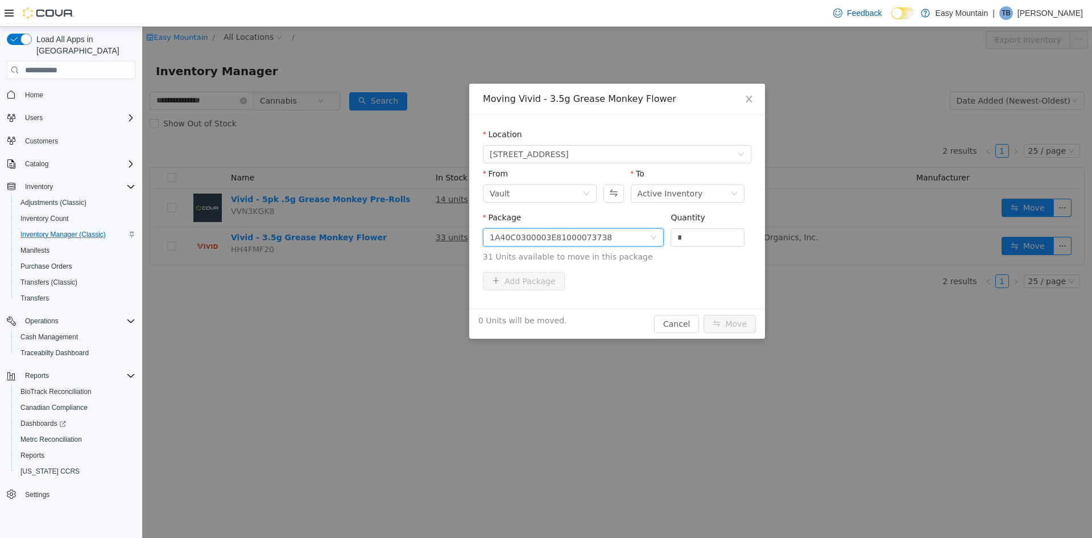
click at [648, 240] on div "1A40C0300003E81000073738" at bounding box center [570, 237] width 160 height 17
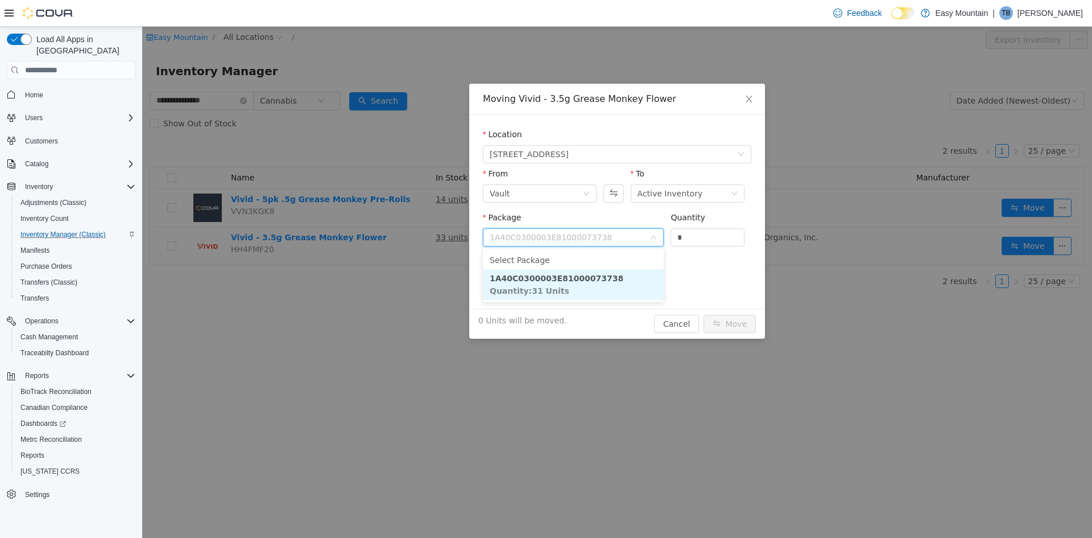
click at [580, 291] on li "1A40C0300003E81000073738 Quantity : 31 Units" at bounding box center [573, 284] width 181 height 31
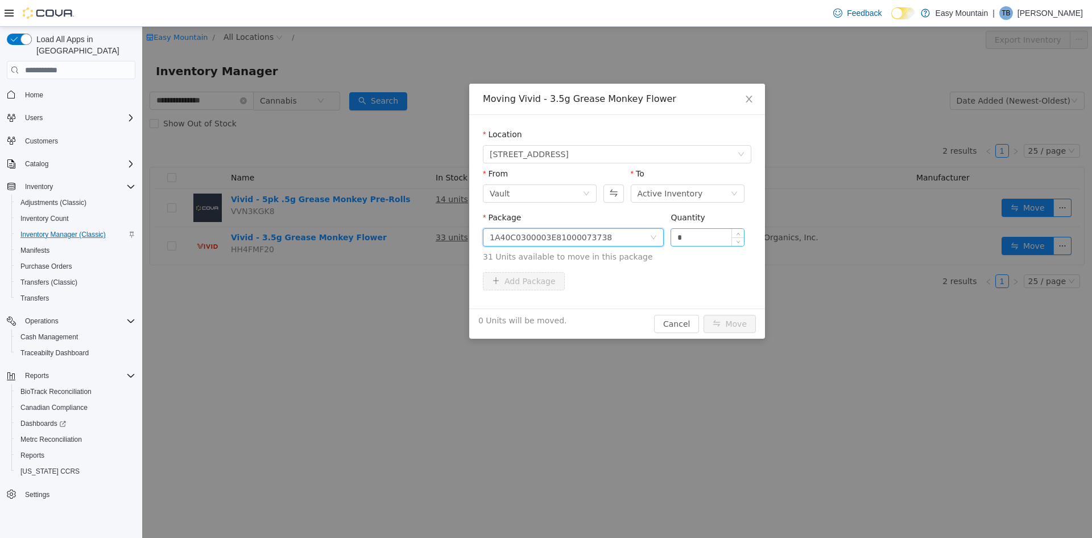
click at [701, 235] on input "*" at bounding box center [707, 237] width 73 height 17
click at [700, 235] on input "*" at bounding box center [707, 237] width 73 height 17
type input "**"
click at [738, 321] on button "Move" at bounding box center [730, 324] width 52 height 18
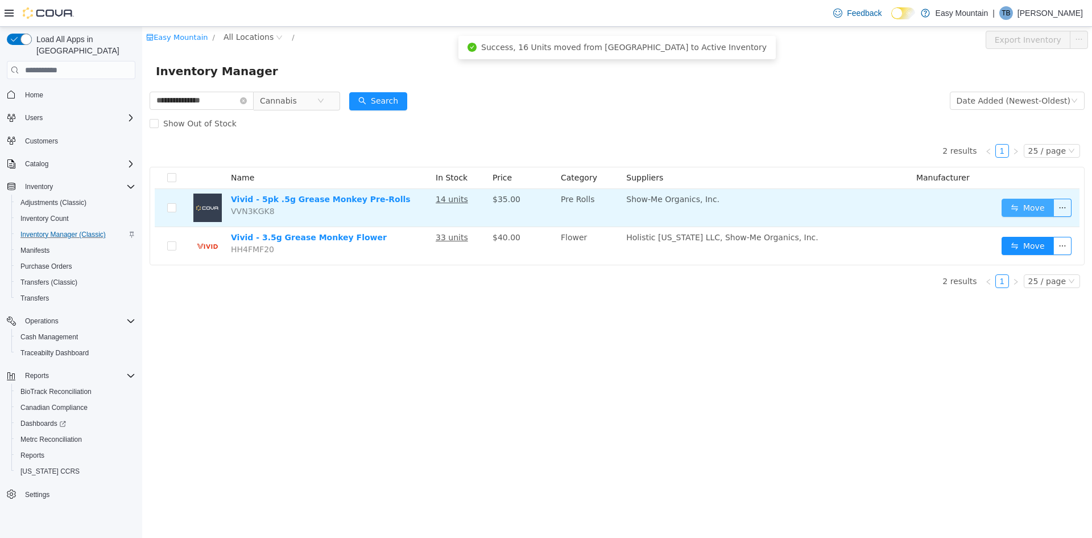
click at [1035, 202] on button "Move" at bounding box center [1028, 208] width 52 height 18
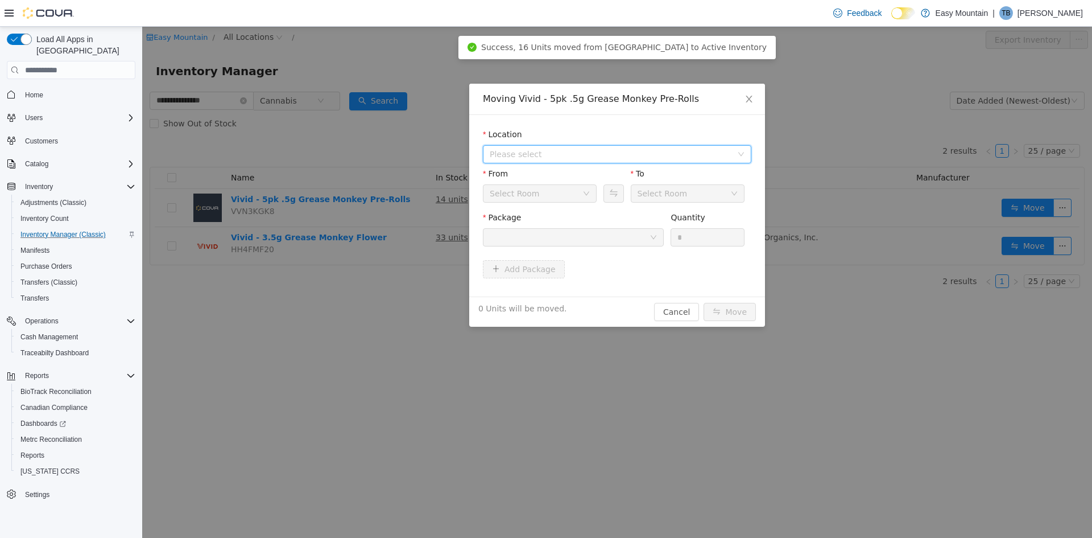
click at [554, 148] on span "Please select" at bounding box center [611, 153] width 242 height 11
click at [543, 189] on span "[STREET_ADDRESS]" at bounding box center [629, 195] width 240 height 15
click at [595, 233] on div at bounding box center [570, 237] width 160 height 17
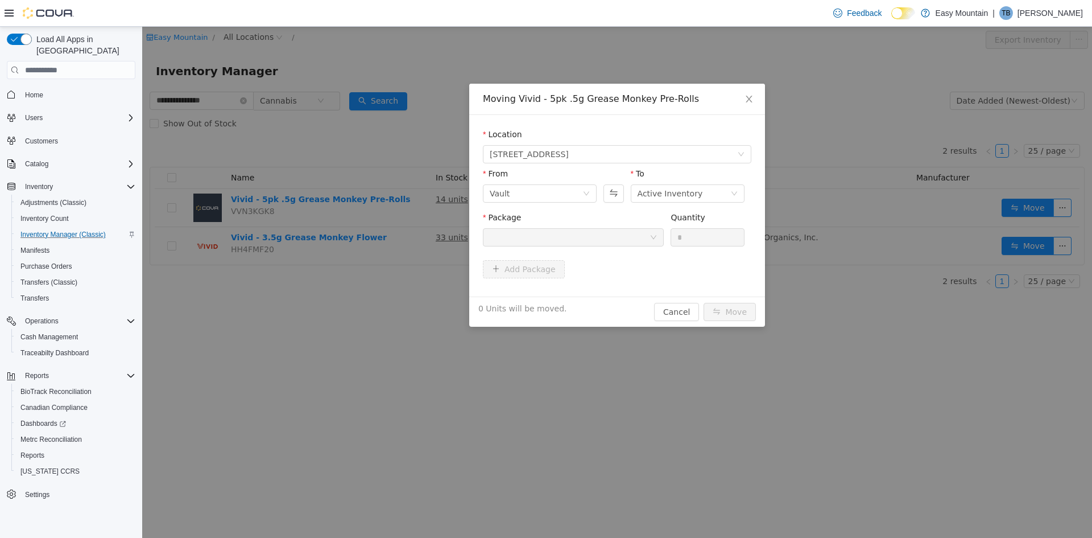
click at [628, 230] on div at bounding box center [570, 237] width 160 height 17
click at [673, 314] on button "Cancel" at bounding box center [676, 312] width 45 height 18
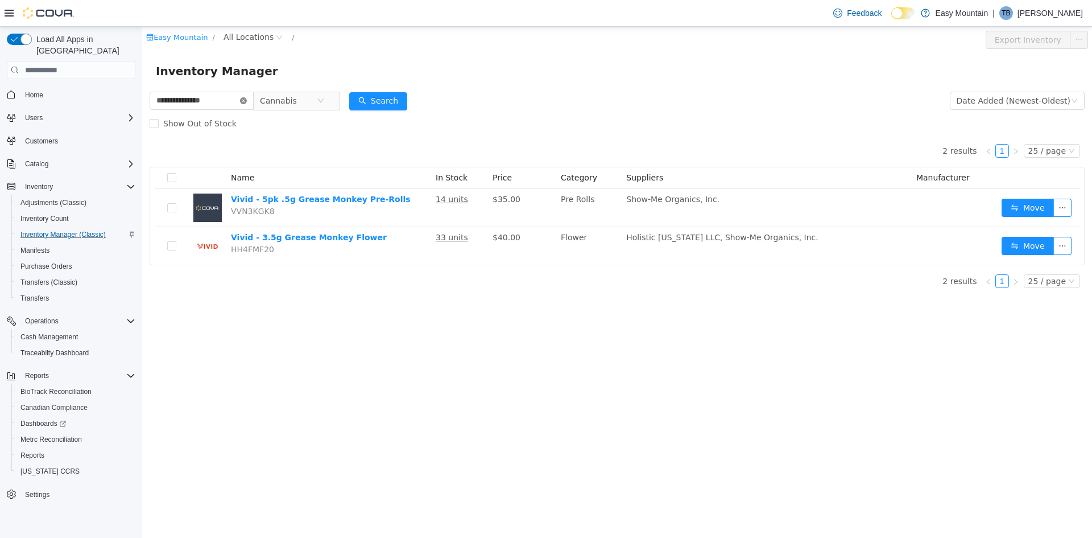
click at [247, 100] on icon "icon: close-circle" at bounding box center [243, 100] width 7 height 7
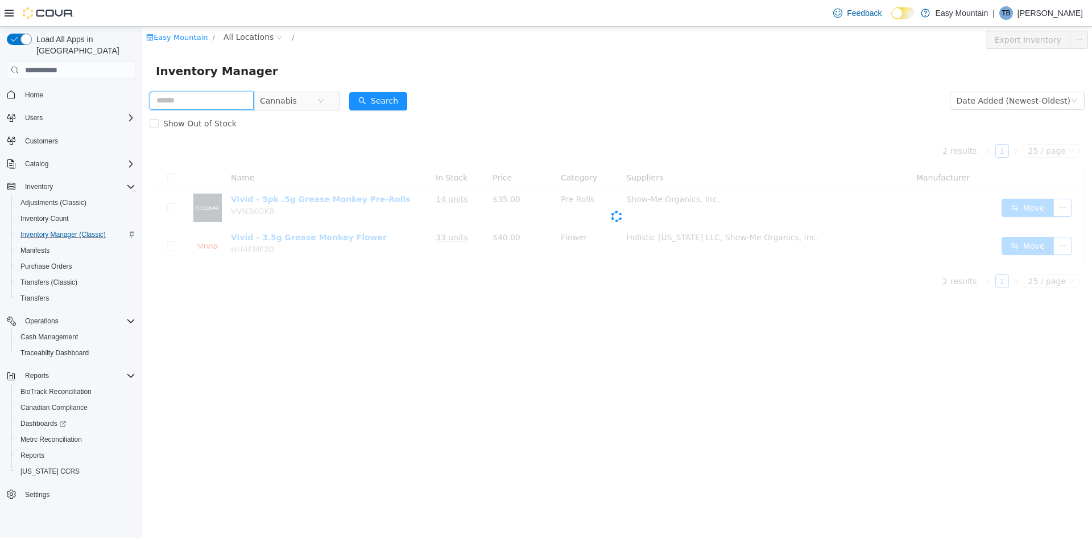
click at [208, 104] on input "text" at bounding box center [202, 101] width 104 height 18
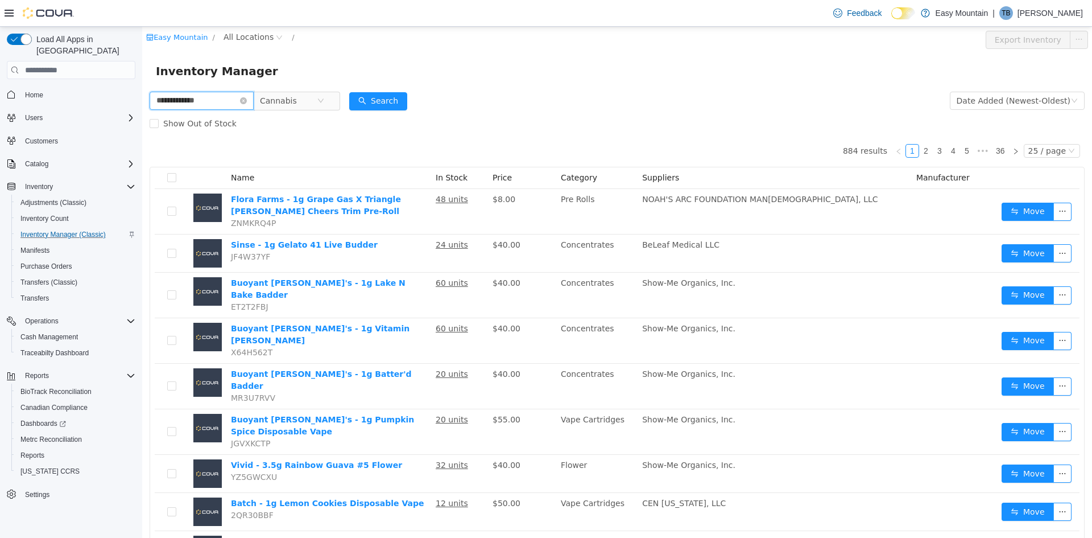
type input "**********"
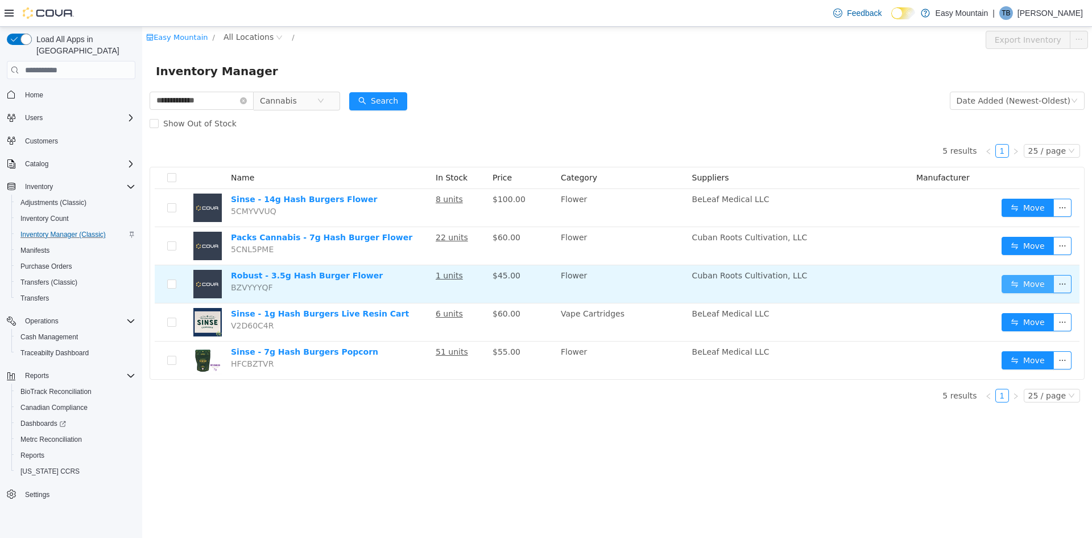
click at [1014, 286] on button "Move" at bounding box center [1028, 284] width 52 height 18
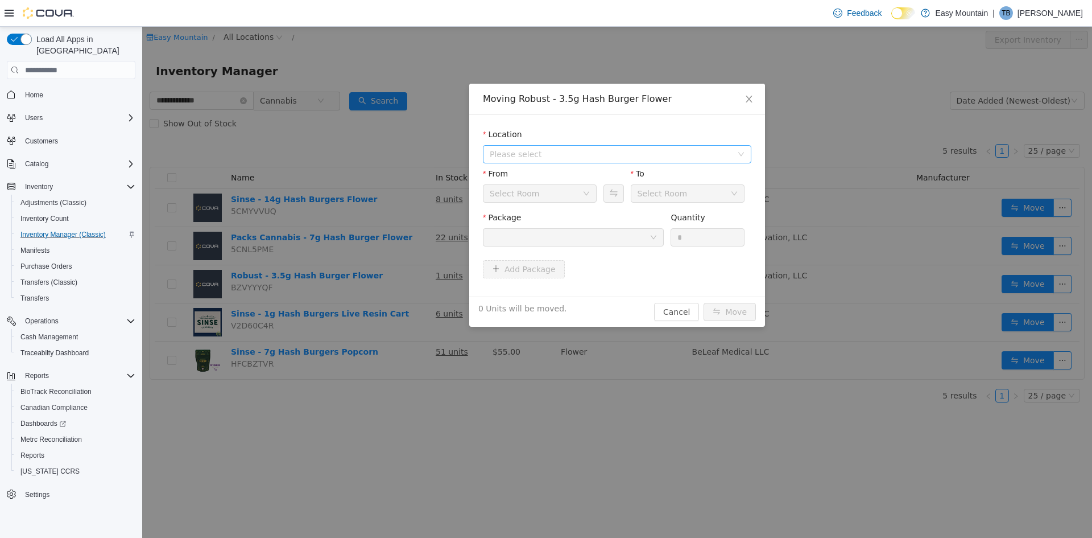
click at [555, 152] on span "Please select" at bounding box center [611, 153] width 242 height 11
click at [554, 192] on span "[STREET_ADDRESS]" at bounding box center [551, 195] width 79 height 9
click at [542, 237] on div at bounding box center [570, 237] width 160 height 17
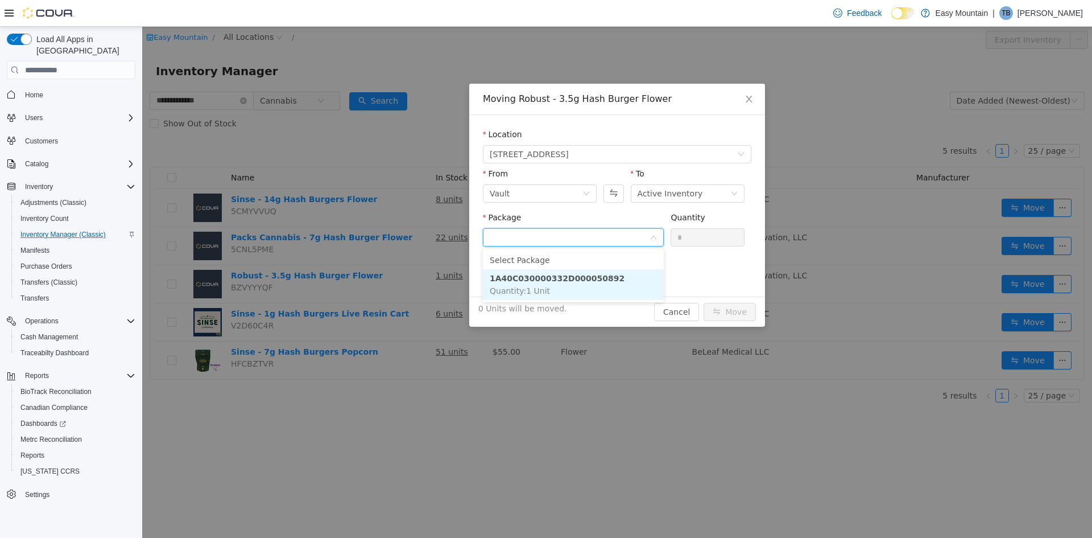
click at [549, 288] on li "1A40C030000332D000050892 Quantity : 1 Unit" at bounding box center [573, 284] width 181 height 31
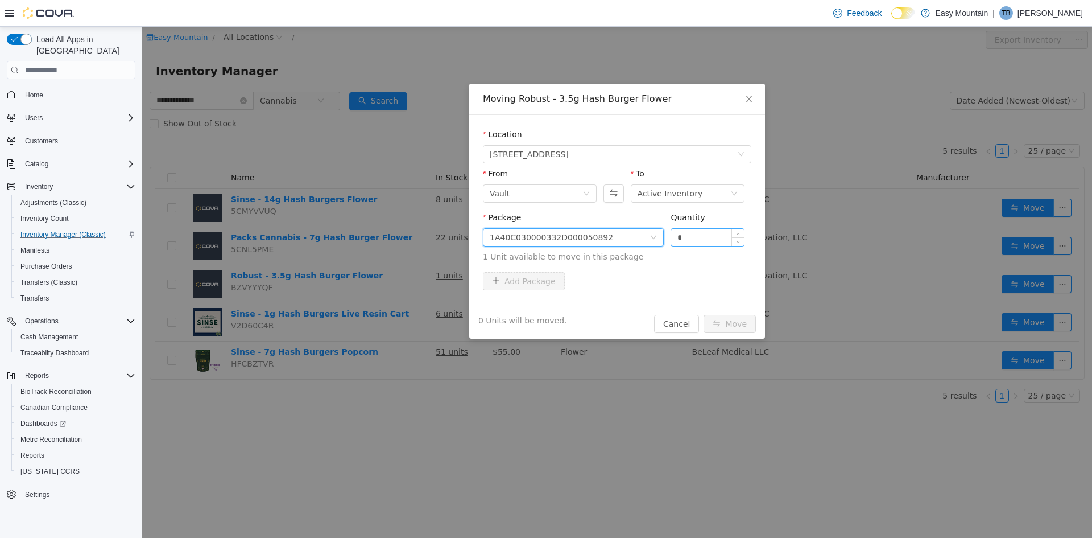
click at [712, 237] on input "*" at bounding box center [707, 237] width 73 height 17
type input "*"
click at [731, 328] on button "Move" at bounding box center [730, 324] width 52 height 18
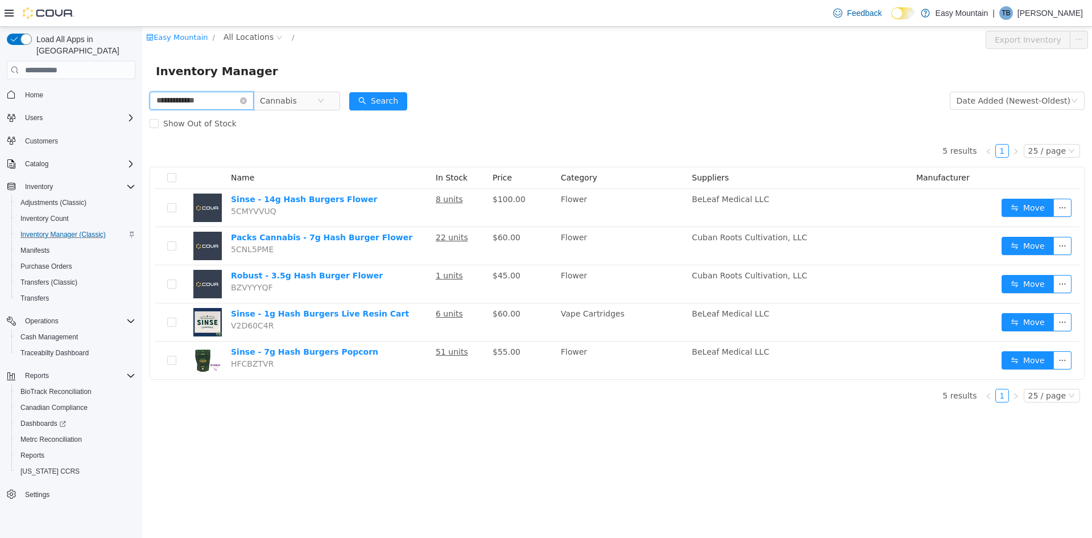
click at [207, 102] on input "**********" at bounding box center [202, 101] width 104 height 18
type input "*******"
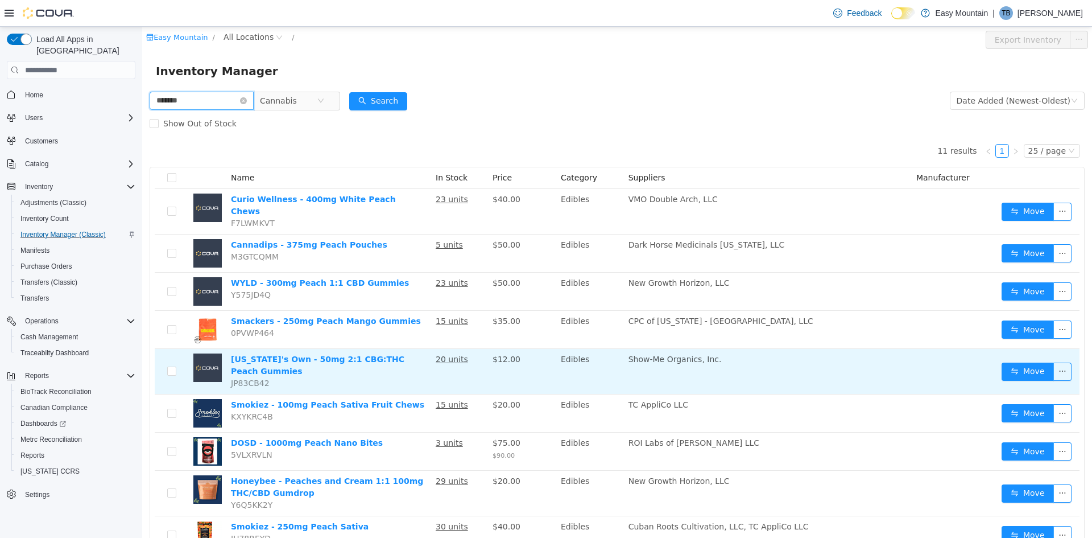
scroll to position [110, 0]
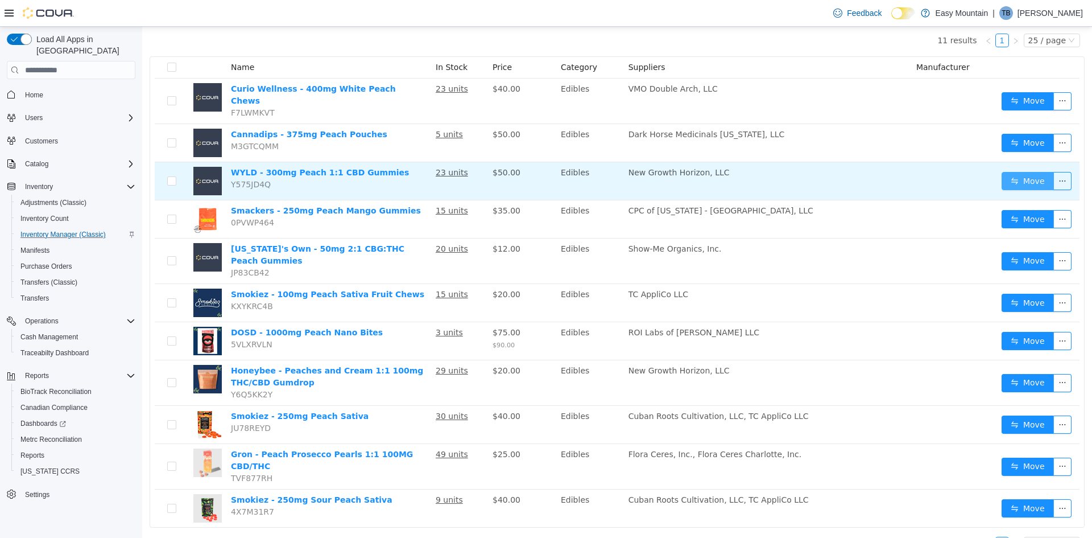
click at [1022, 172] on button "Move" at bounding box center [1028, 181] width 52 height 18
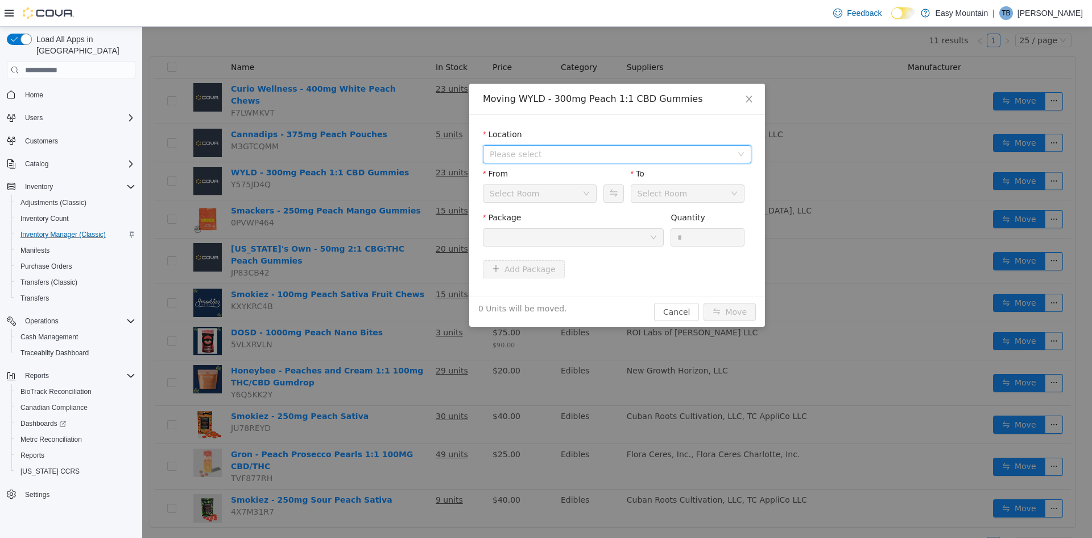
click at [541, 156] on span "Please select" at bounding box center [611, 153] width 242 height 11
click at [539, 200] on span "[STREET_ADDRESS]" at bounding box center [551, 195] width 79 height 9
click at [551, 236] on div at bounding box center [570, 237] width 160 height 17
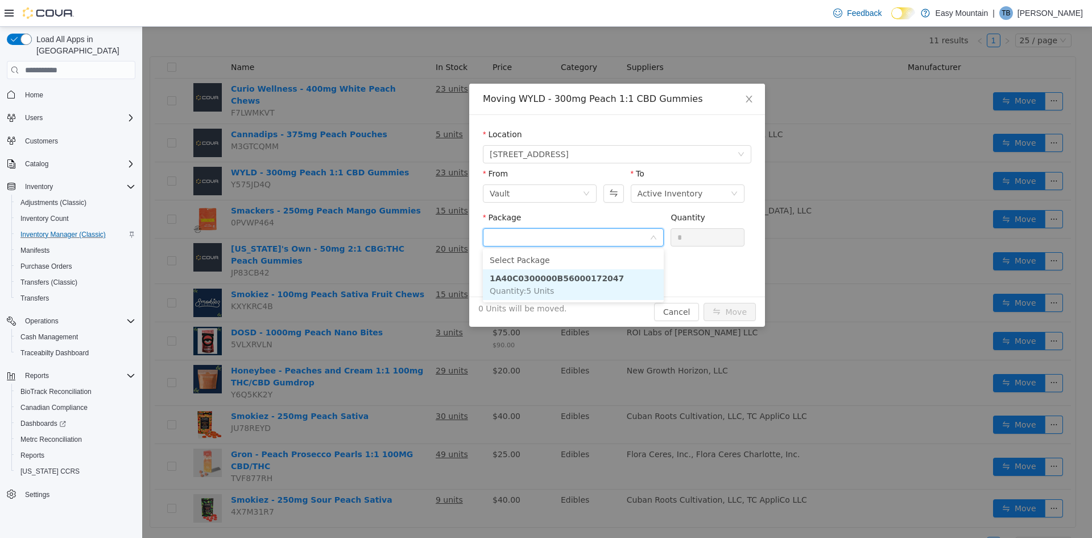
click at [559, 291] on li "1A40C0300000B56000172047 Quantity : 5 Units" at bounding box center [573, 284] width 181 height 31
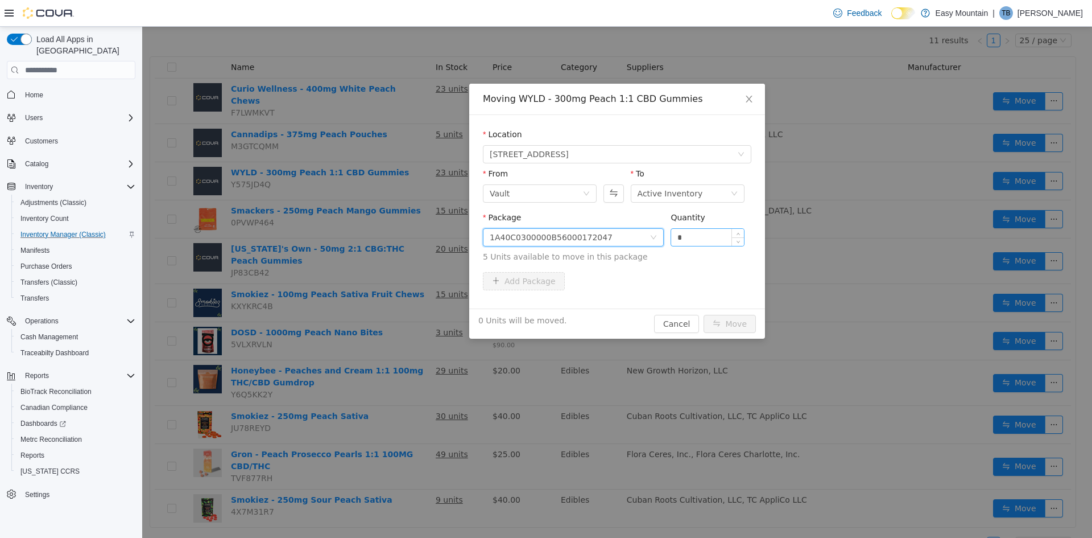
click at [700, 232] on input "*" at bounding box center [707, 237] width 73 height 17
type input "*"
click at [735, 327] on button "Move" at bounding box center [730, 324] width 52 height 18
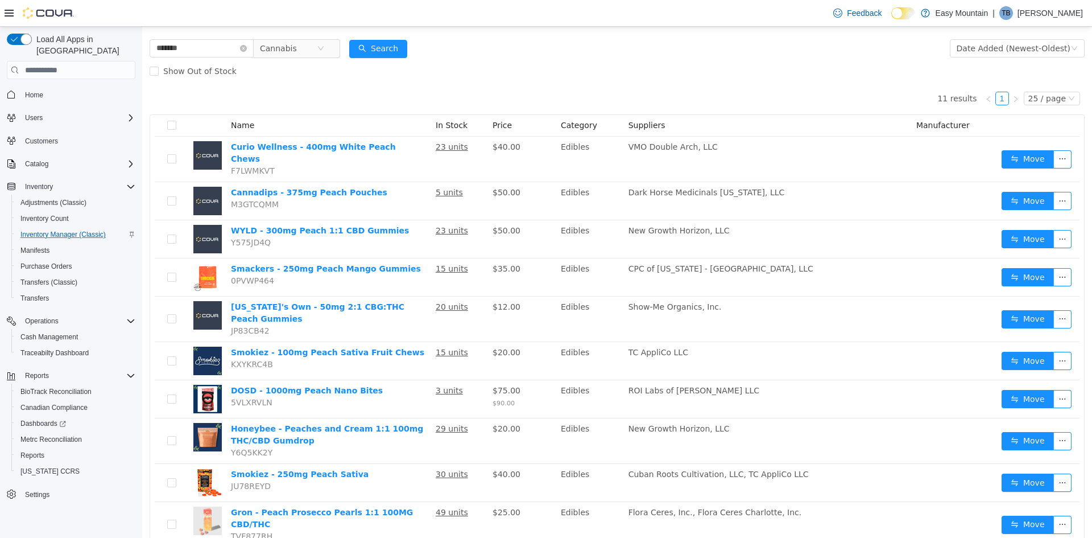
scroll to position [0, 0]
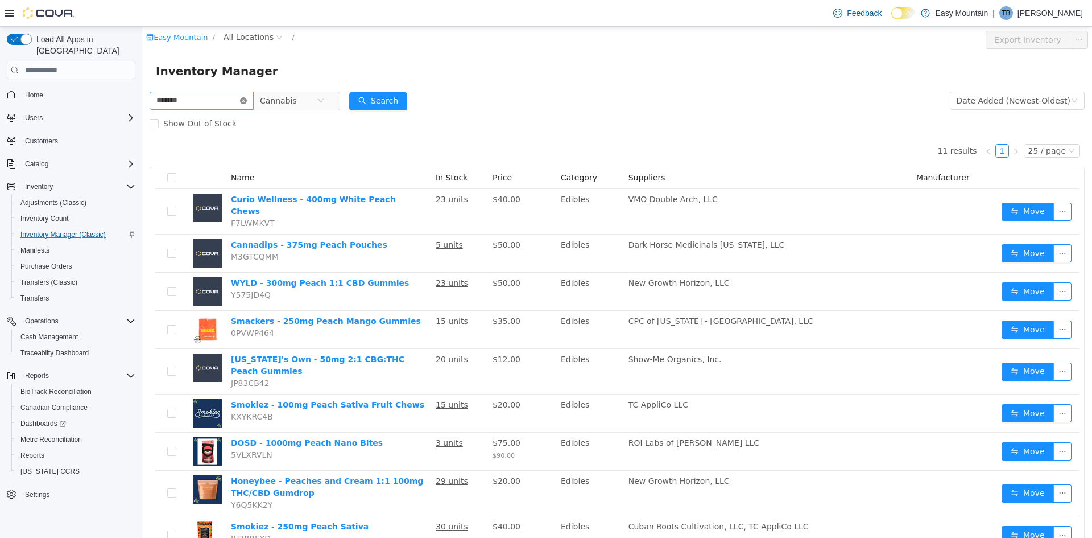
click at [247, 97] on icon "icon: close-circle" at bounding box center [243, 100] width 7 height 7
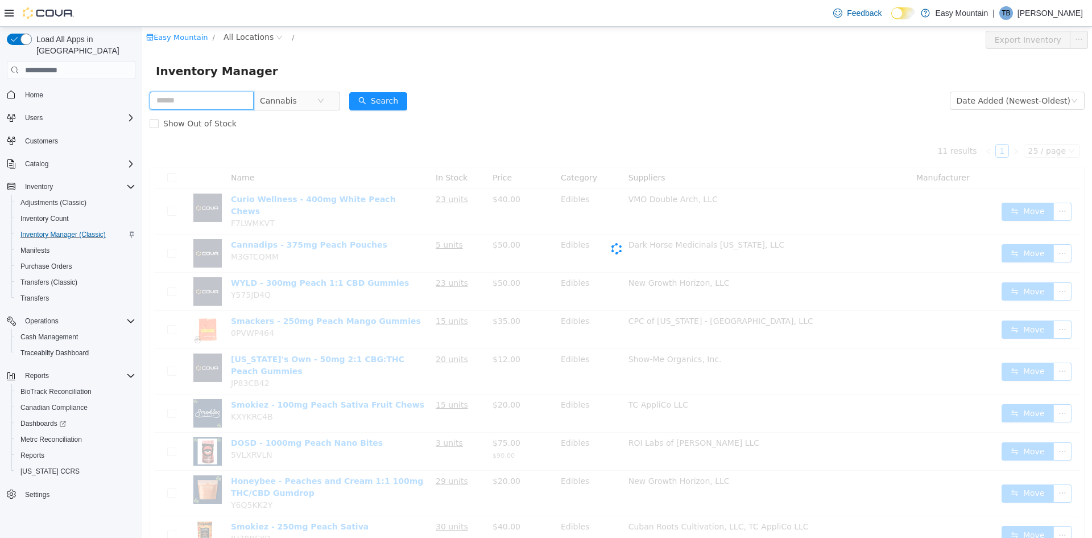
click at [184, 101] on input "text" at bounding box center [202, 101] width 104 height 18
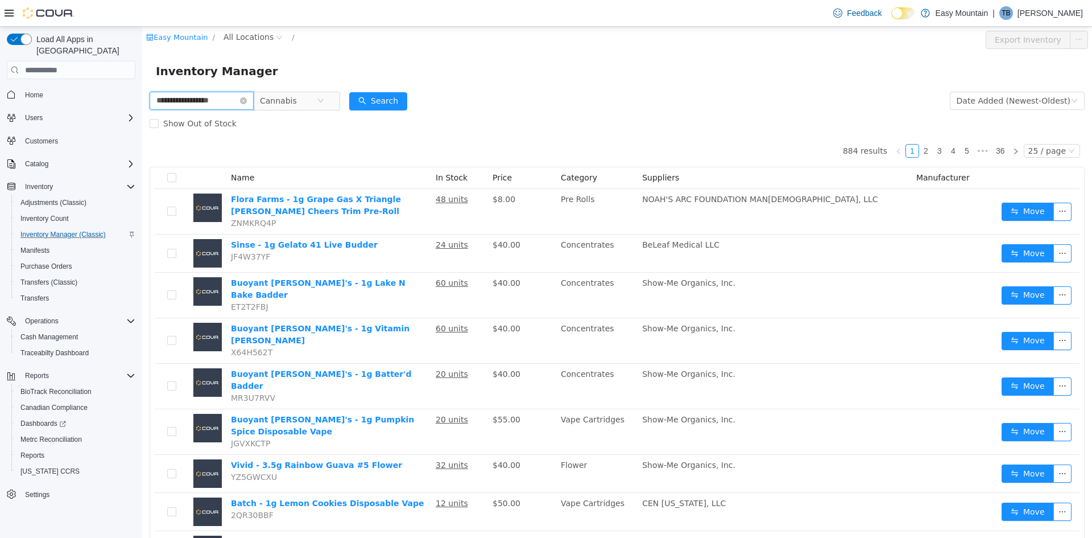
type input "**********"
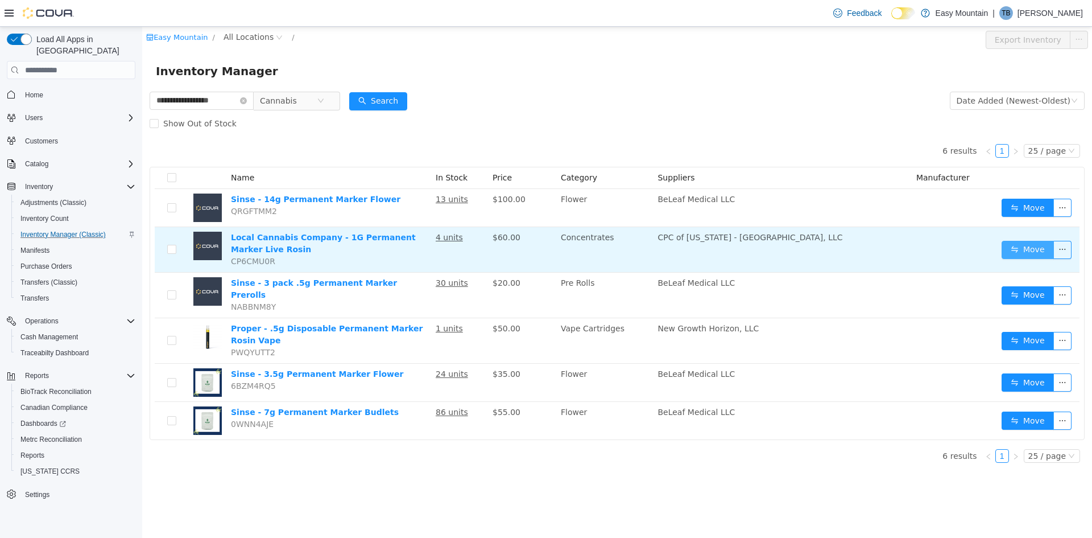
click at [1035, 249] on button "Move" at bounding box center [1028, 250] width 52 height 18
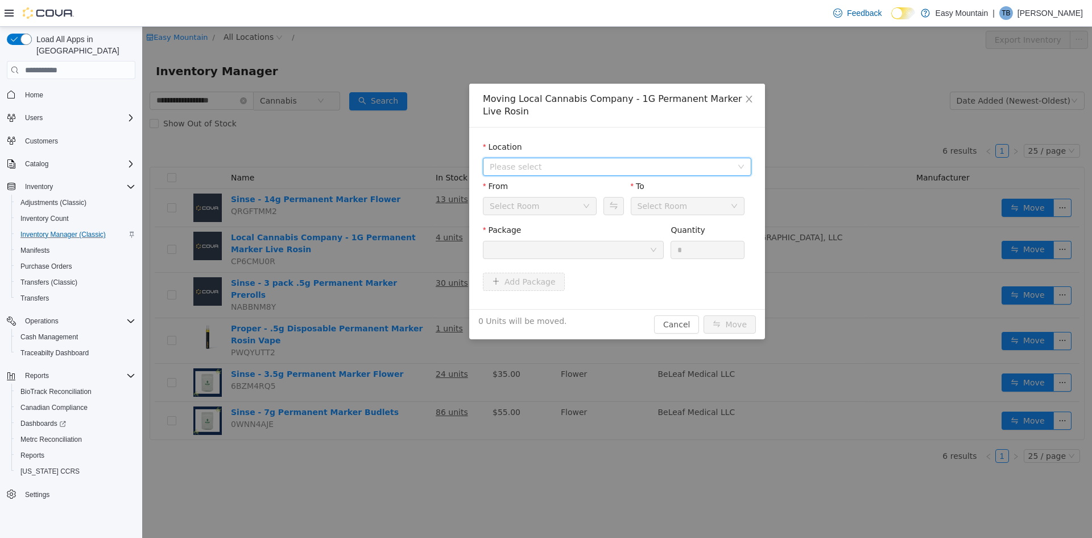
click at [543, 166] on span "Please select" at bounding box center [611, 166] width 242 height 11
click at [535, 208] on span "[STREET_ADDRESS]" at bounding box center [551, 207] width 79 height 9
click at [524, 245] on div at bounding box center [570, 249] width 160 height 17
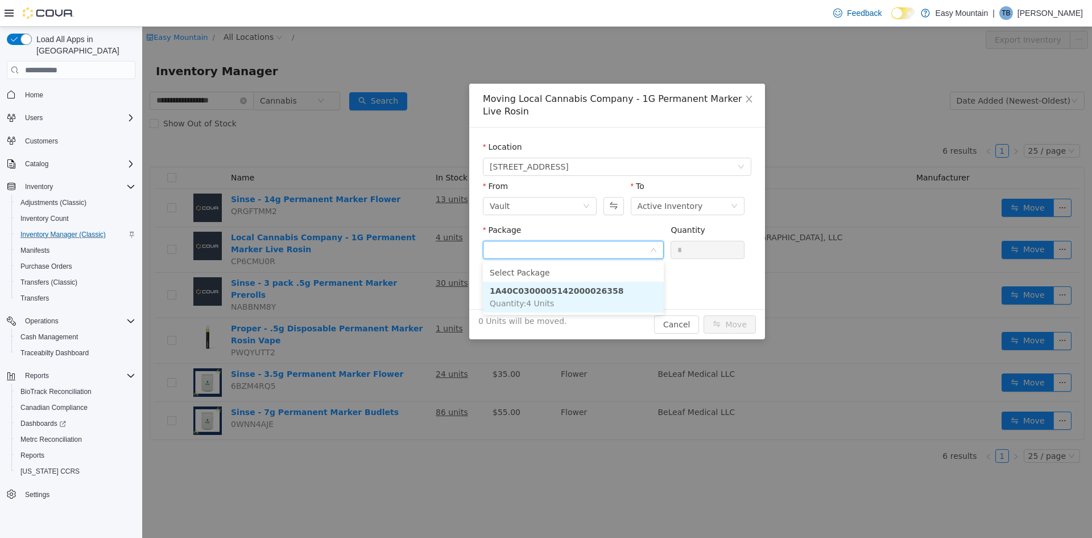
click at [538, 300] on span "Quantity : 4 Units" at bounding box center [522, 303] width 64 height 9
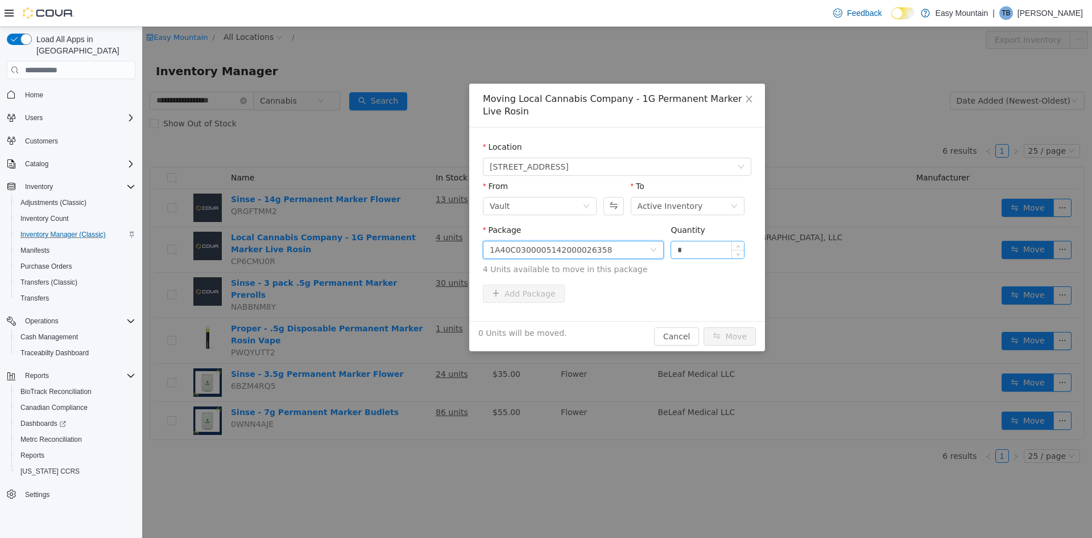
click at [691, 251] on input "*" at bounding box center [707, 249] width 73 height 17
type input "*"
click at [740, 333] on button "Move" at bounding box center [730, 336] width 52 height 18
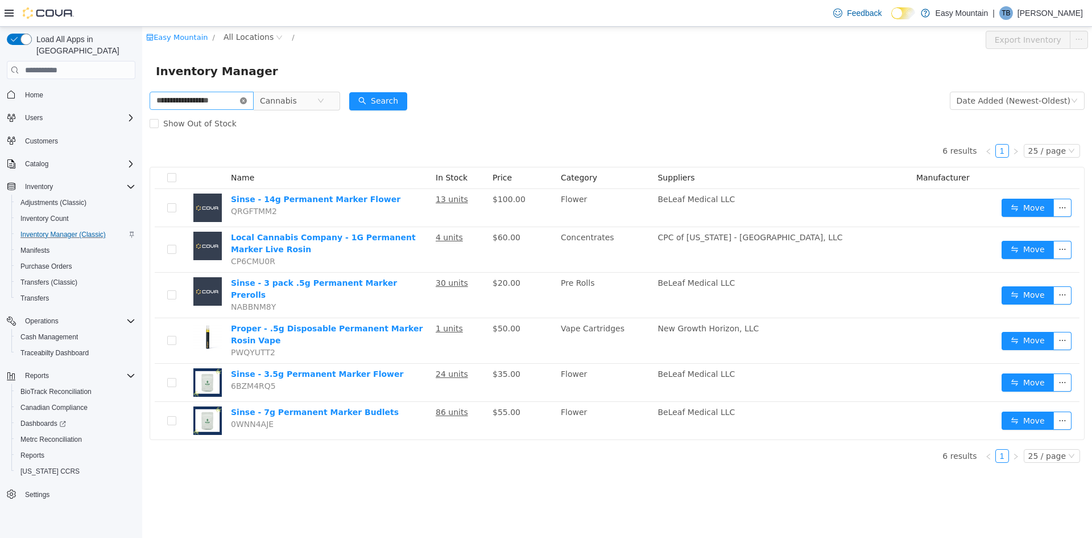
click at [247, 99] on icon "icon: close-circle" at bounding box center [243, 100] width 7 height 7
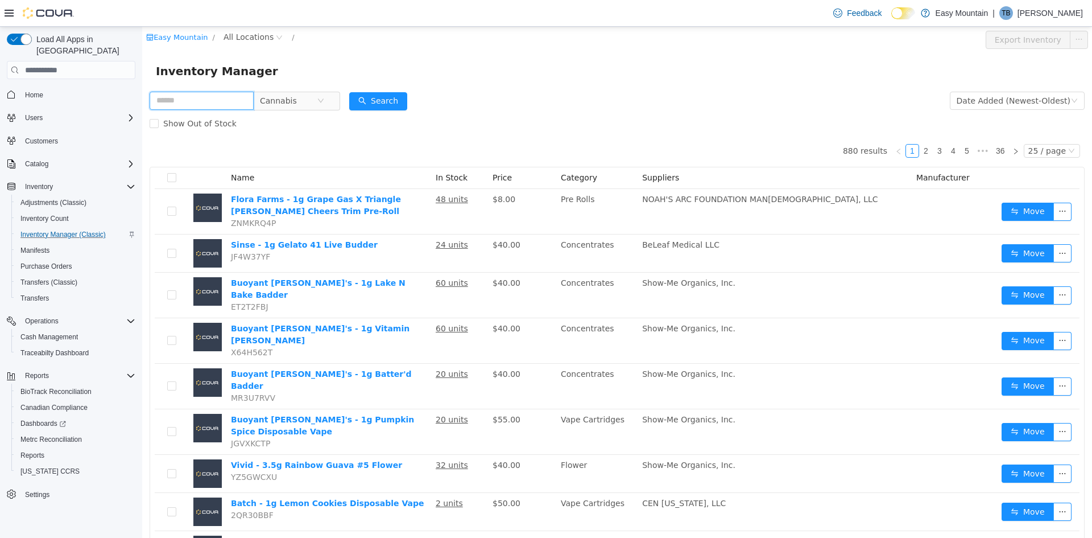
click at [199, 104] on input "text" at bounding box center [202, 101] width 104 height 18
type input "**********"
click at [384, 98] on button "Search" at bounding box center [378, 101] width 58 height 18
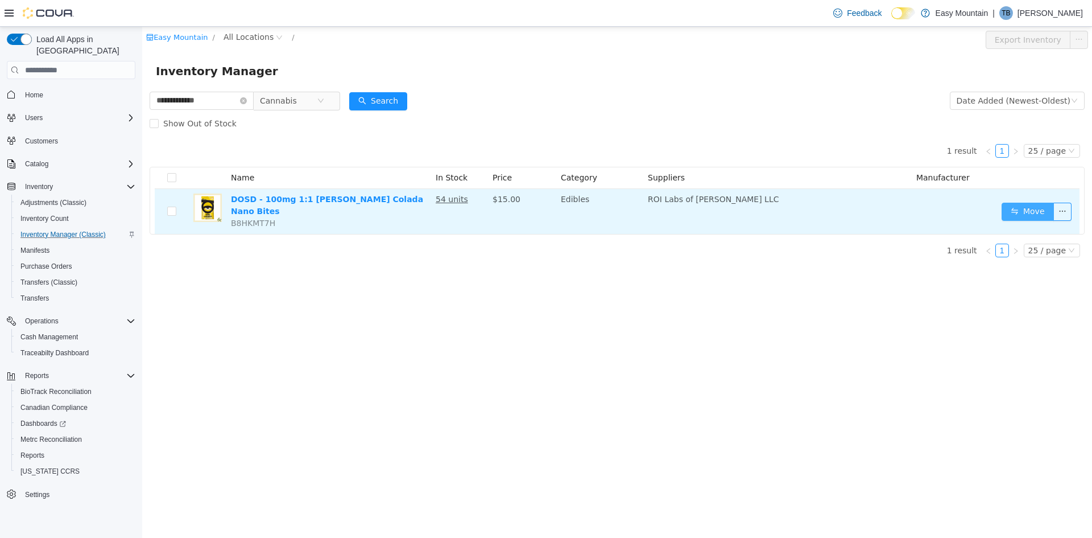
click at [1023, 204] on button "Move" at bounding box center [1028, 212] width 52 height 18
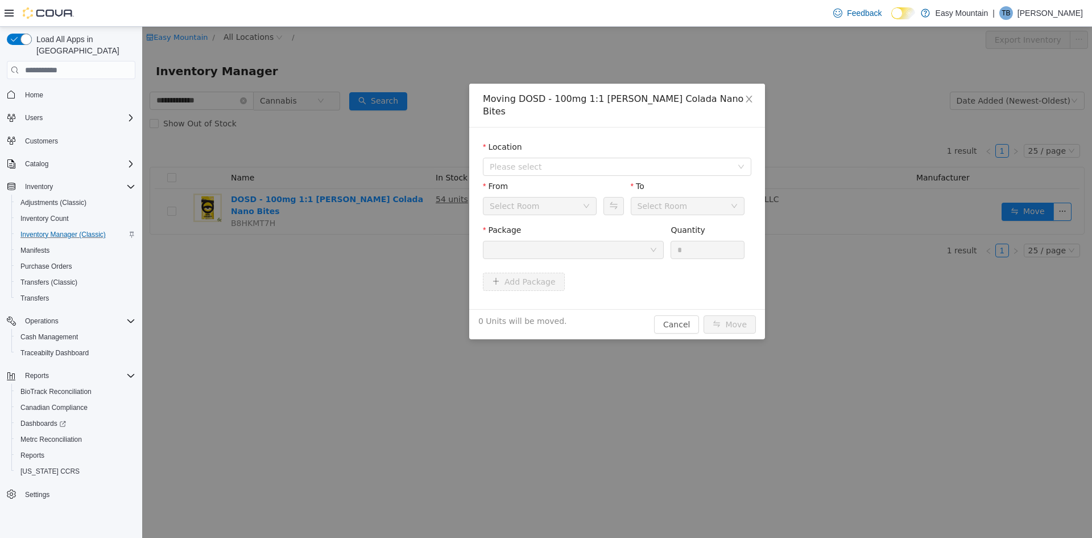
click at [589, 143] on div "Location" at bounding box center [617, 149] width 269 height 16
click at [591, 161] on span "Please select" at bounding box center [611, 166] width 242 height 11
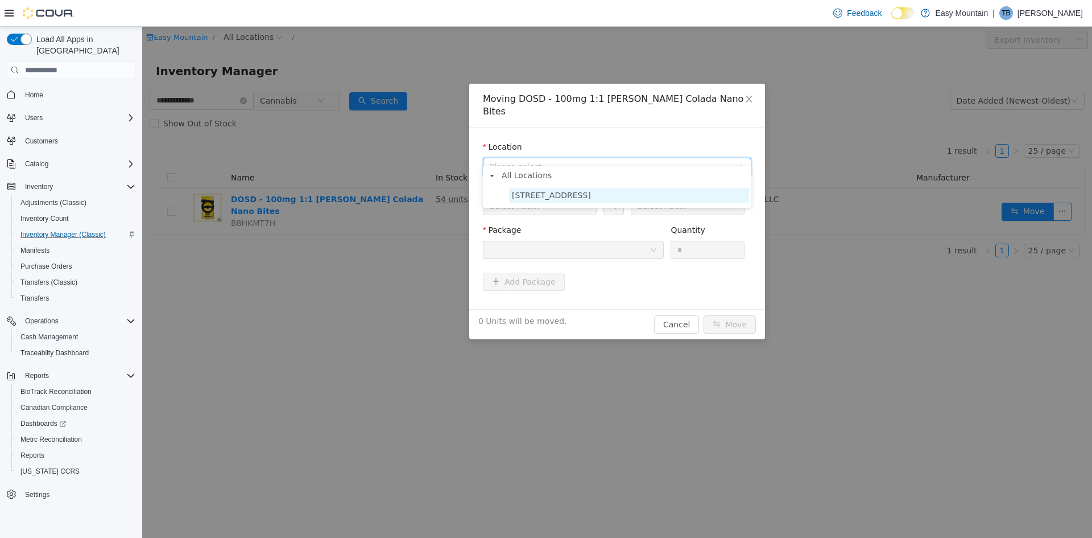
click at [566, 193] on span "[STREET_ADDRESS]" at bounding box center [551, 195] width 79 height 9
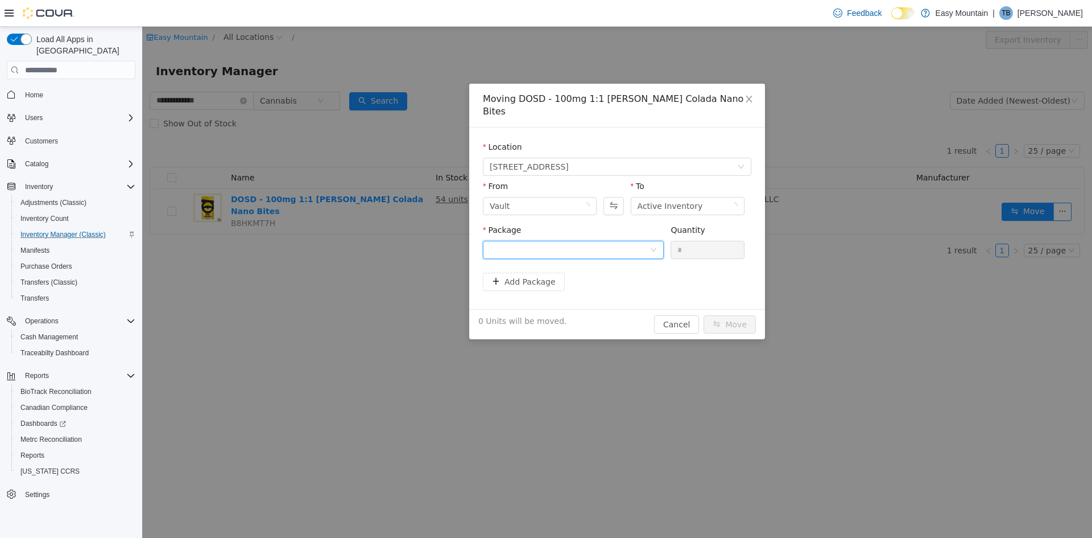
click at [600, 241] on div at bounding box center [570, 249] width 160 height 17
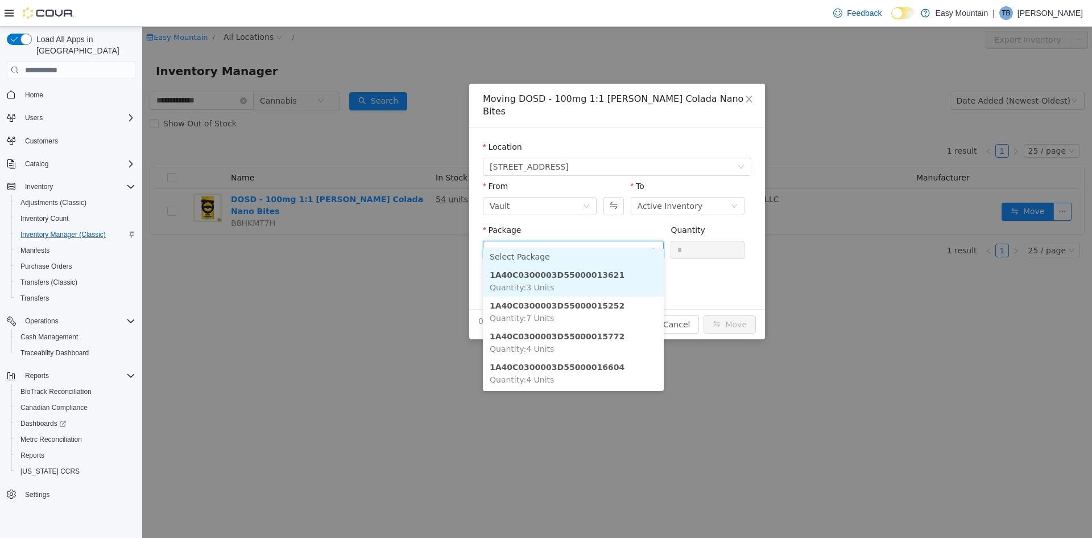
scroll to position [2, 0]
click at [613, 276] on li "1A40C0300003D55000013621 Quantity : 3 Units" at bounding box center [573, 282] width 181 height 31
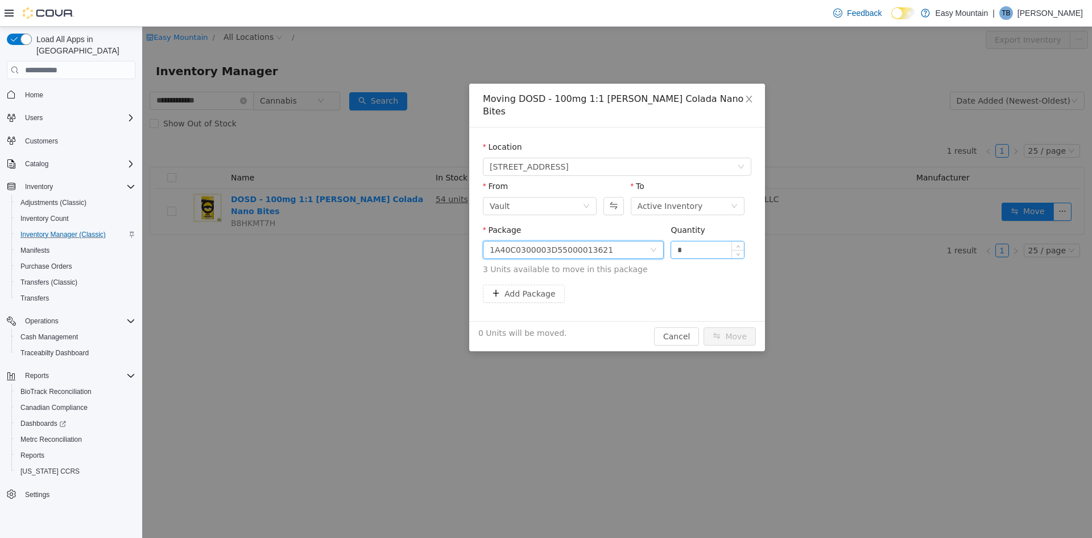
click at [687, 241] on input "*" at bounding box center [707, 249] width 73 height 17
type input "*"
click at [737, 327] on button "Move" at bounding box center [730, 336] width 52 height 18
